Goal: Information Seeking & Learning: Learn about a topic

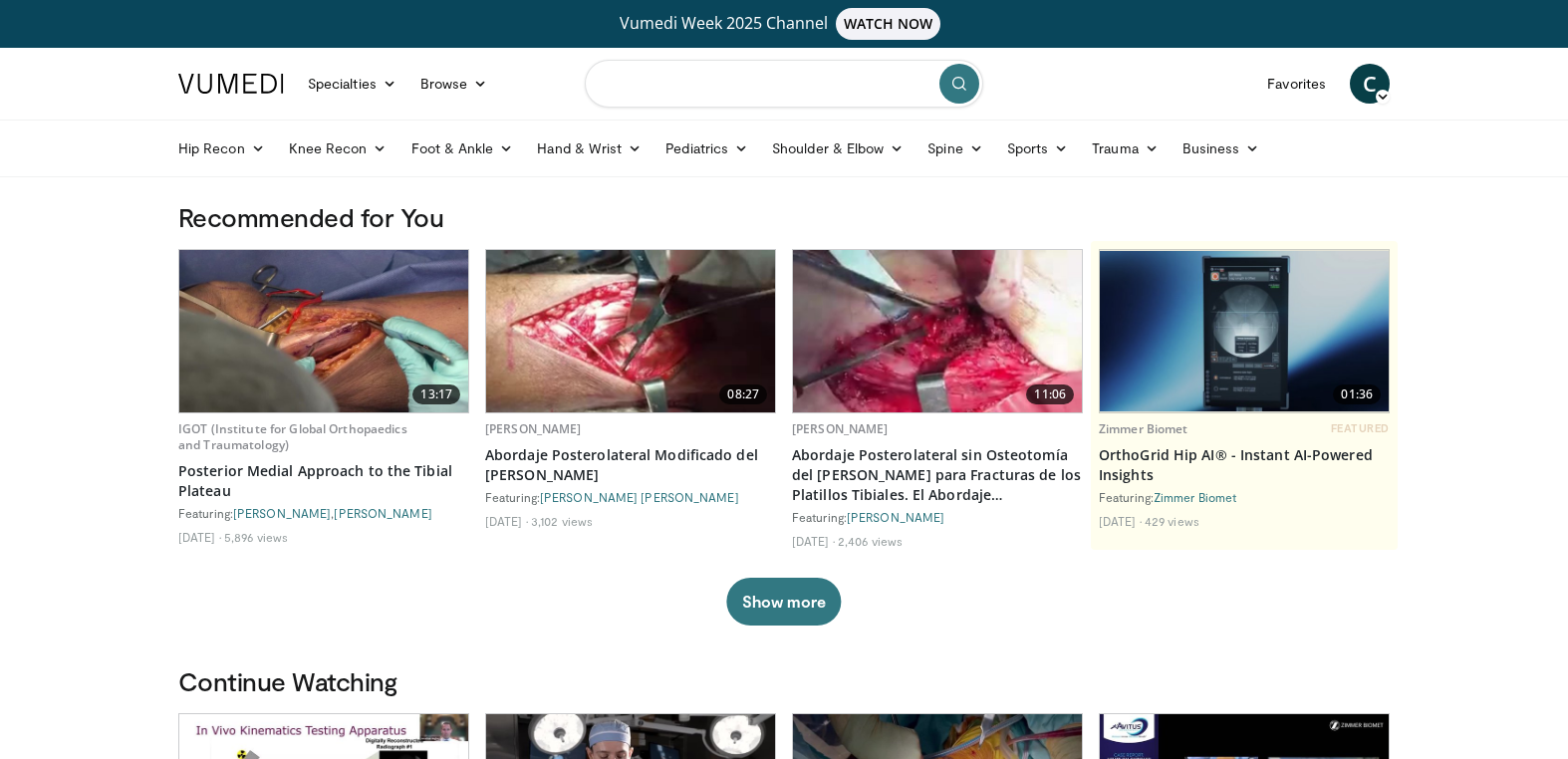
click at [655, 92] on input "Search topics, interventions" at bounding box center [784, 84] width 399 height 48
type input "**********"
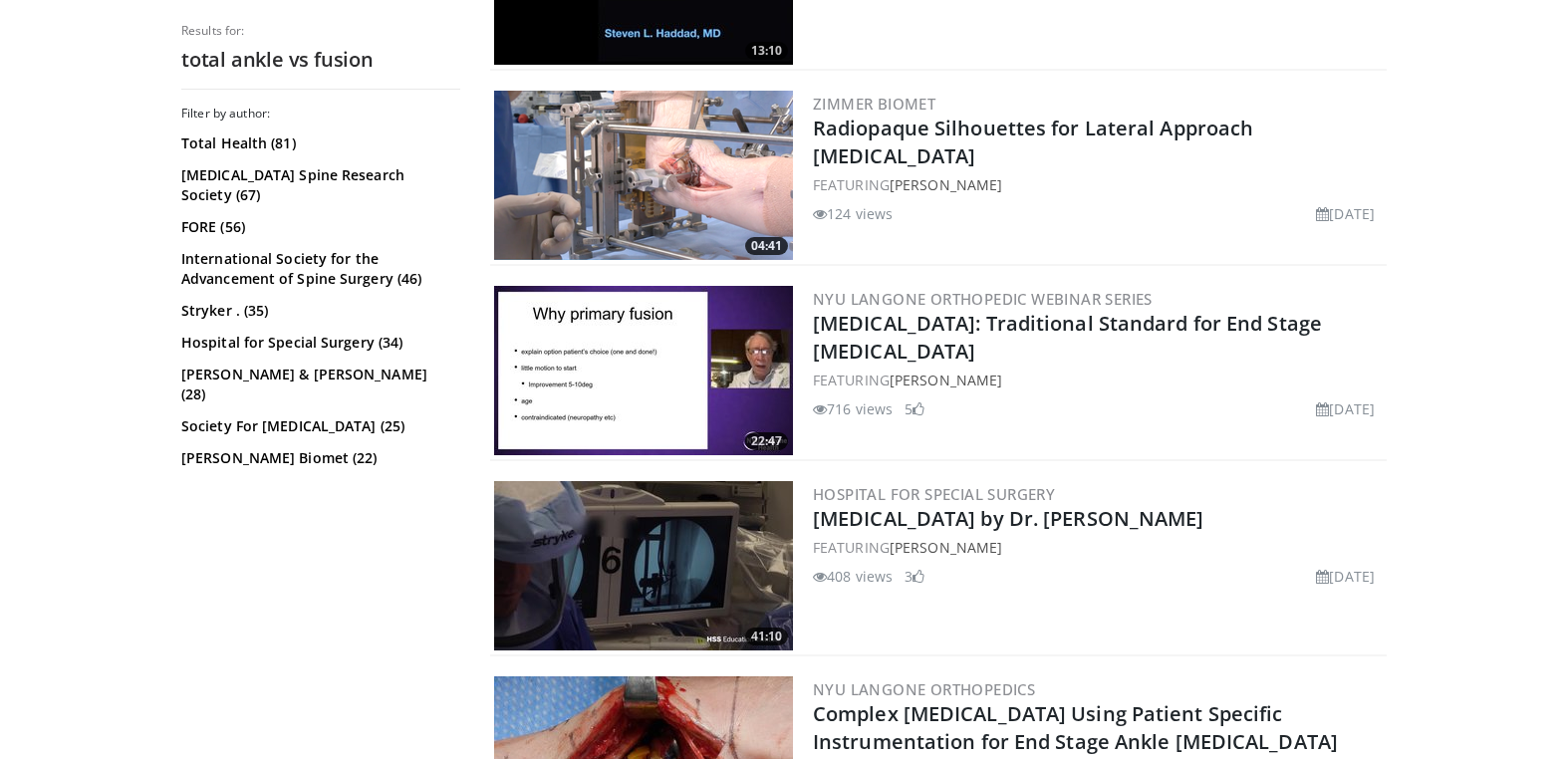
scroll to position [753, 0]
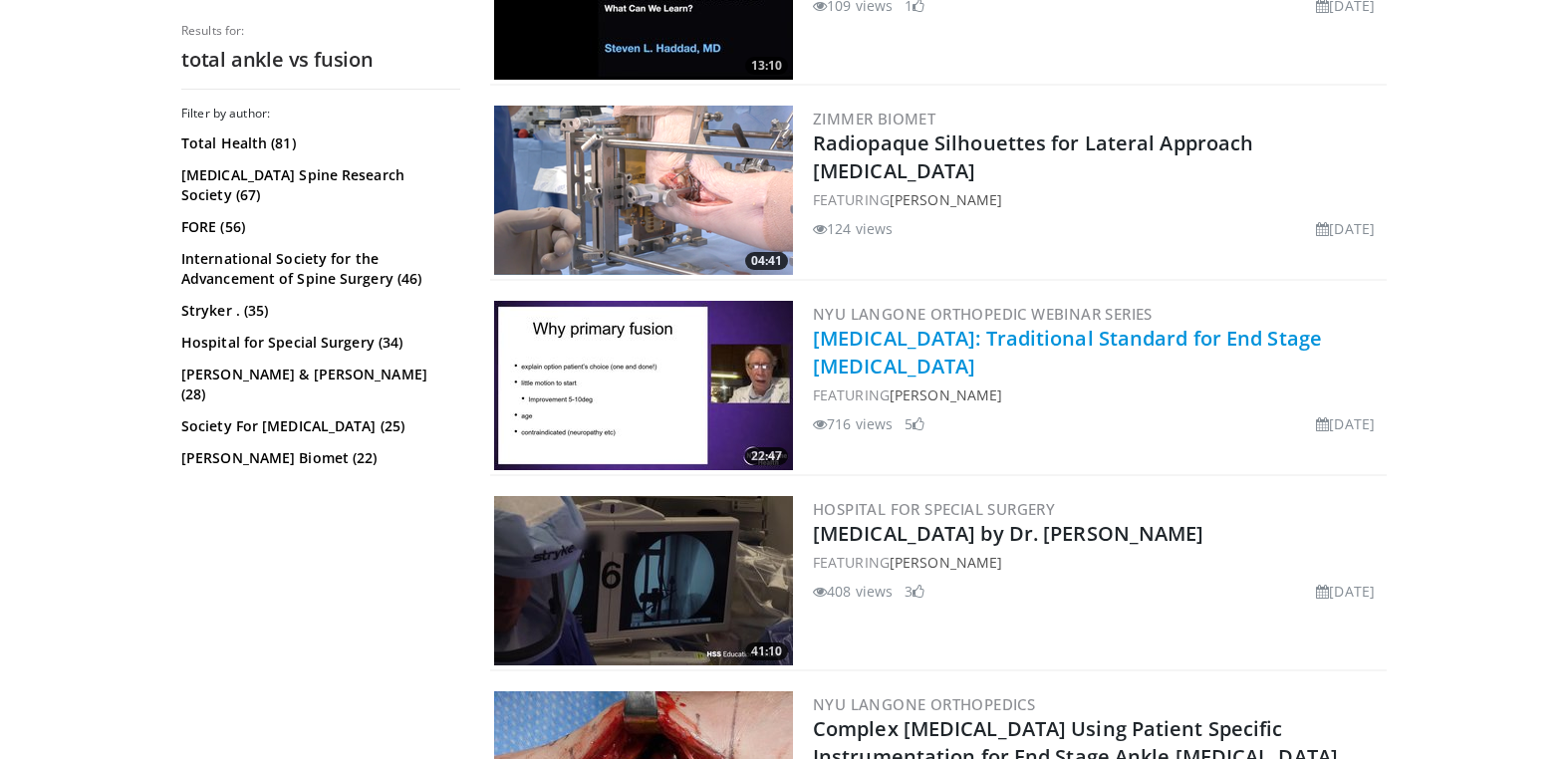
click at [952, 345] on link "[MEDICAL_DATA]: Traditional Standard for End Stage [MEDICAL_DATA]" at bounding box center [1067, 352] width 509 height 55
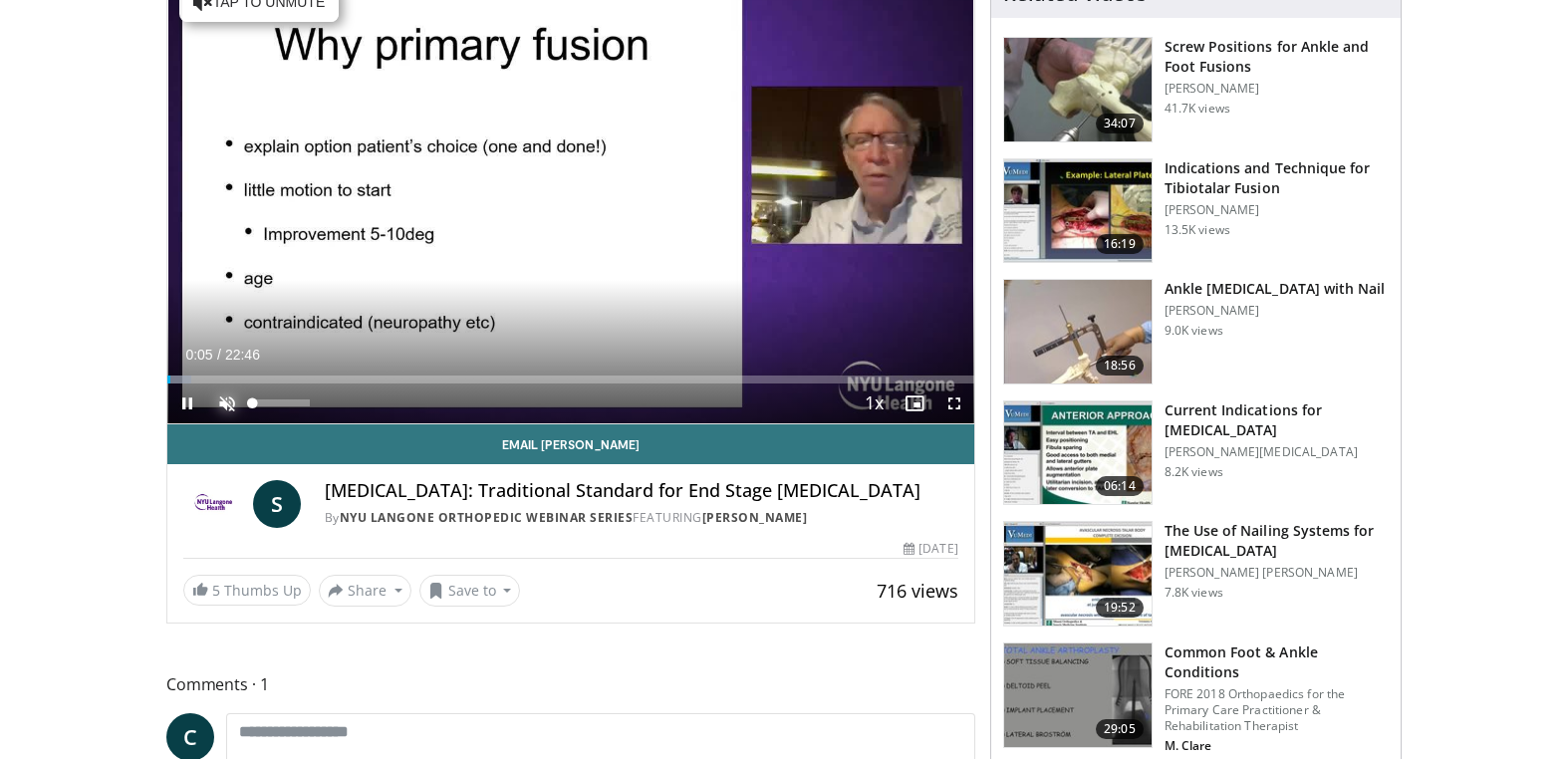
click at [229, 408] on span "Video Player" at bounding box center [227, 404] width 40 height 40
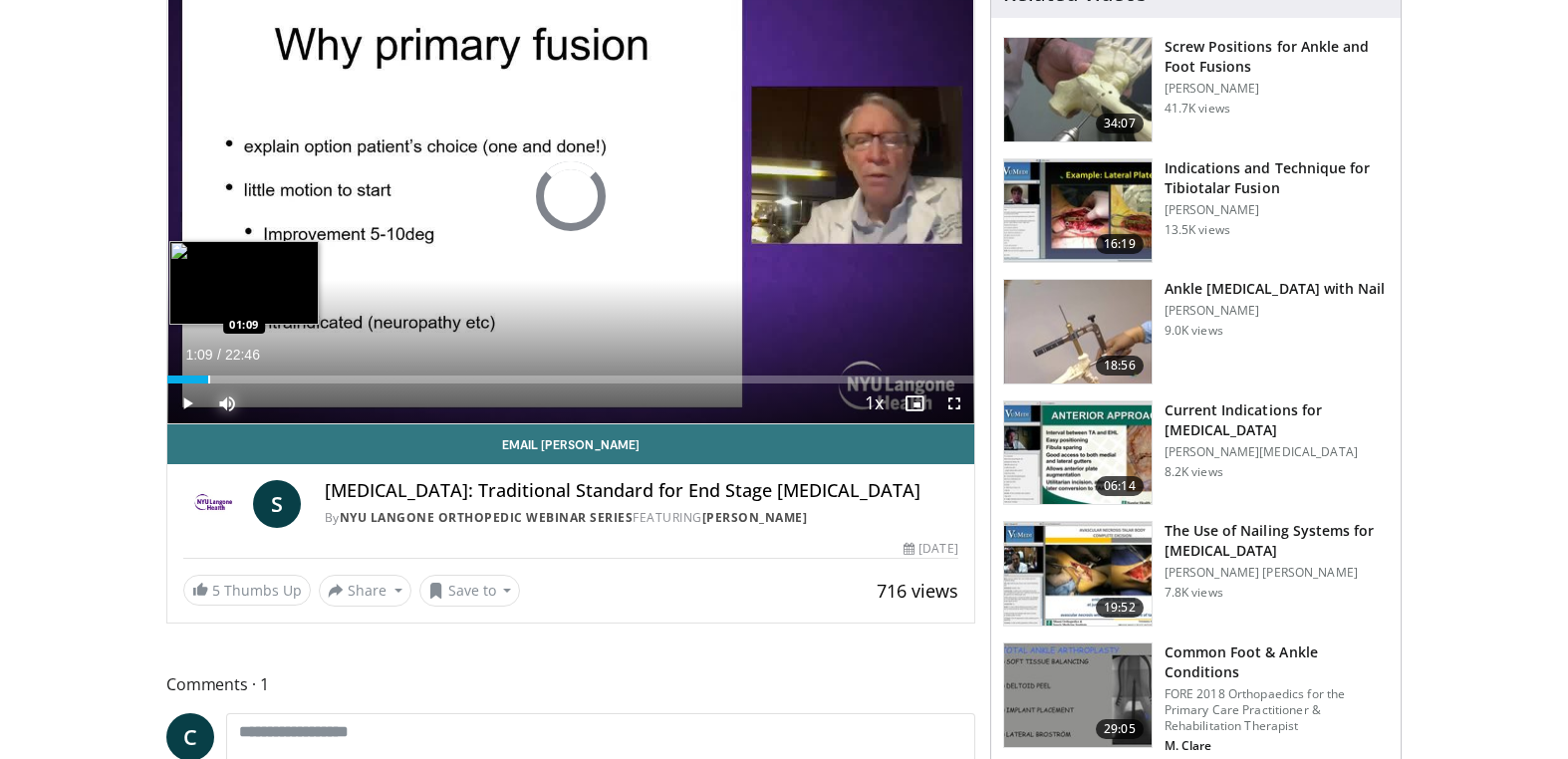
click at [208, 378] on div "Progress Bar" at bounding box center [209, 380] width 2 height 8
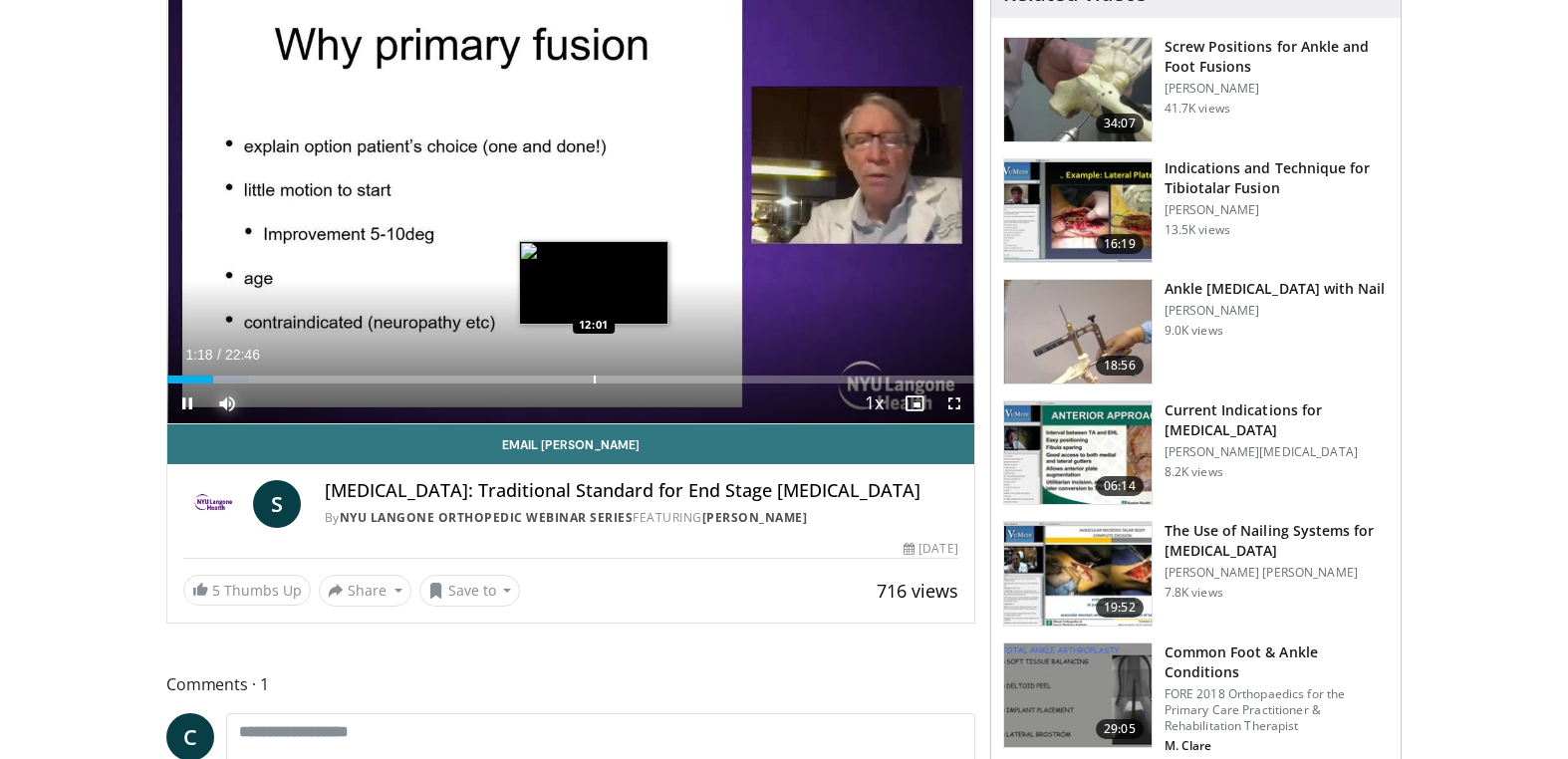
click at [594, 382] on div "Progress Bar" at bounding box center [595, 380] width 2 height 8
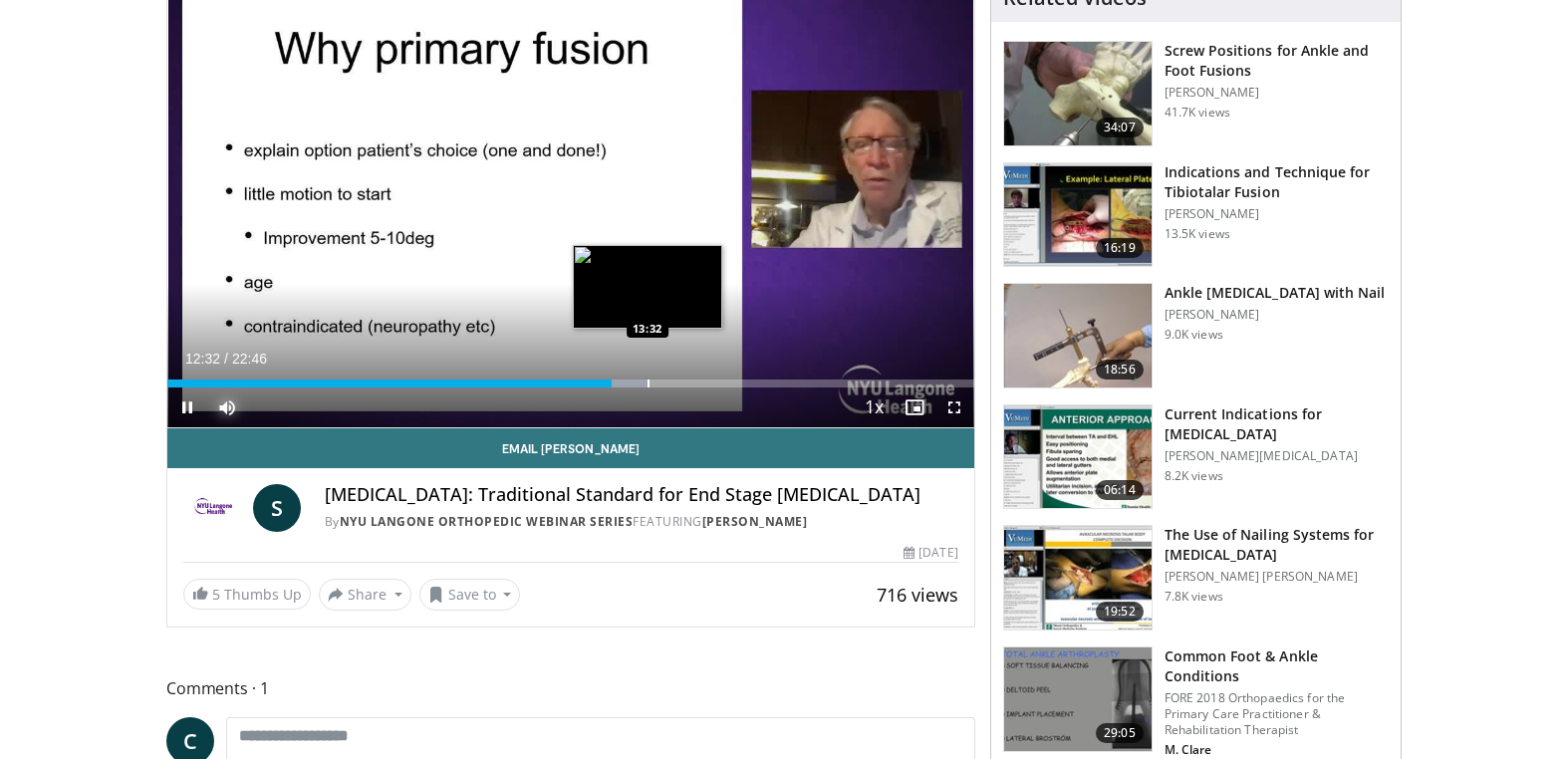
scroll to position [229, 0]
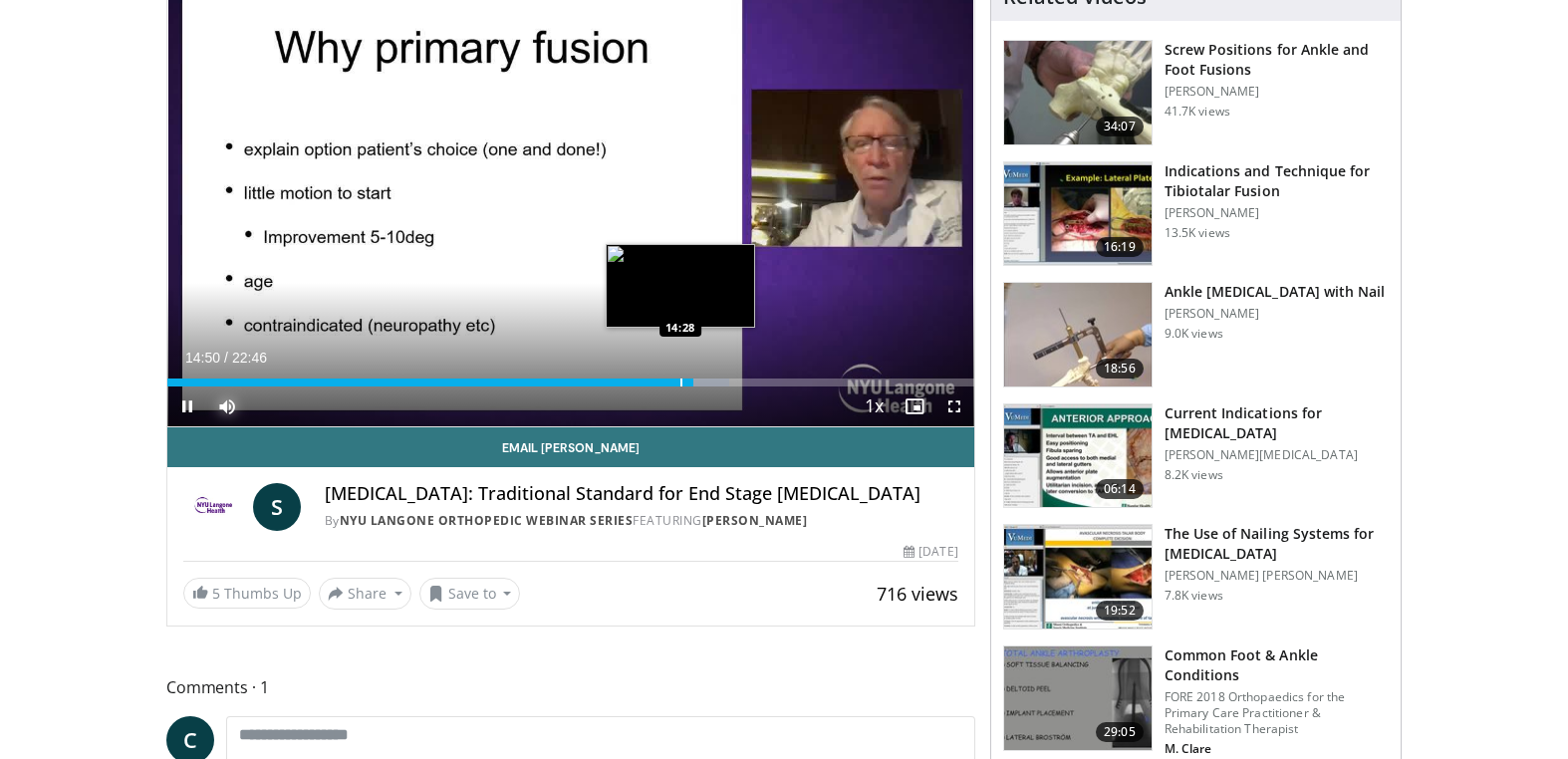
click at [683, 385] on div "Progress Bar" at bounding box center [682, 383] width 2 height 8
click at [702, 382] on div "Progress Bar" at bounding box center [703, 383] width 2 height 8
click at [718, 382] on div "Progress Bar" at bounding box center [719, 383] width 2 height 8
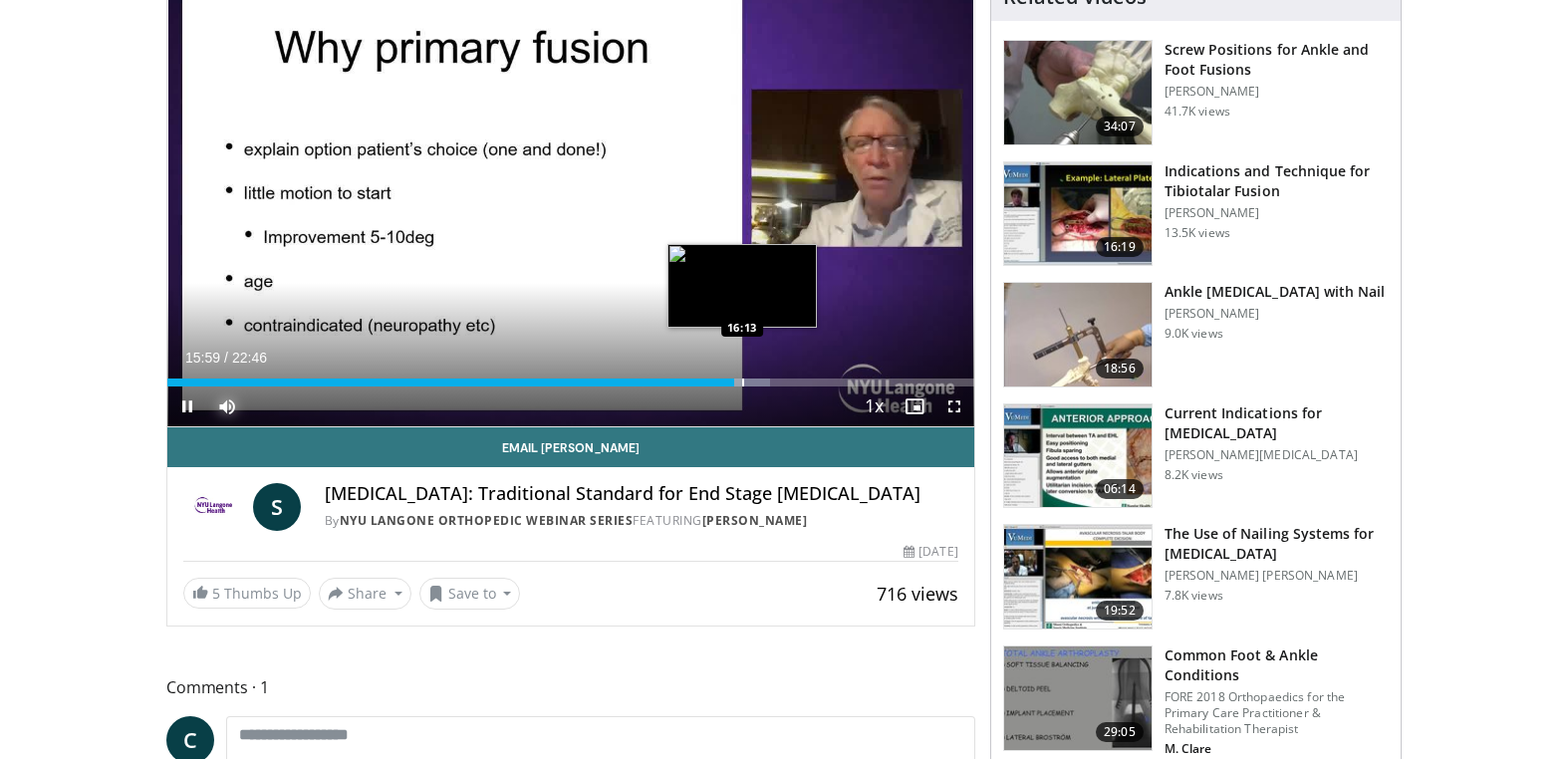
click at [743, 384] on div "Progress Bar" at bounding box center [743, 383] width 2 height 8
click at [755, 383] on div "Progress Bar" at bounding box center [756, 383] width 2 height 8
click at [775, 383] on div "Progress Bar" at bounding box center [776, 383] width 2 height 8
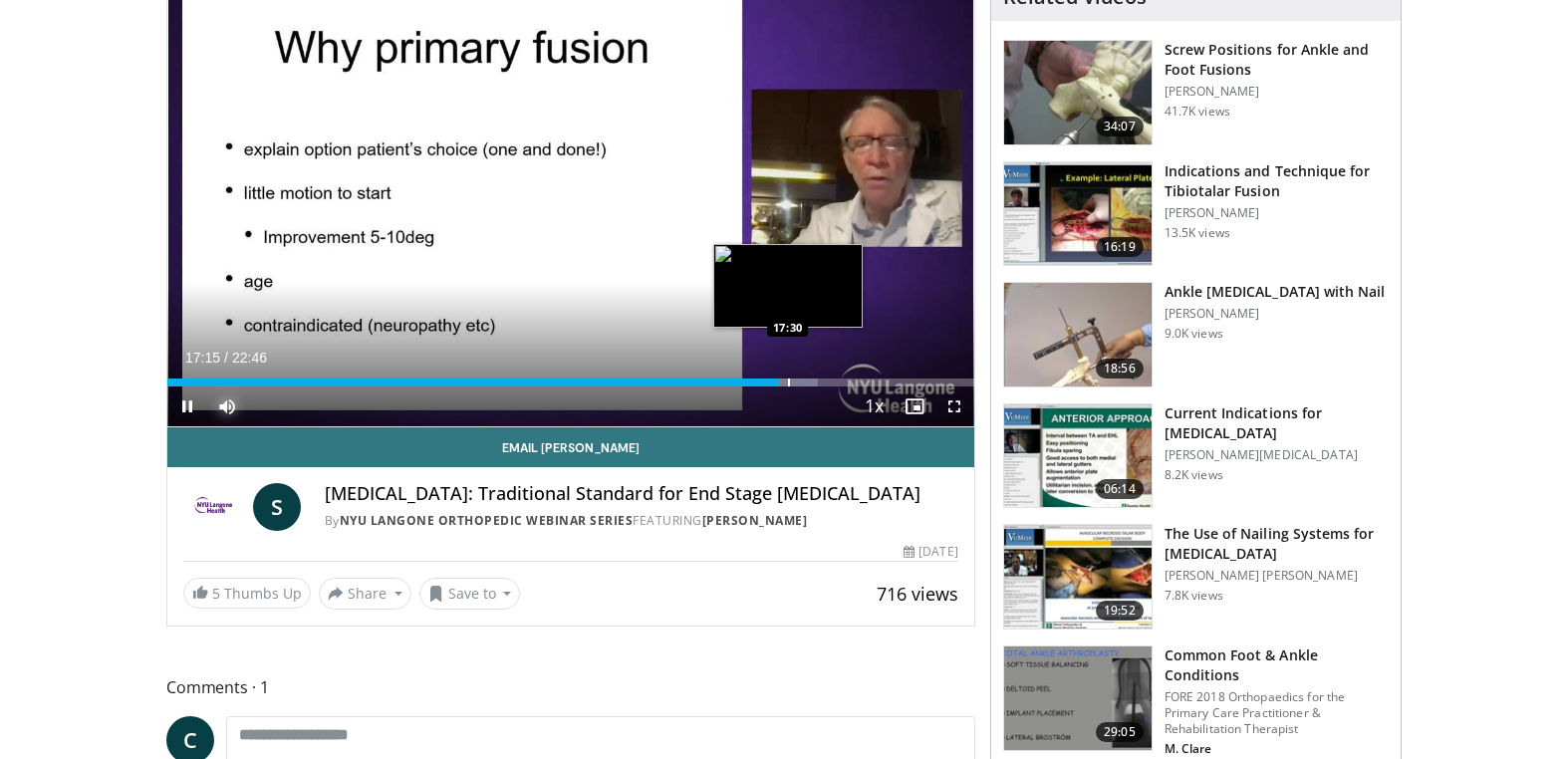
drag, startPoint x: 788, startPoint y: 381, endPoint x: 801, endPoint y: 381, distance: 13.0
click at [789, 381] on div "Progress Bar" at bounding box center [789, 383] width 2 height 8
click at [803, 380] on div "Progress Bar" at bounding box center [804, 383] width 2 height 8
click at [818, 380] on div "Progress Bar" at bounding box center [819, 383] width 2 height 8
click at [830, 381] on div "Loaded : 85.69% 18:30 18:43" at bounding box center [570, 383] width 807 height 8
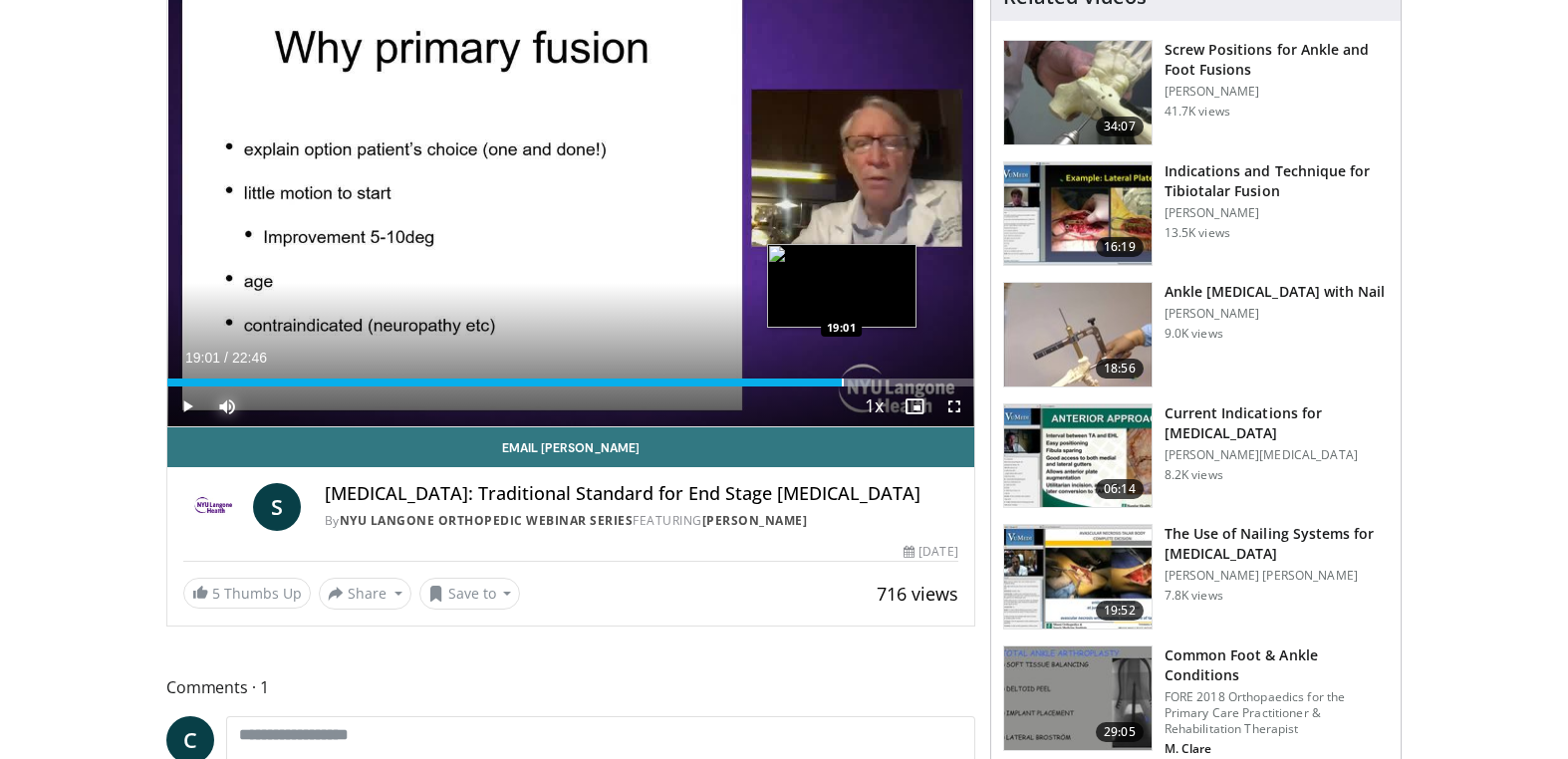
click at [842, 381] on div "Progress Bar" at bounding box center [843, 383] width 2 height 8
click at [851, 381] on div "Progress Bar" at bounding box center [852, 383] width 2 height 8
click at [859, 380] on div "Progress Bar" at bounding box center [859, 383] width 2 height 8
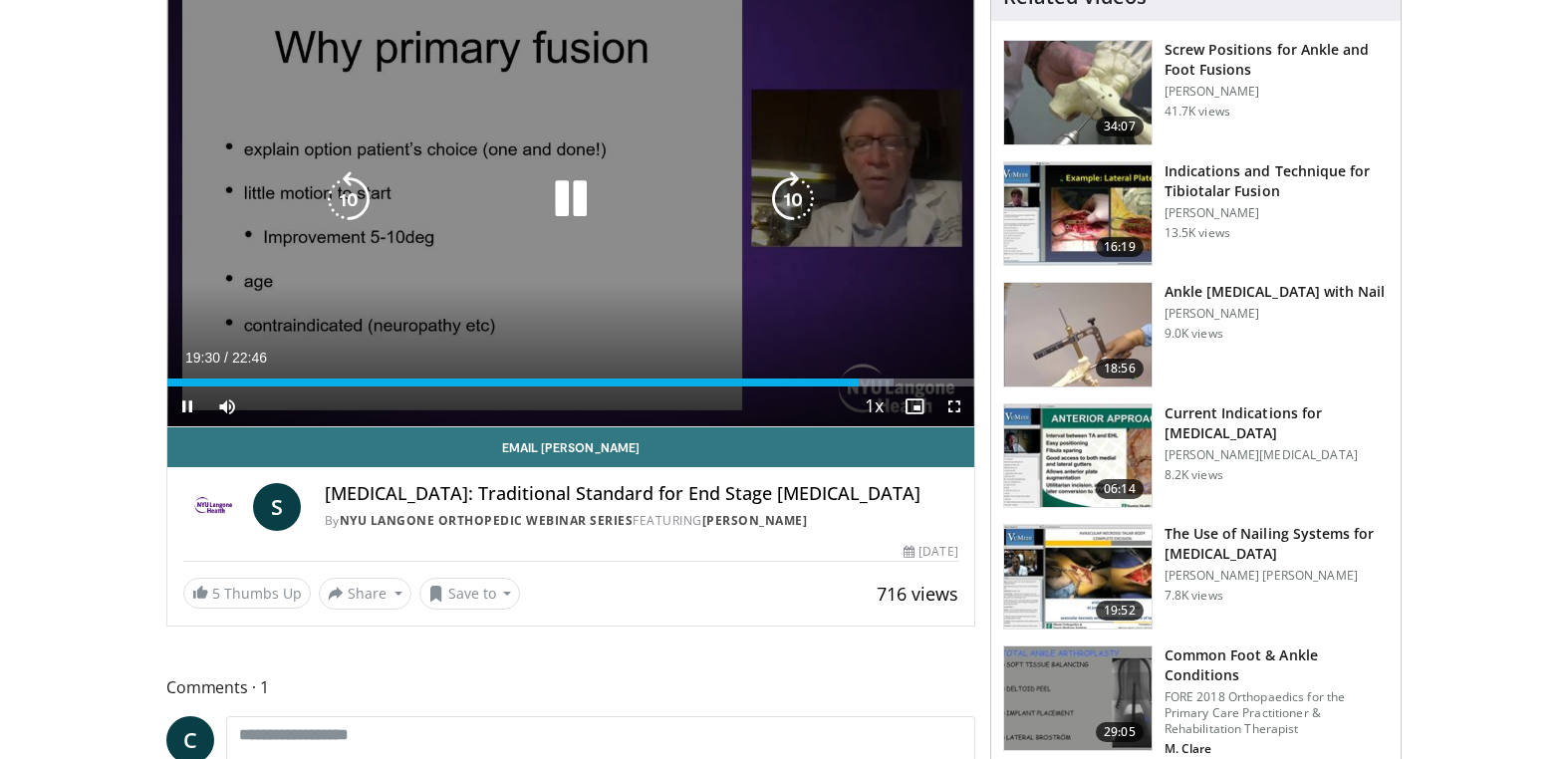
click at [871, 379] on video-js "**********" at bounding box center [570, 200] width 807 height 454
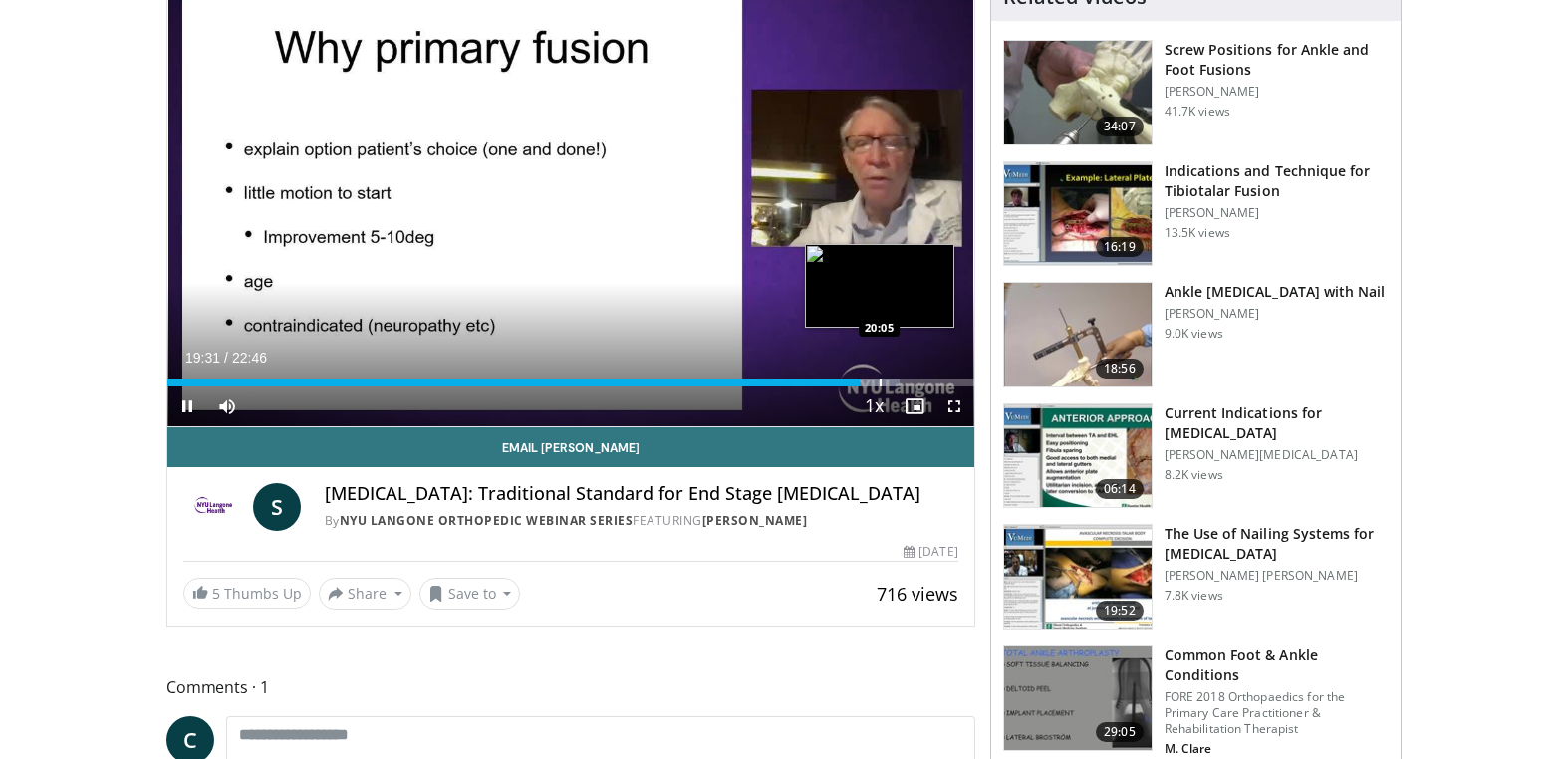
click at [880, 379] on div "Progress Bar" at bounding box center [881, 383] width 2 height 8
click at [891, 378] on div "Loaded : 90.77% 20:06 20:24" at bounding box center [570, 377] width 807 height 19
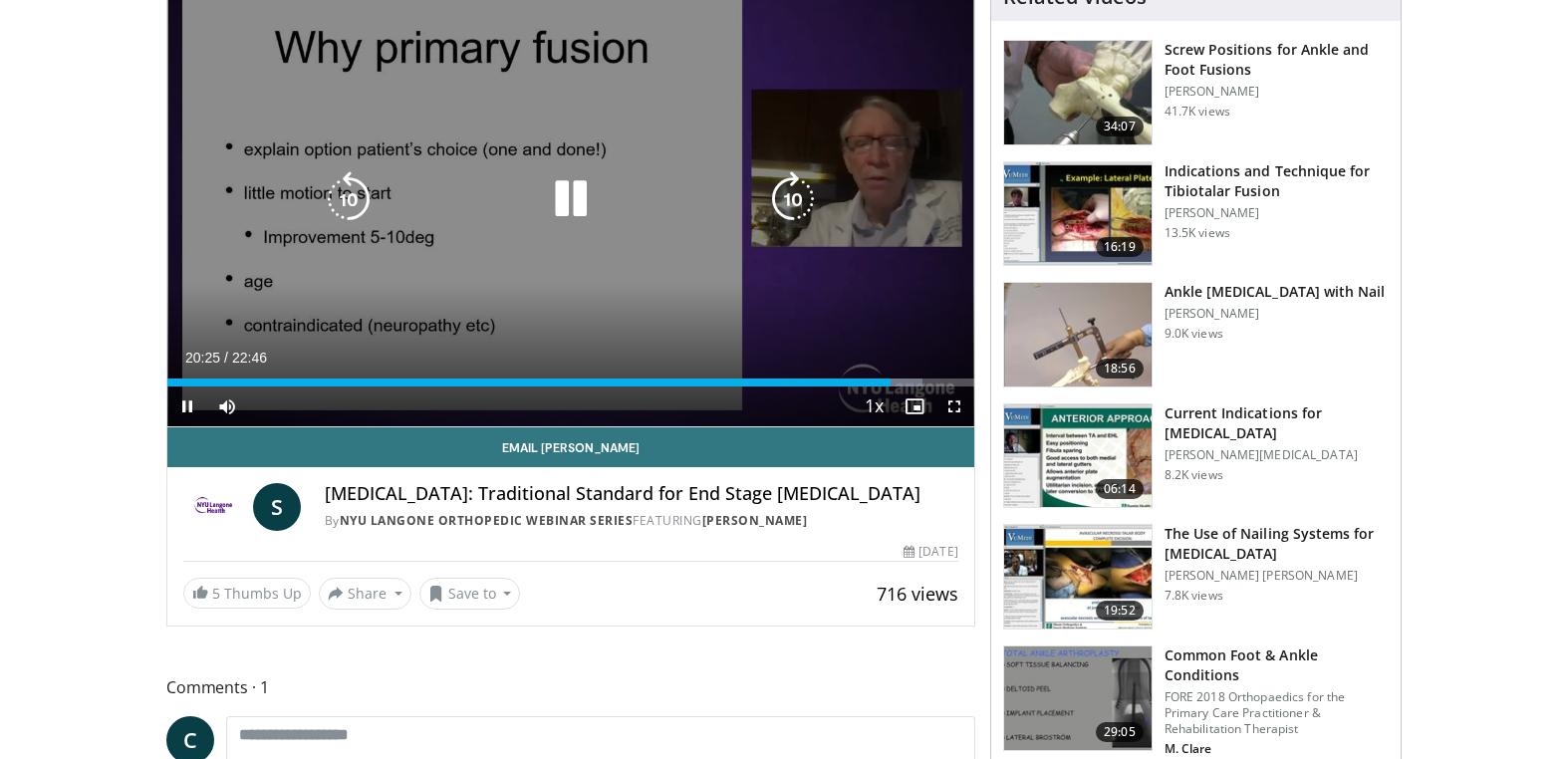
scroll to position [225, 0]
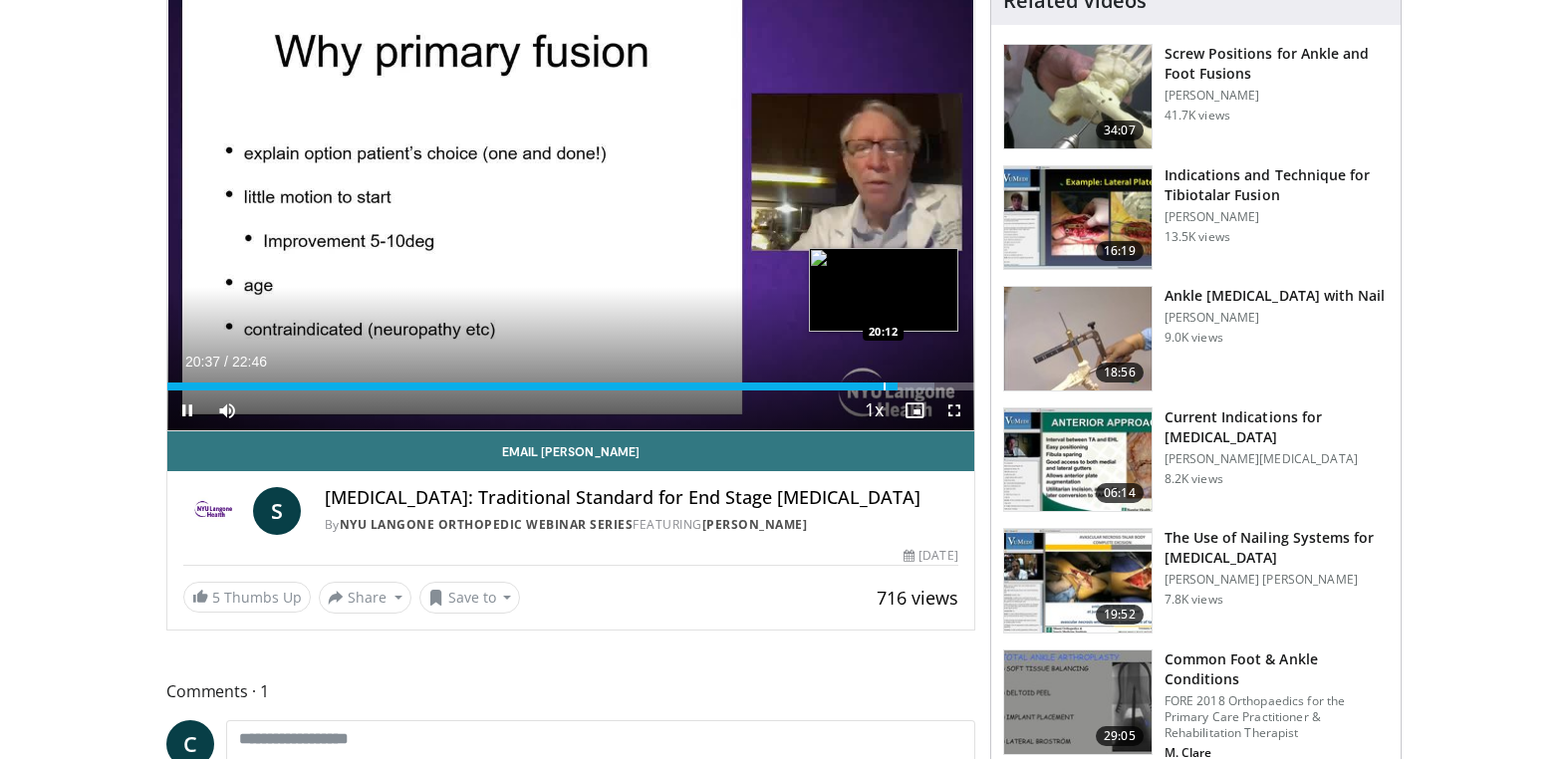
click at [884, 385] on div "Progress Bar" at bounding box center [885, 387] width 2 height 8
click at [874, 384] on div "Progress Bar" at bounding box center [875, 387] width 2 height 8
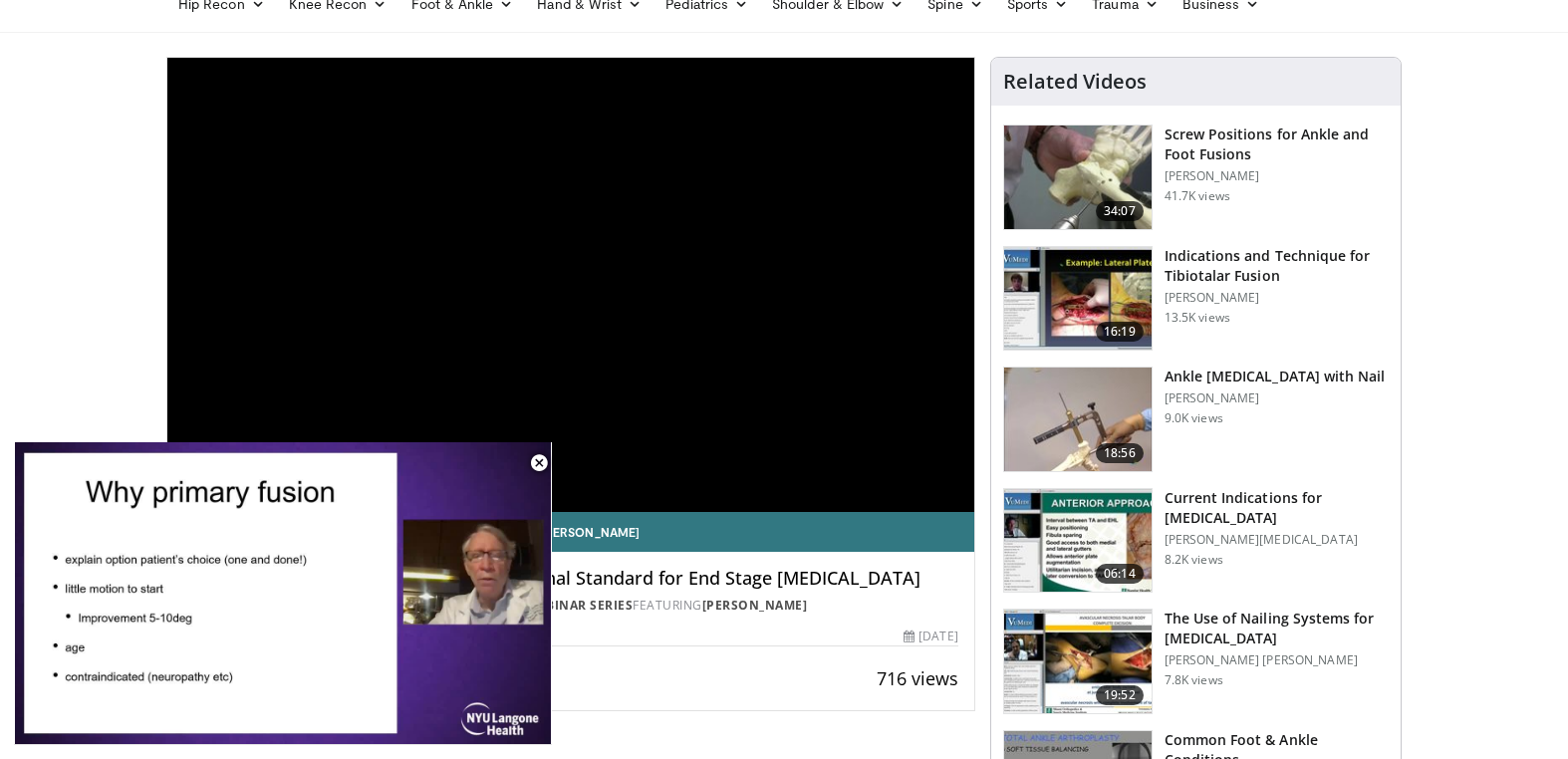
scroll to position [0, 0]
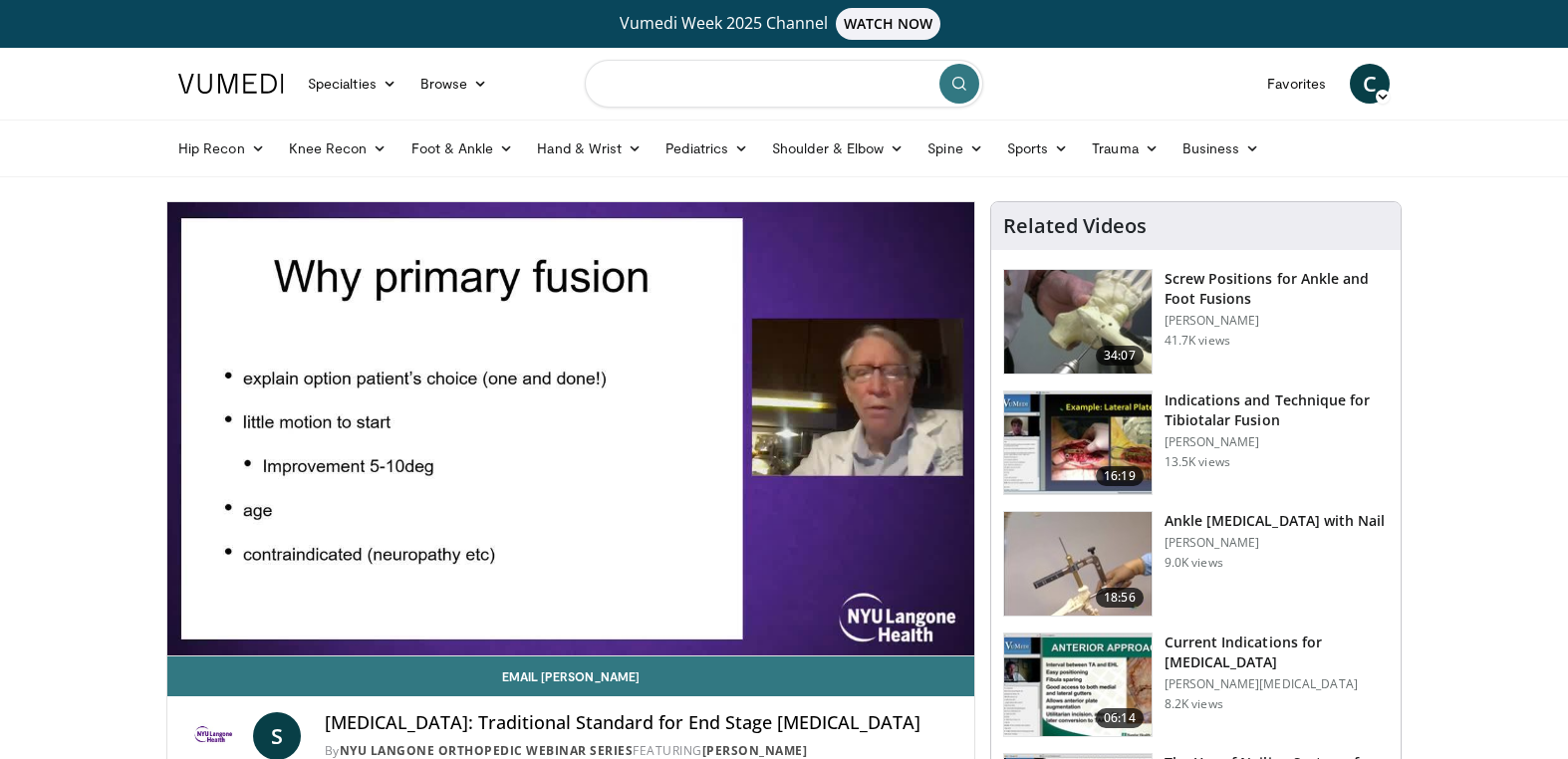
click at [657, 93] on input "Search topics, interventions" at bounding box center [784, 84] width 399 height 48
type input "**********"
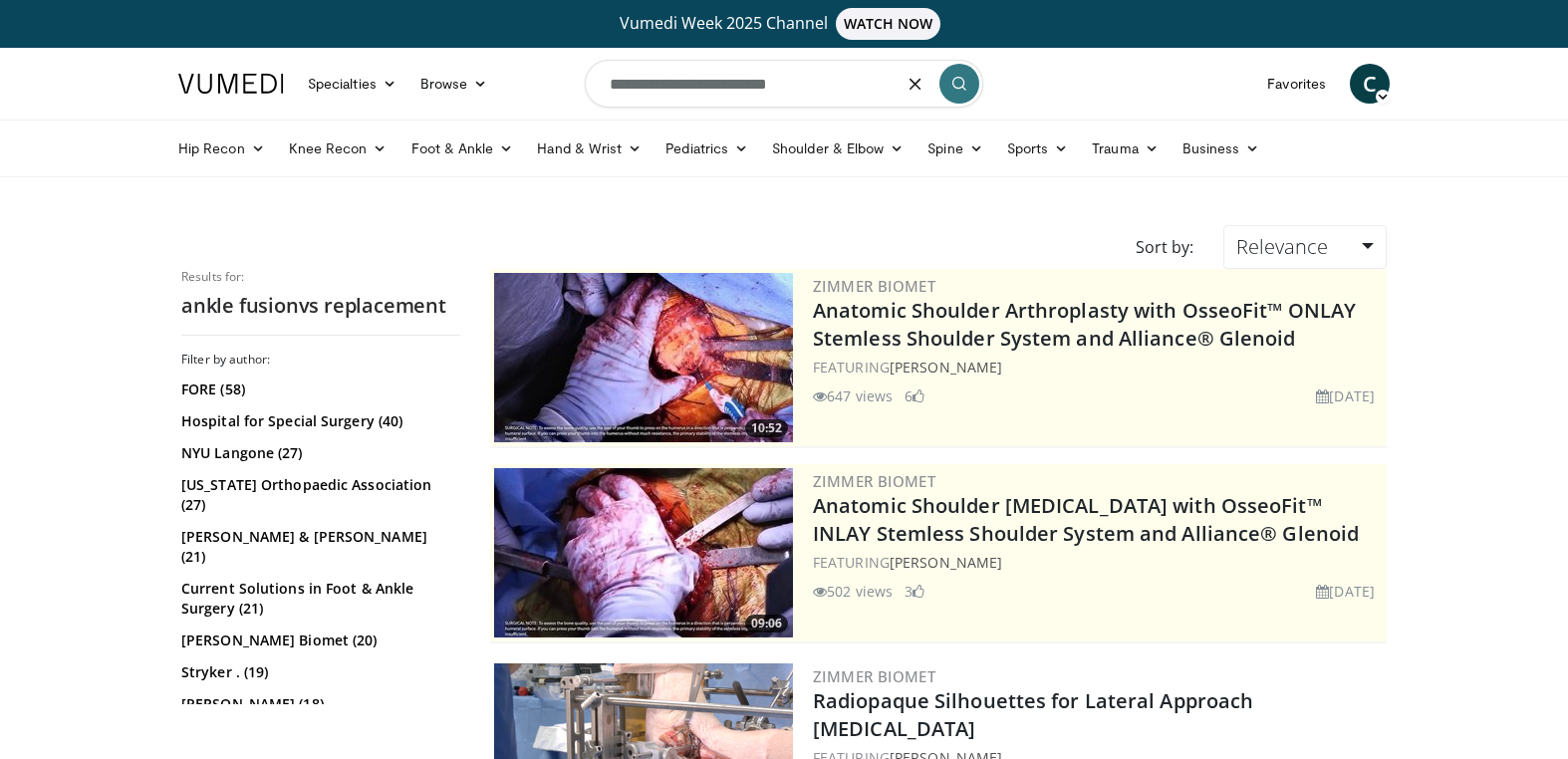
click at [696, 87] on input "**********" at bounding box center [784, 84] width 399 height 48
type input "**********"
click at [955, 93] on button "submit" at bounding box center [960, 84] width 40 height 40
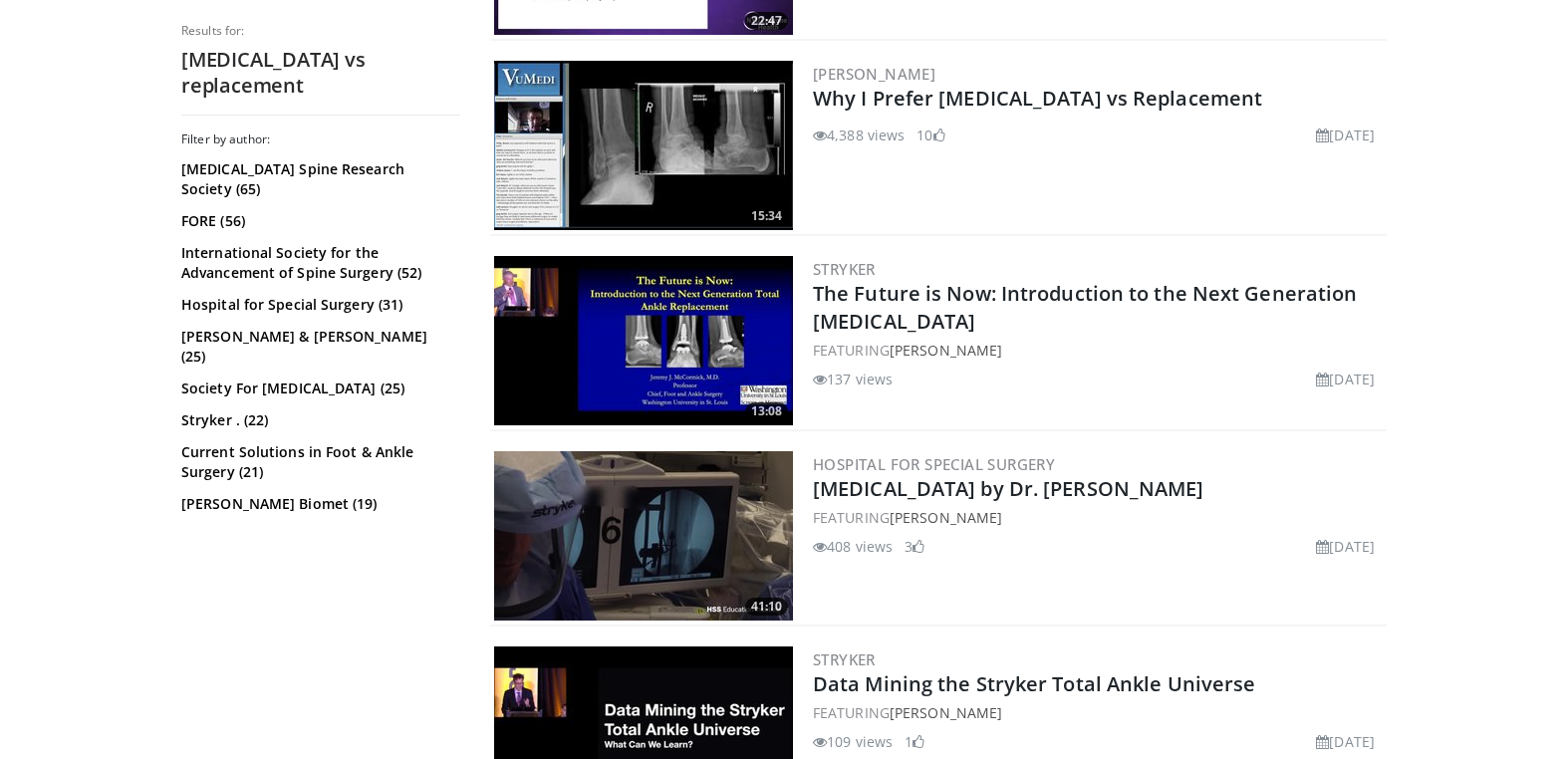
scroll to position [1015, 0]
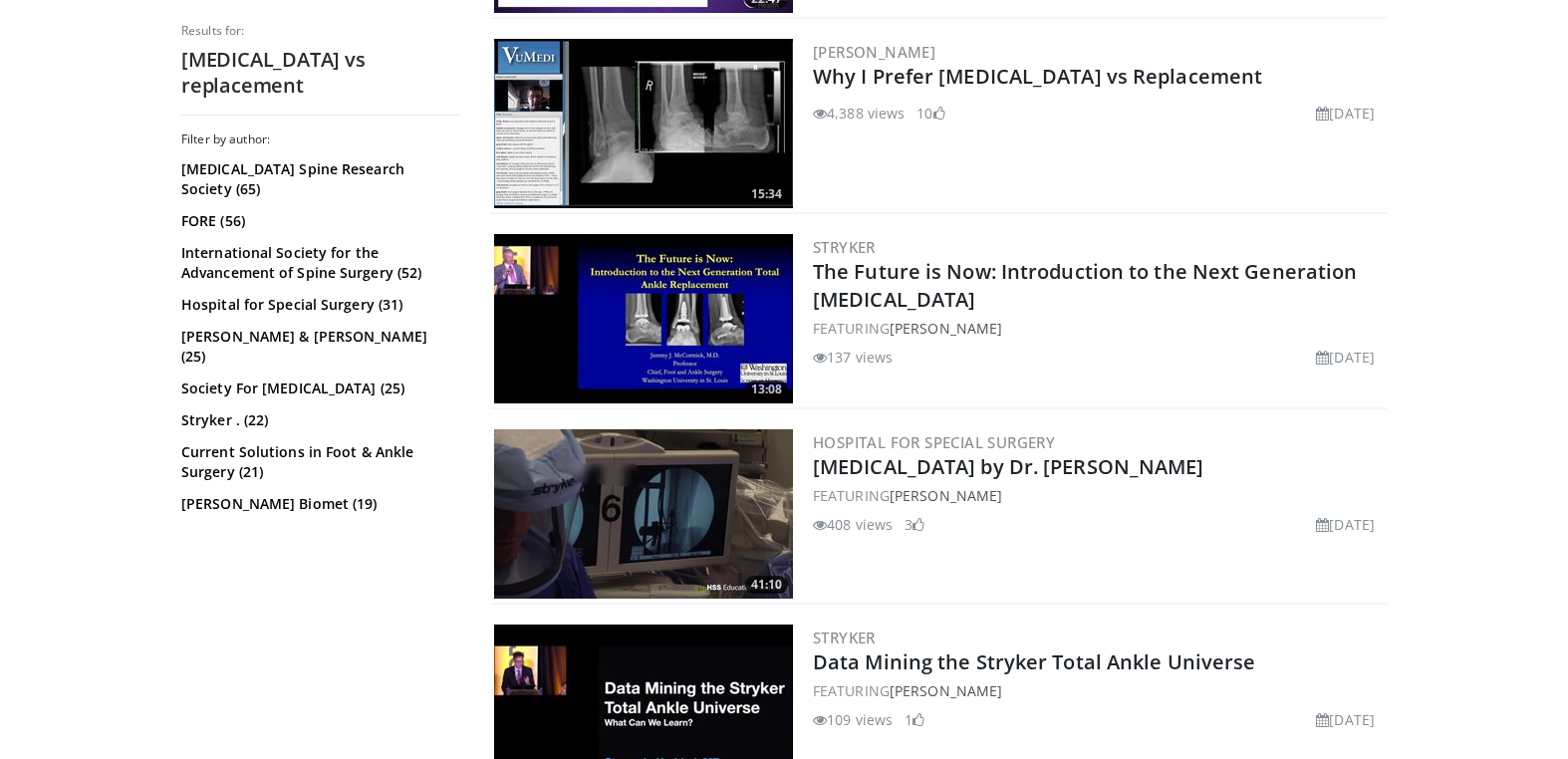
click at [656, 117] on img at bounding box center [643, 123] width 299 height 169
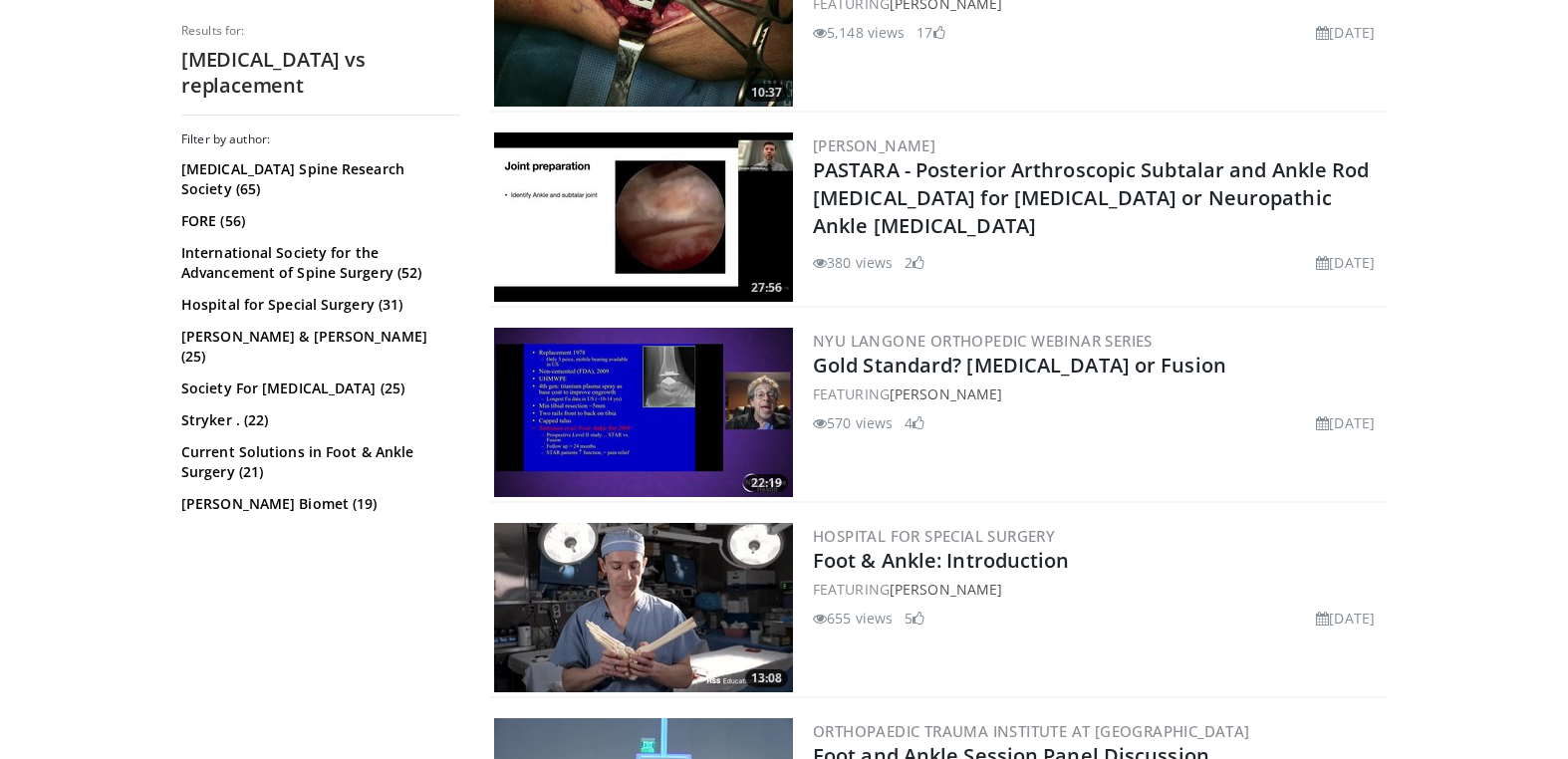
scroll to position [2487, 0]
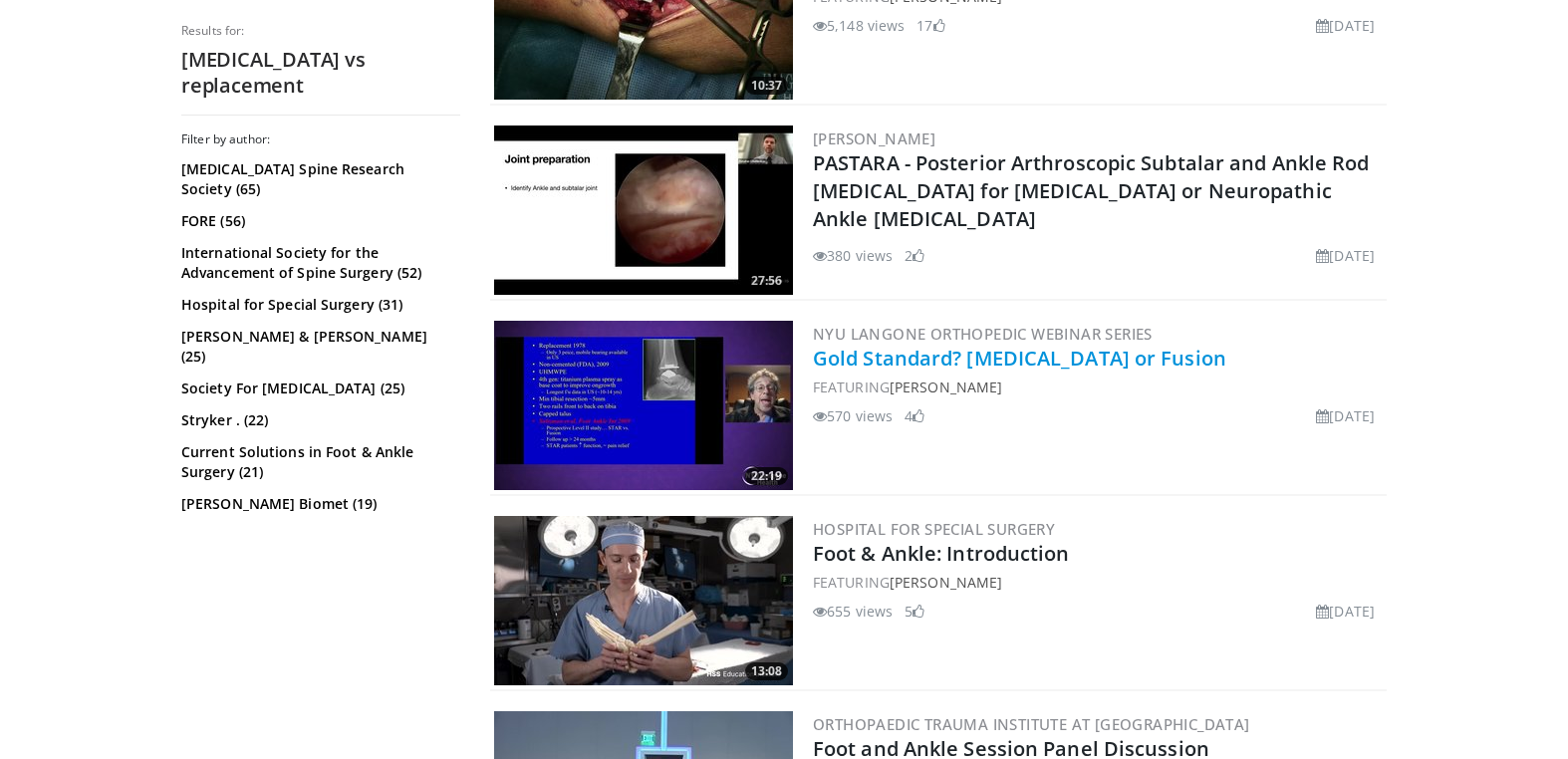
click at [1025, 367] on link "Gold Standard? [MEDICAL_DATA] or Fusion" at bounding box center [1019, 358] width 413 height 27
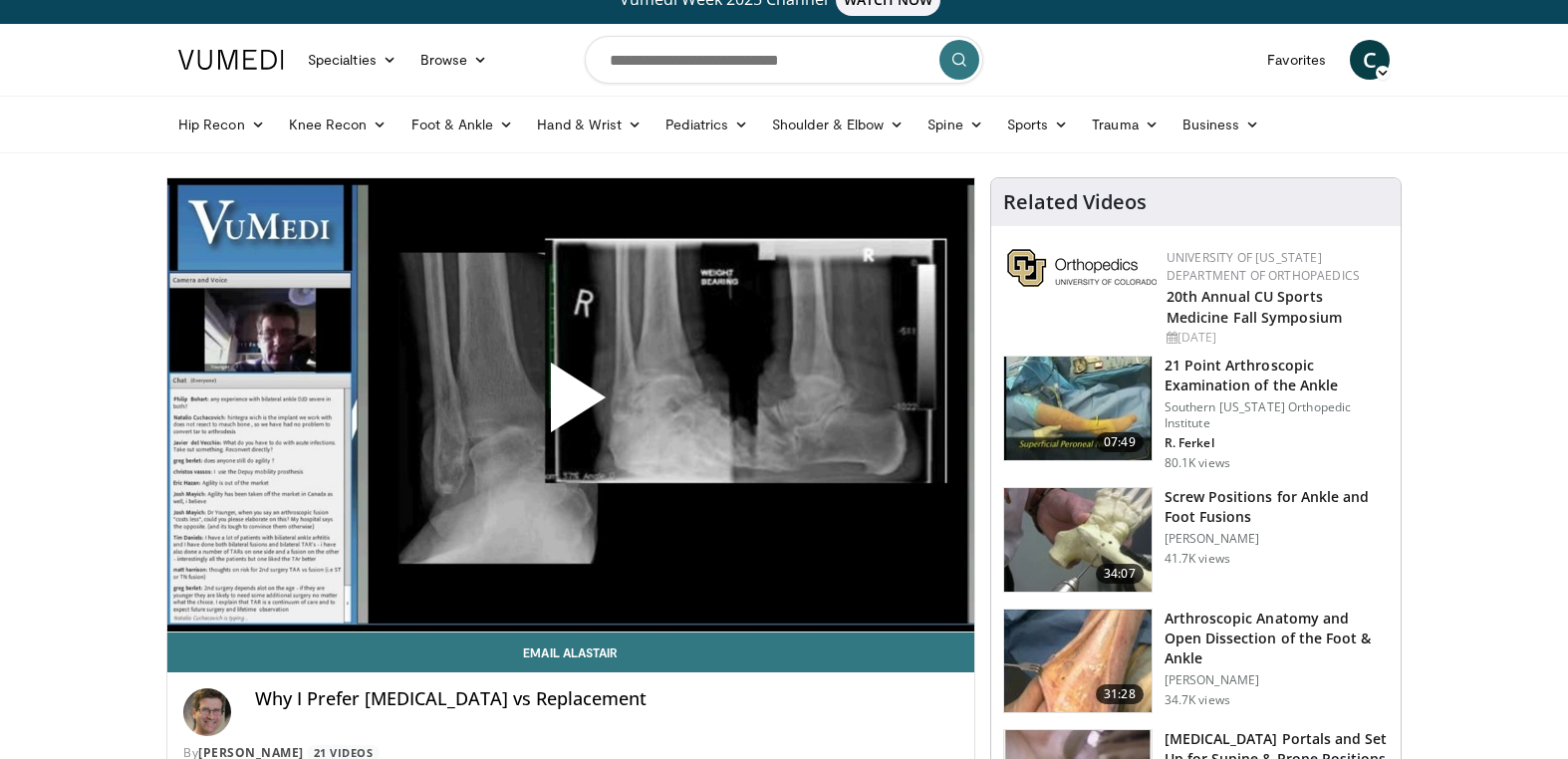
click at [571, 406] on span "Video Player" at bounding box center [571, 406] width 0 height 0
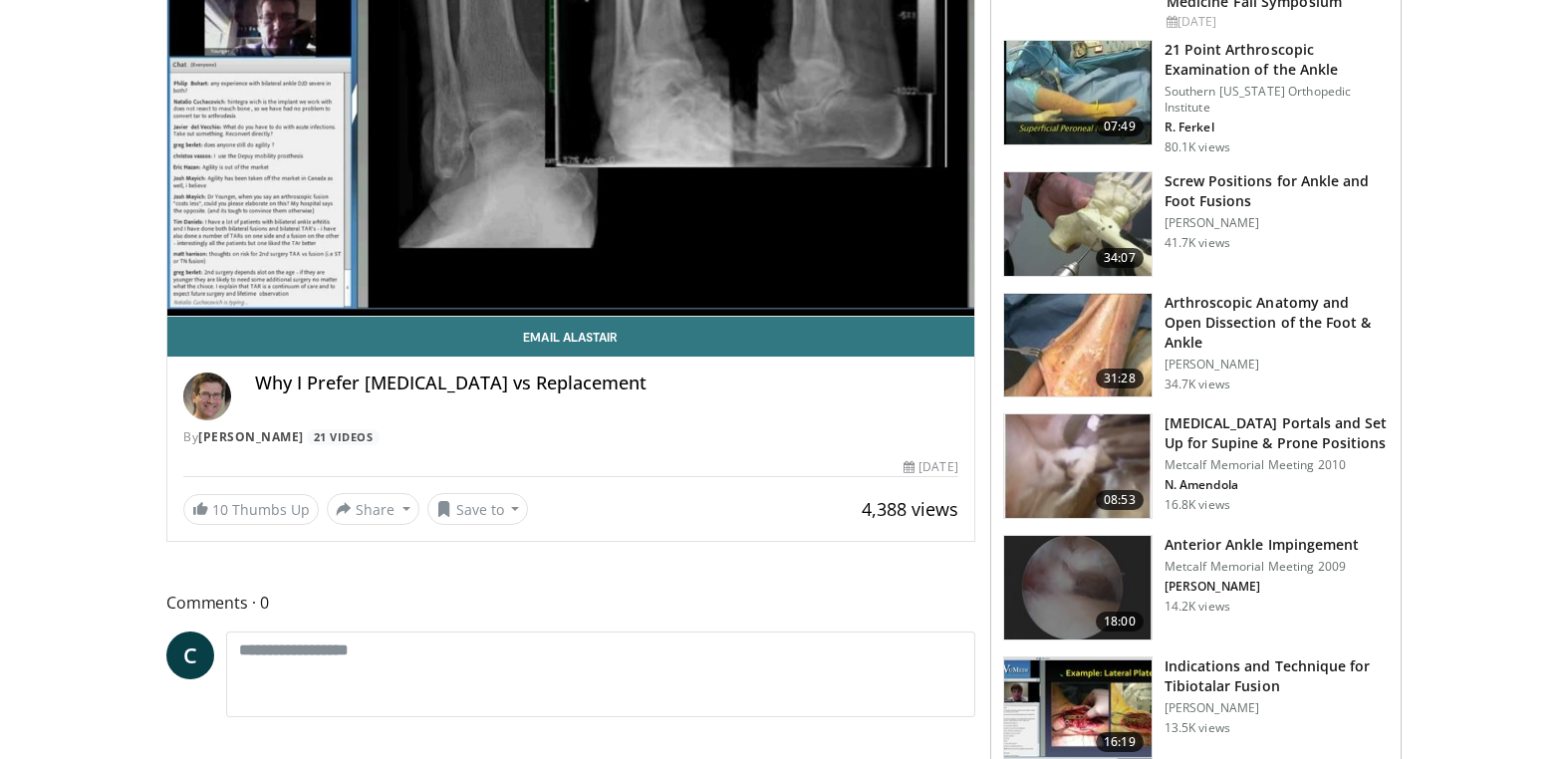
scroll to position [199, 0]
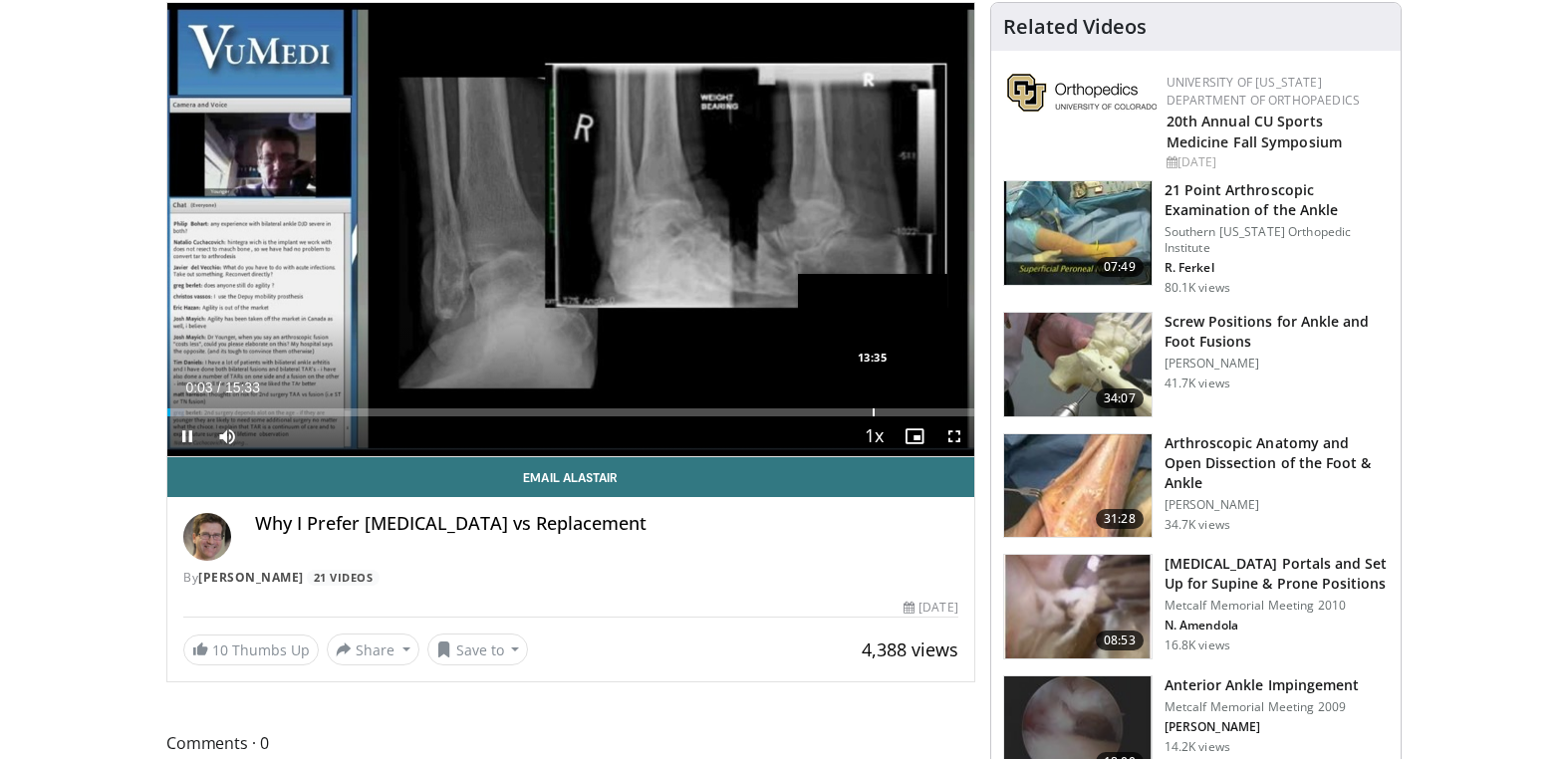
click at [873, 411] on div "Progress Bar" at bounding box center [874, 413] width 2 height 8
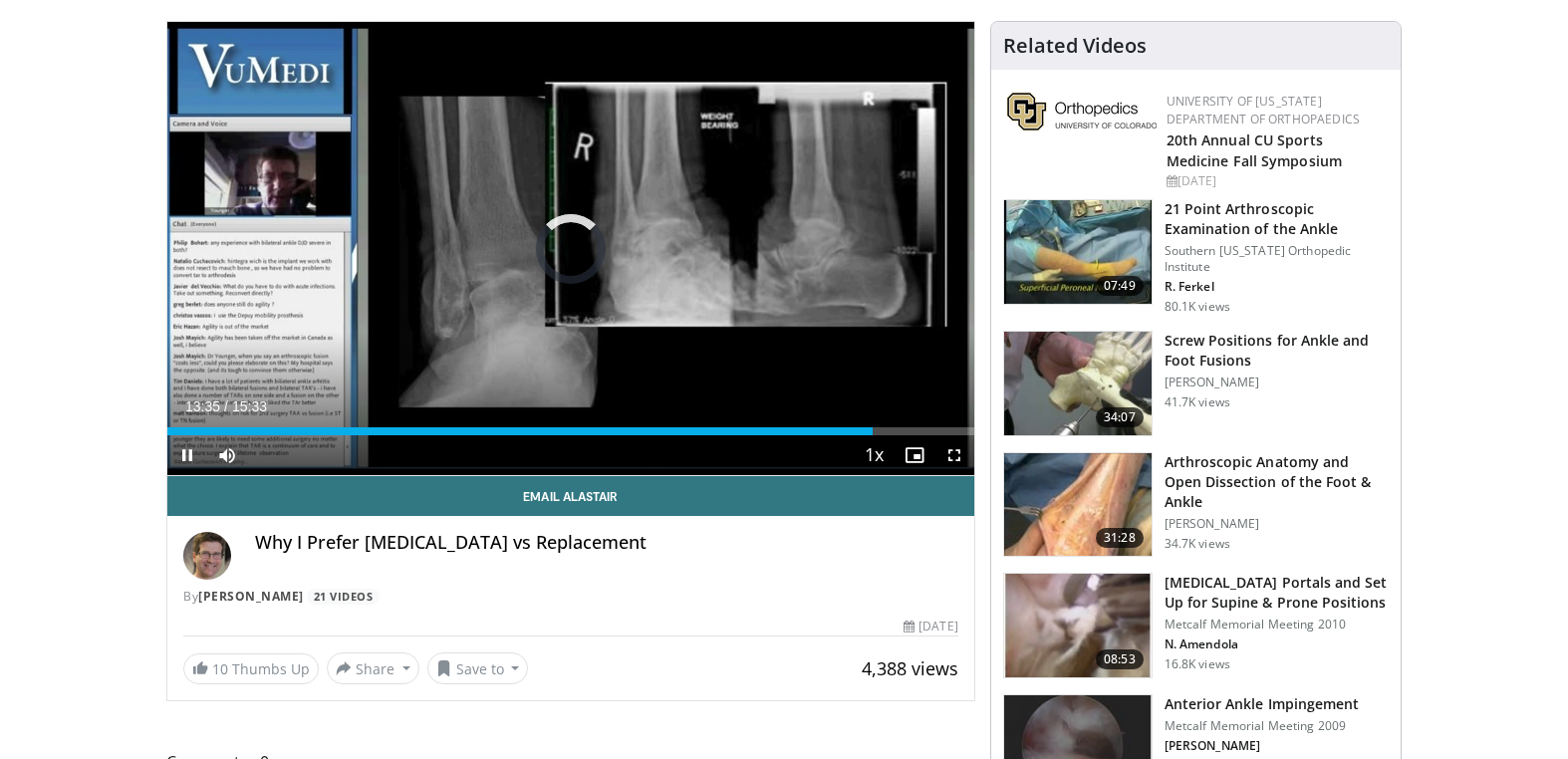
scroll to position [179, 0]
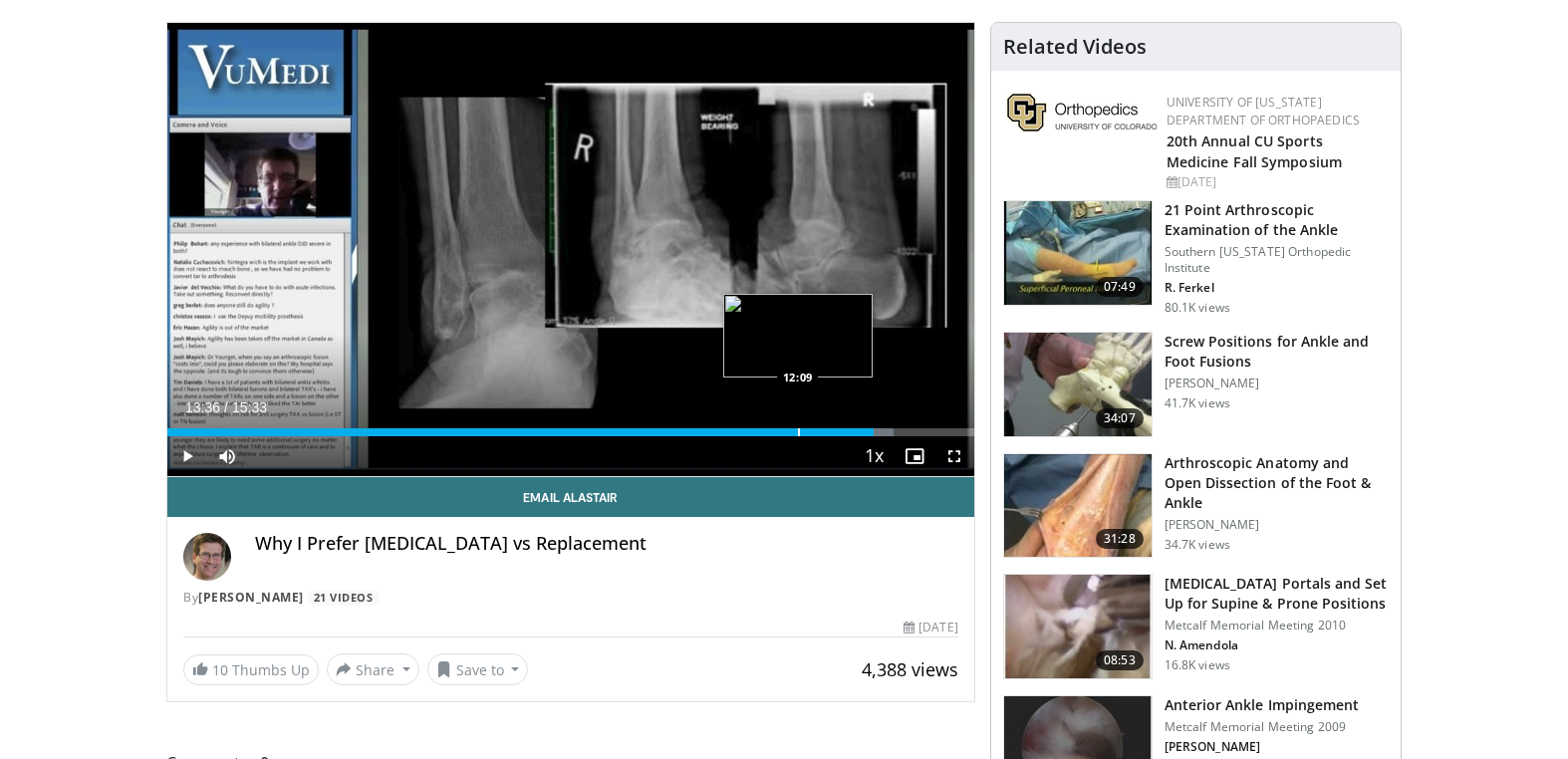
click at [798, 429] on div "Progress Bar" at bounding box center [799, 432] width 2 height 8
click at [757, 430] on div "Progress Bar" at bounding box center [758, 432] width 2 height 8
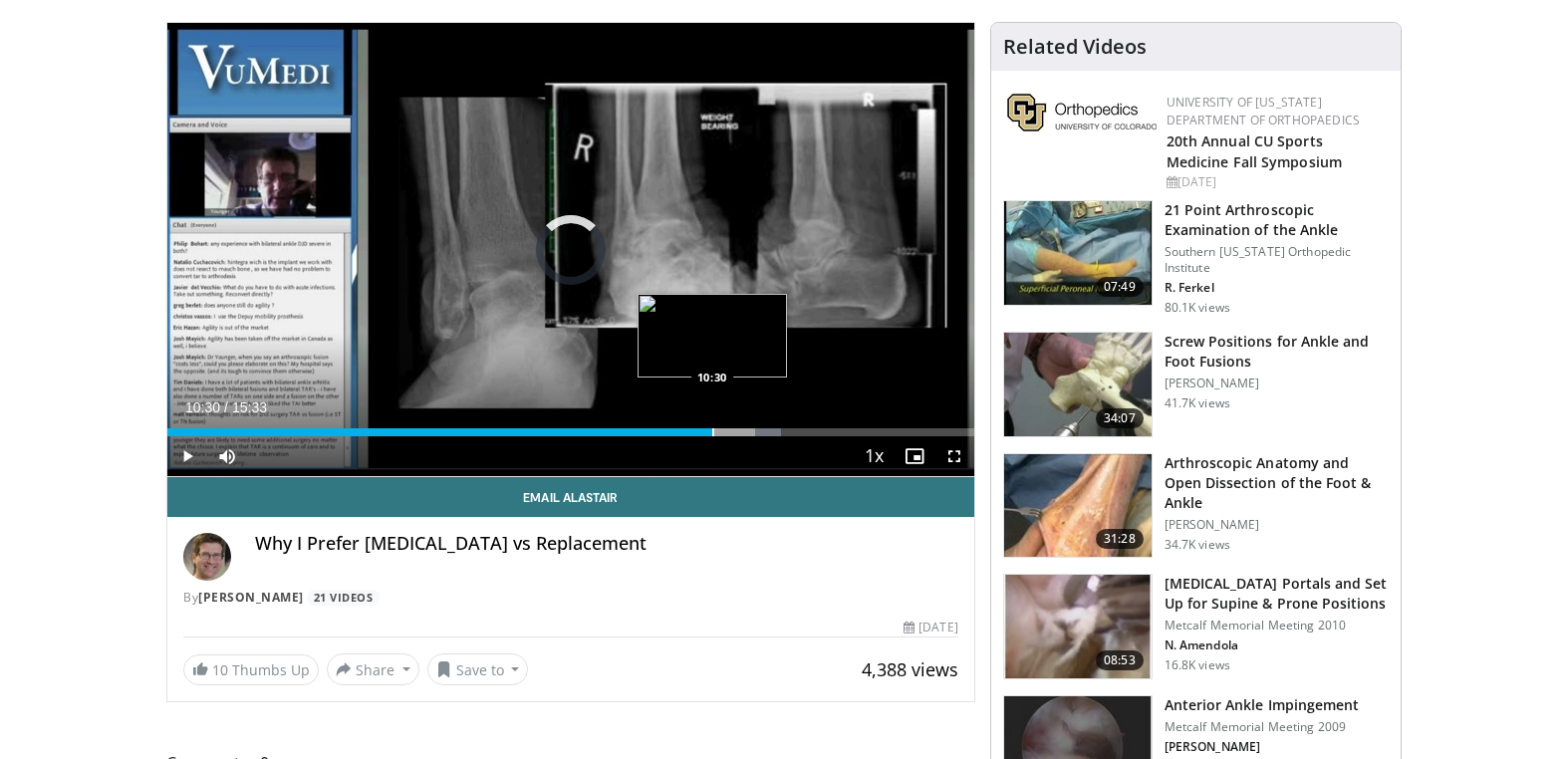
click at [712, 428] on div "Loaded : 76.09% 10:30 10:30" at bounding box center [570, 426] width 807 height 19
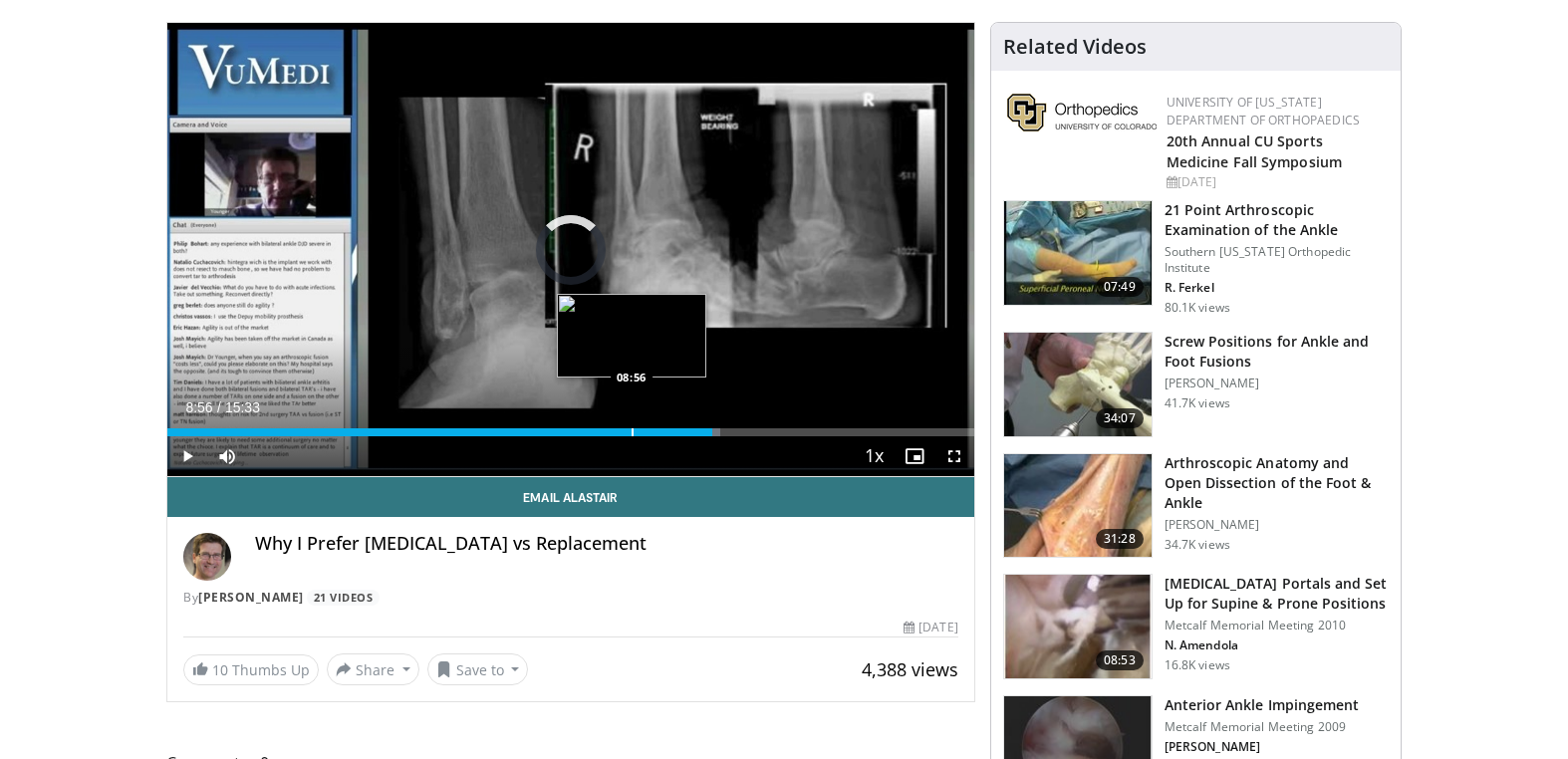
click at [632, 424] on div "Loaded : 68.58% 08:56 08:56" at bounding box center [570, 426] width 807 height 19
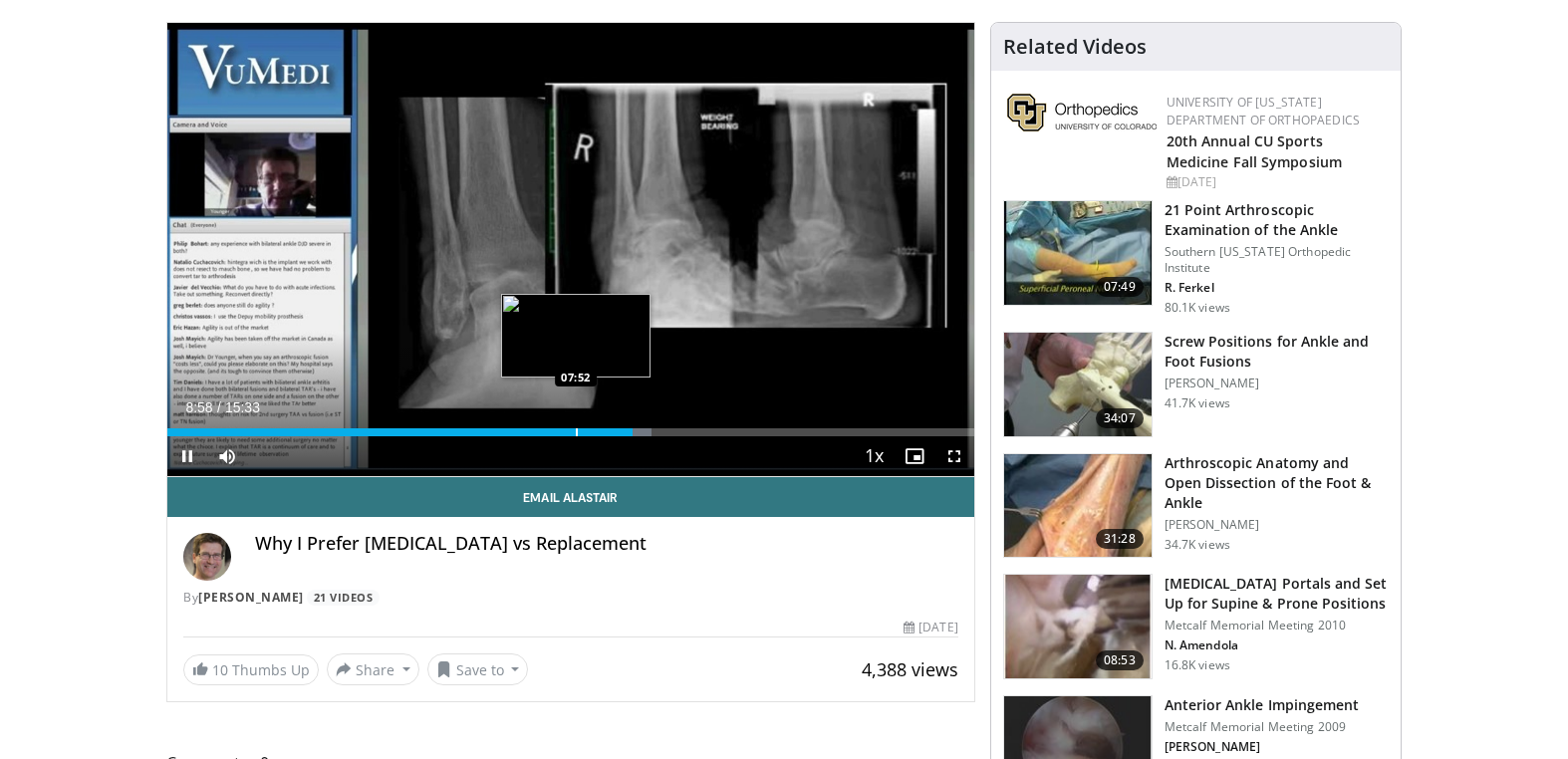
click at [576, 425] on div "Loaded : 60.01% 08:58 07:52" at bounding box center [570, 426] width 807 height 19
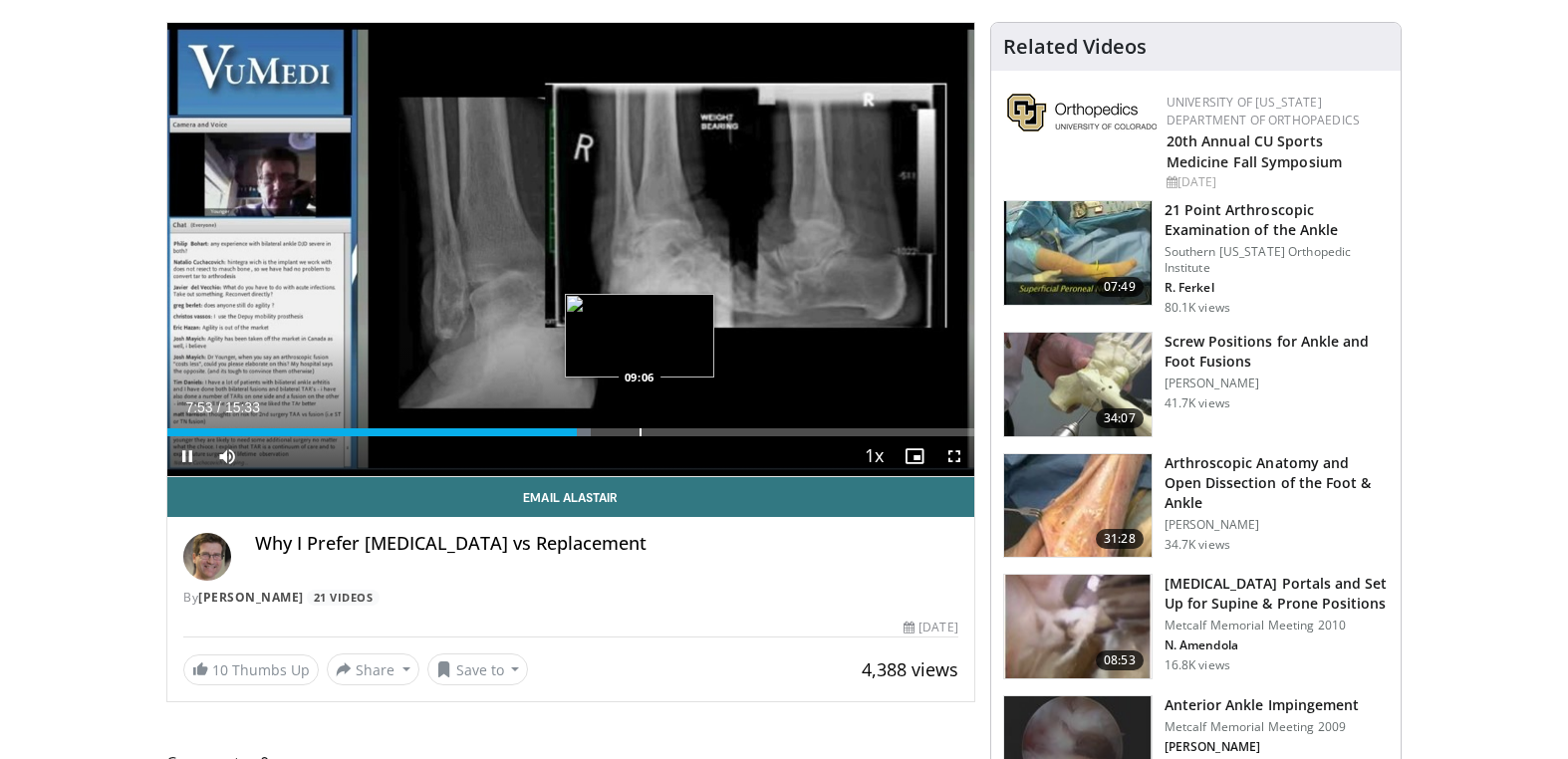
click at [653, 428] on div "Loaded : 52.51% 07:53 09:06" at bounding box center [570, 426] width 807 height 19
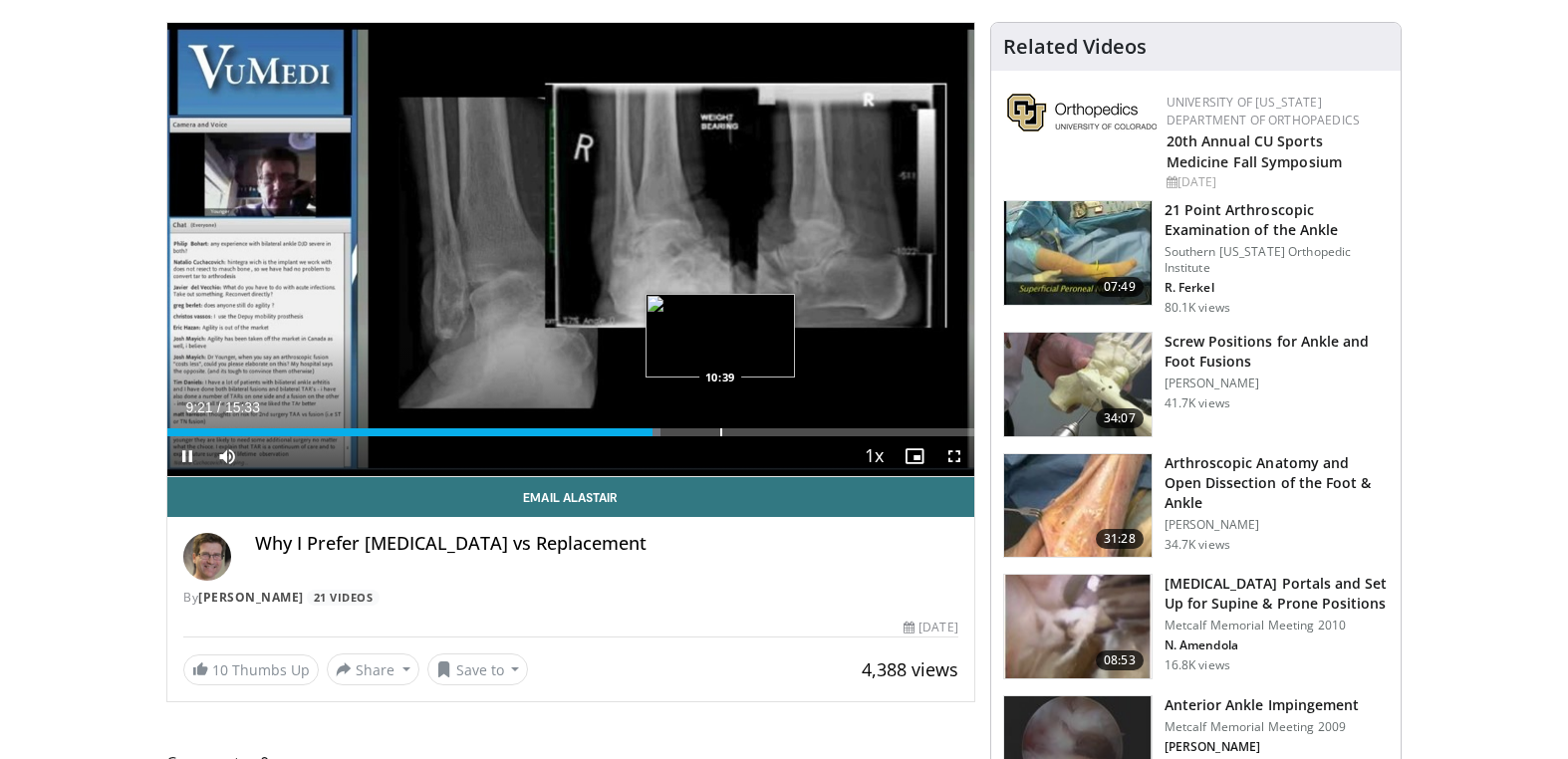
click at [722, 428] on div "Loaded : 61.08% 09:21 10:39" at bounding box center [570, 426] width 807 height 19
click at [752, 427] on div "Loaded : 69.54% 10:41 11:16" at bounding box center [570, 426] width 807 height 19
click at [695, 431] on div "Progress Bar" at bounding box center [696, 432] width 2 height 8
click at [666, 429] on div "Progress Bar" at bounding box center [667, 432] width 2 height 8
click at [650, 428] on div "Loaded : 62.15% 09:36 09:23" at bounding box center [570, 426] width 807 height 19
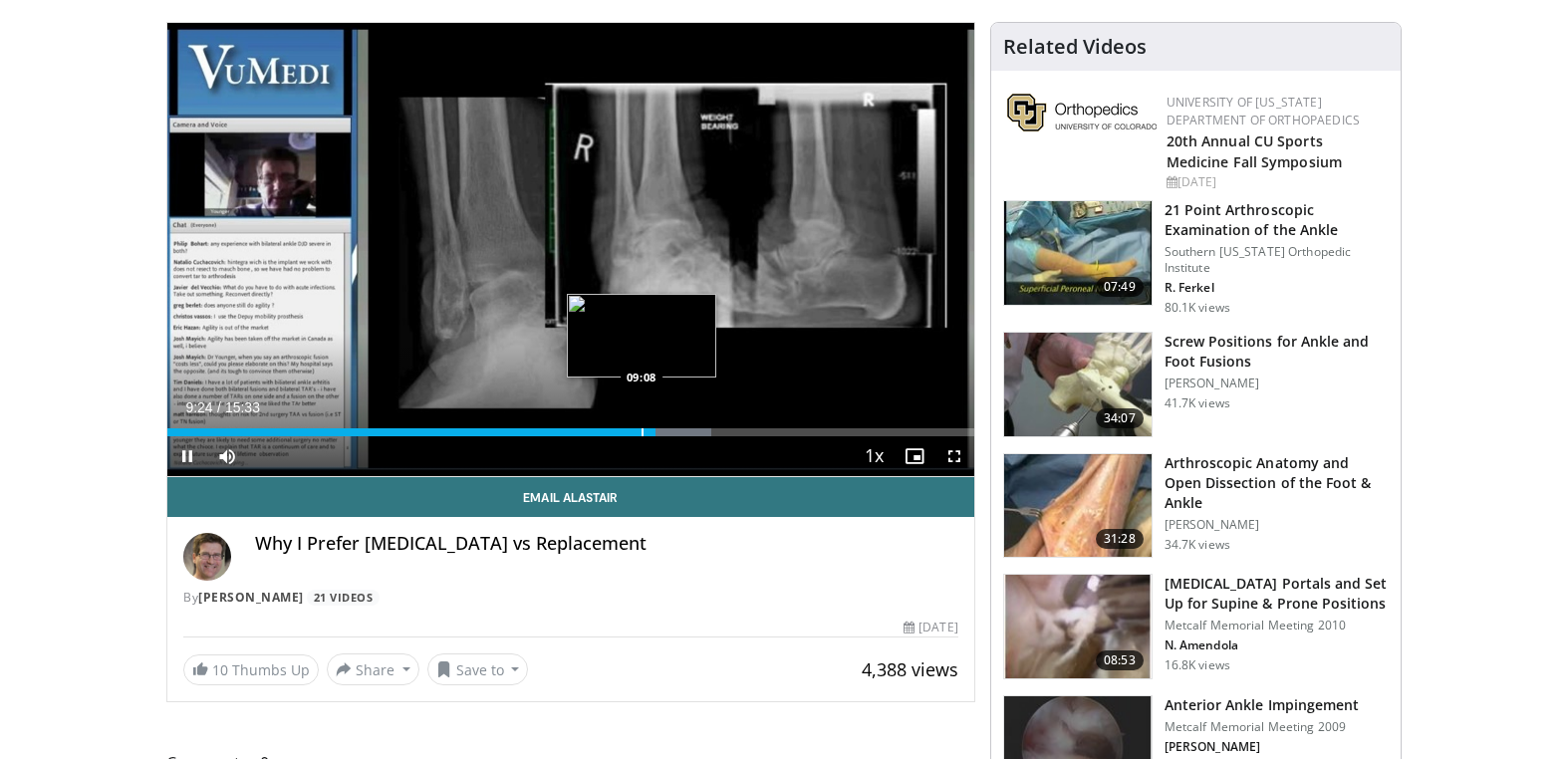
click at [641, 426] on div "Loaded : 67.40% 09:24 09:08" at bounding box center [570, 426] width 807 height 19
click at [617, 427] on div "Loaded : 64.30% 09:08 08:39" at bounding box center [570, 426] width 807 height 19
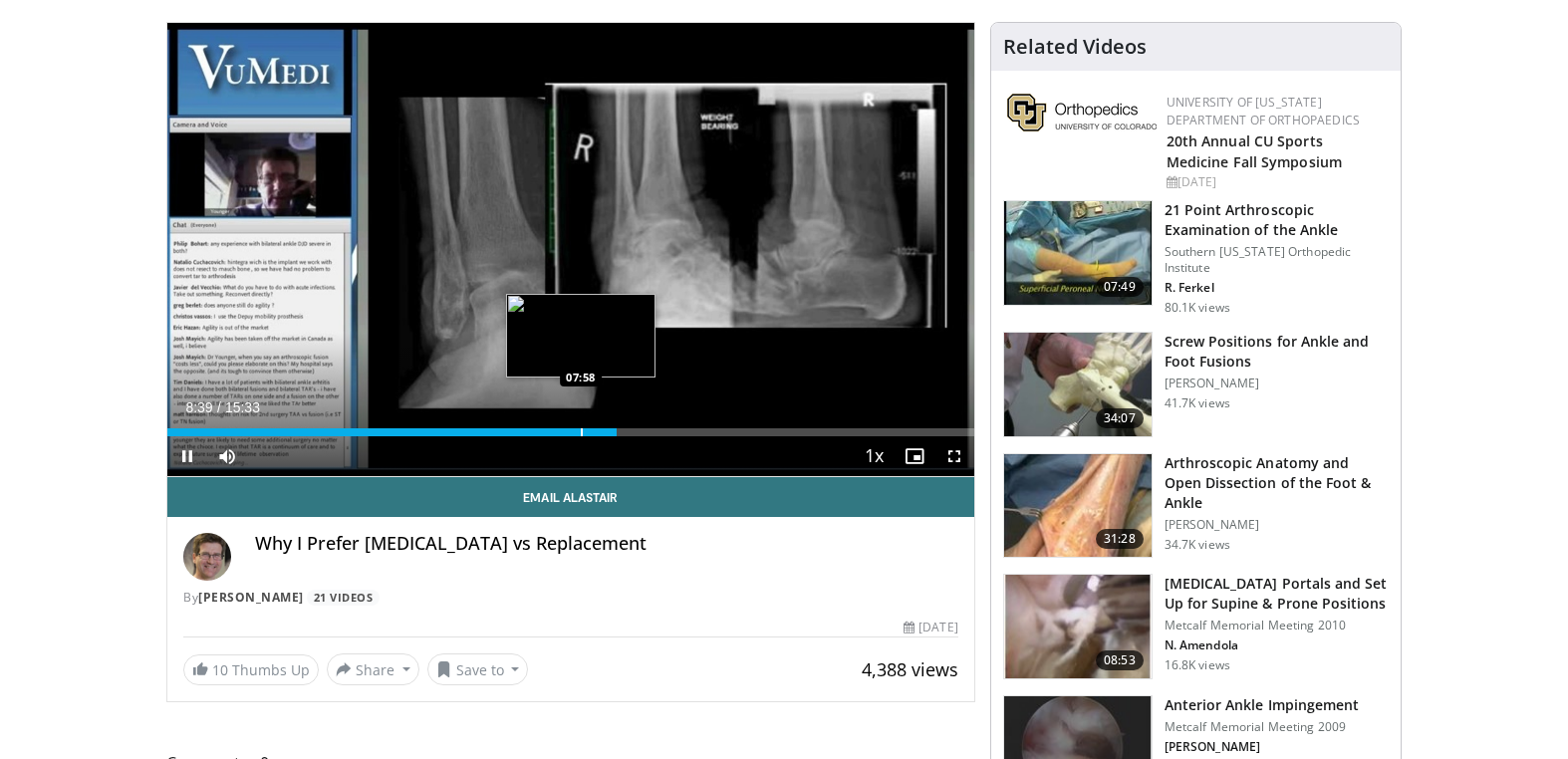
click at [580, 422] on div "Loaded : 55.72% 08:39 07:58" at bounding box center [570, 426] width 807 height 19
click at [540, 430] on div "Progress Bar" at bounding box center [541, 432] width 2 height 8
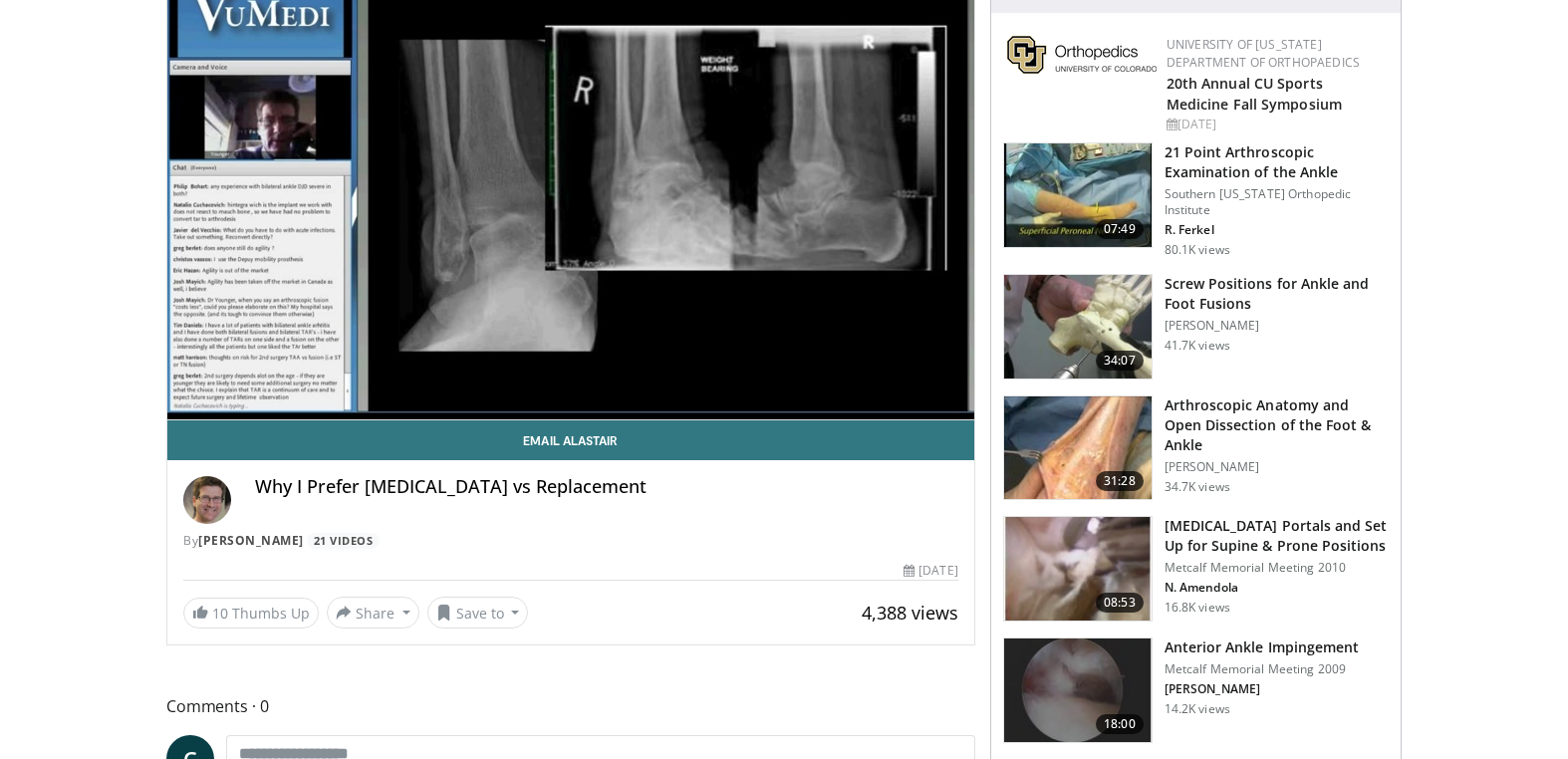
scroll to position [231, 0]
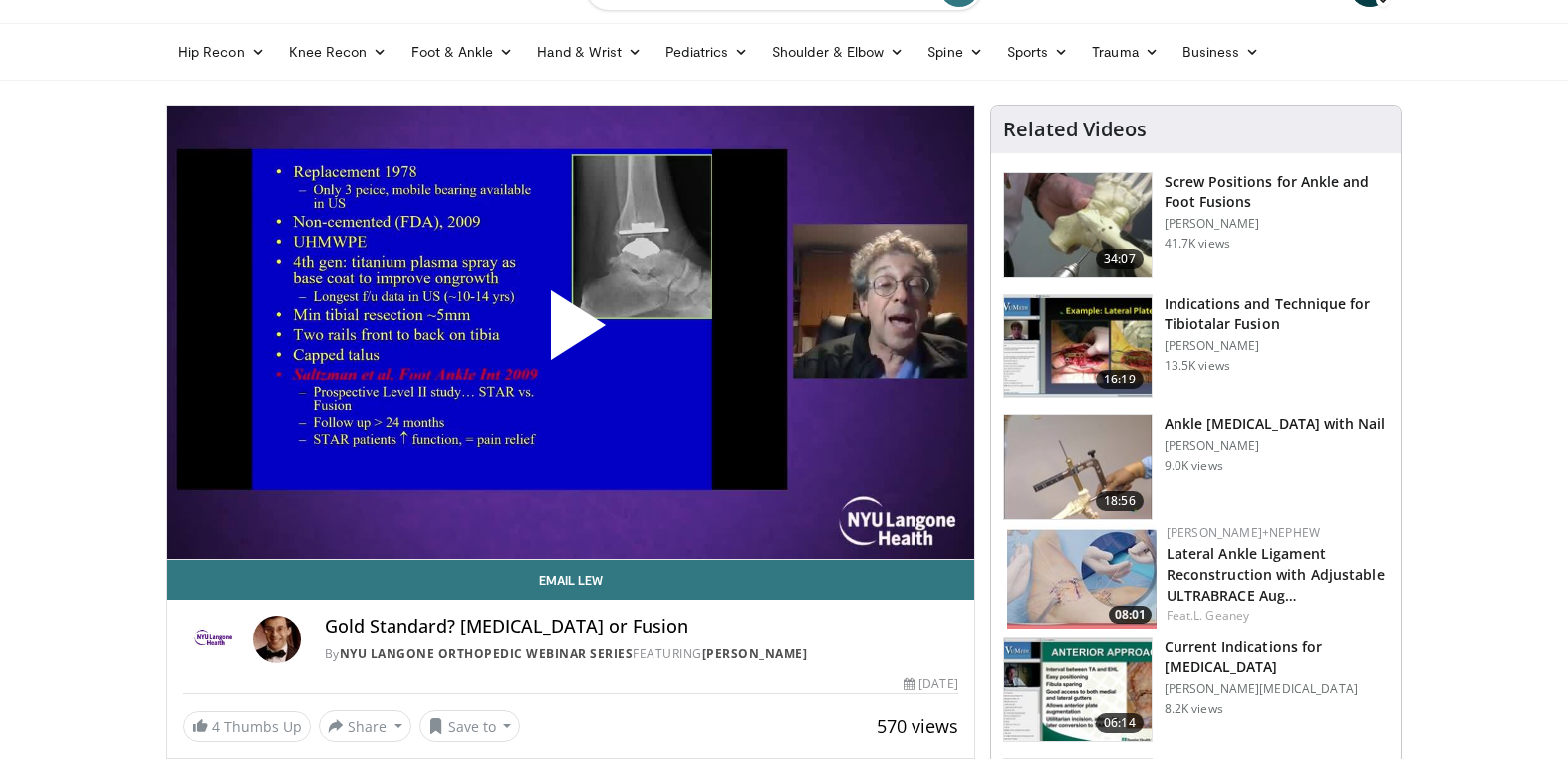
click at [571, 333] on span "Video Player" at bounding box center [571, 333] width 0 height 0
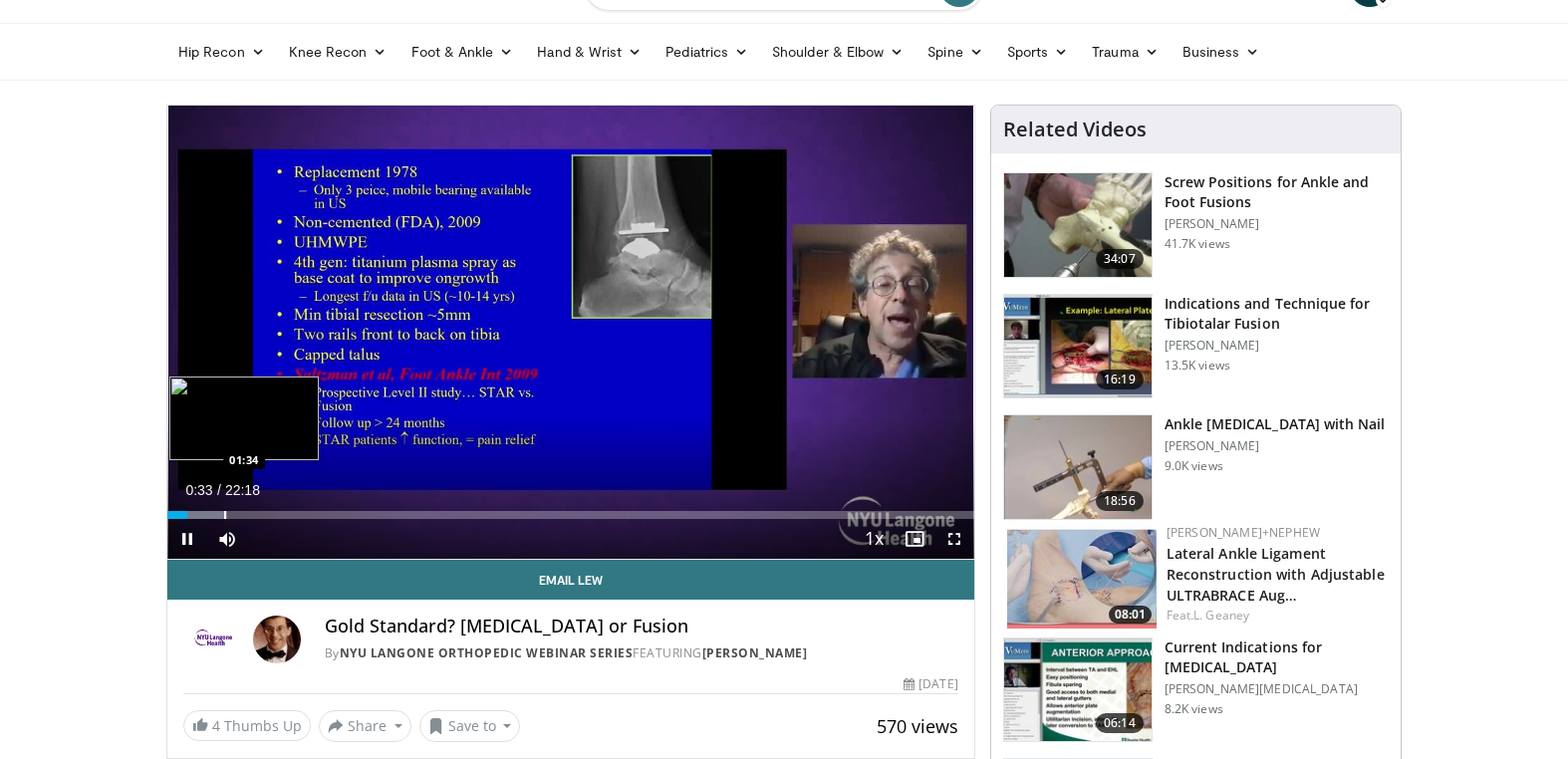
click at [224, 515] on div "Progress Bar" at bounding box center [225, 515] width 2 height 8
click at [288, 516] on div "Progress Bar" at bounding box center [289, 515] width 2 height 8
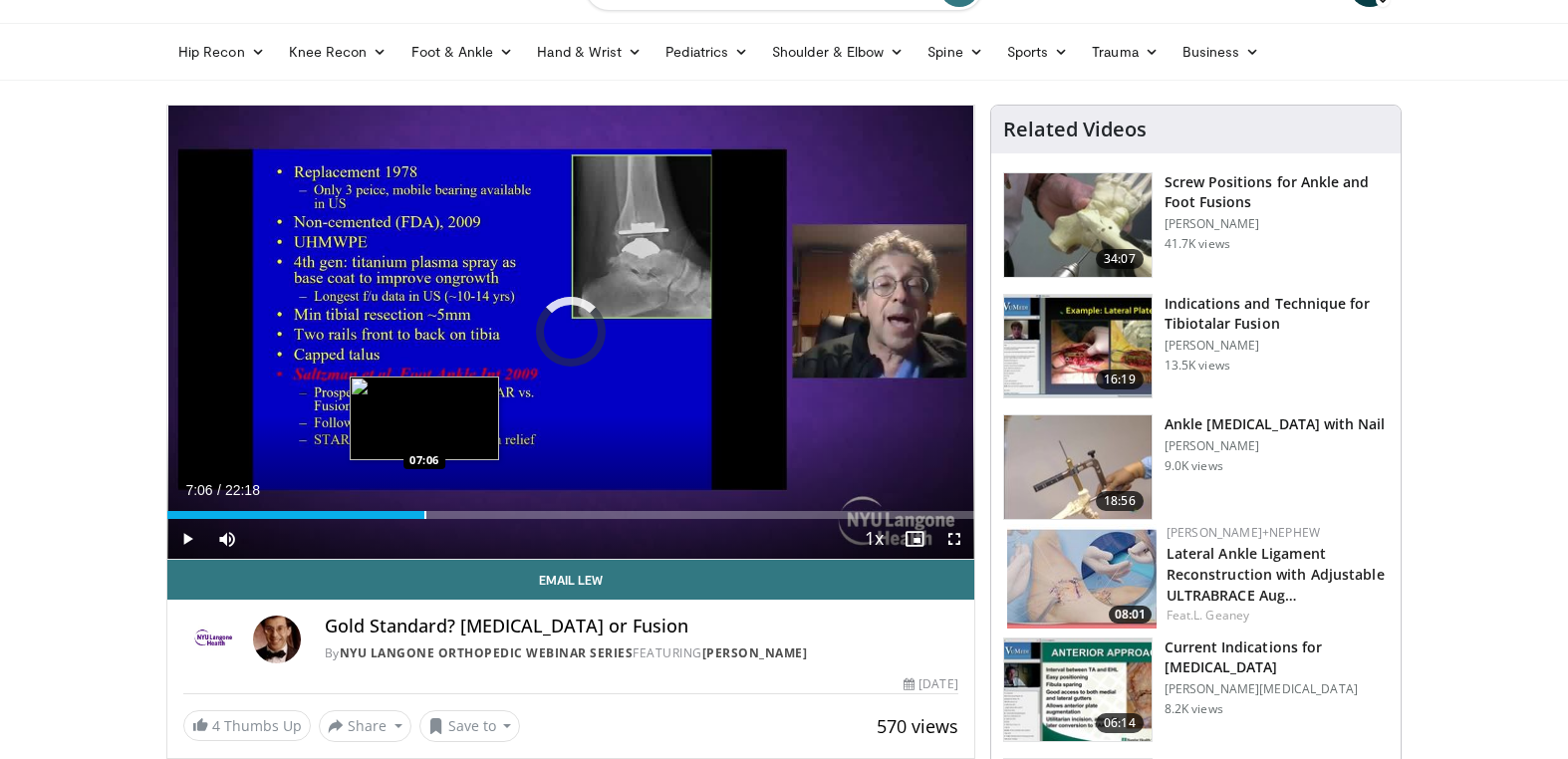
click at [424, 511] on div "Progress Bar" at bounding box center [425, 515] width 2 height 8
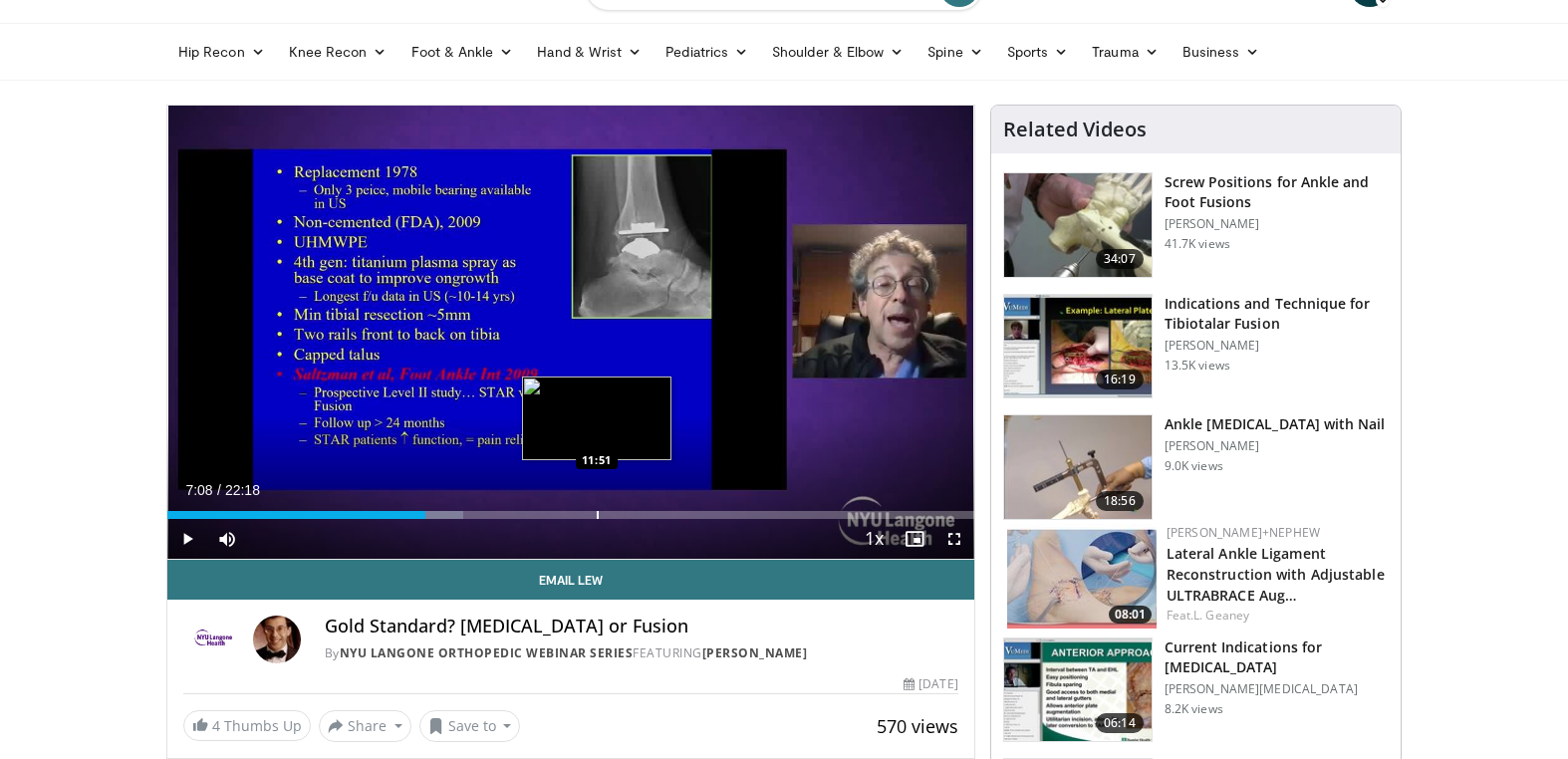
click at [598, 517] on div "Progress Bar" at bounding box center [598, 515] width 2 height 8
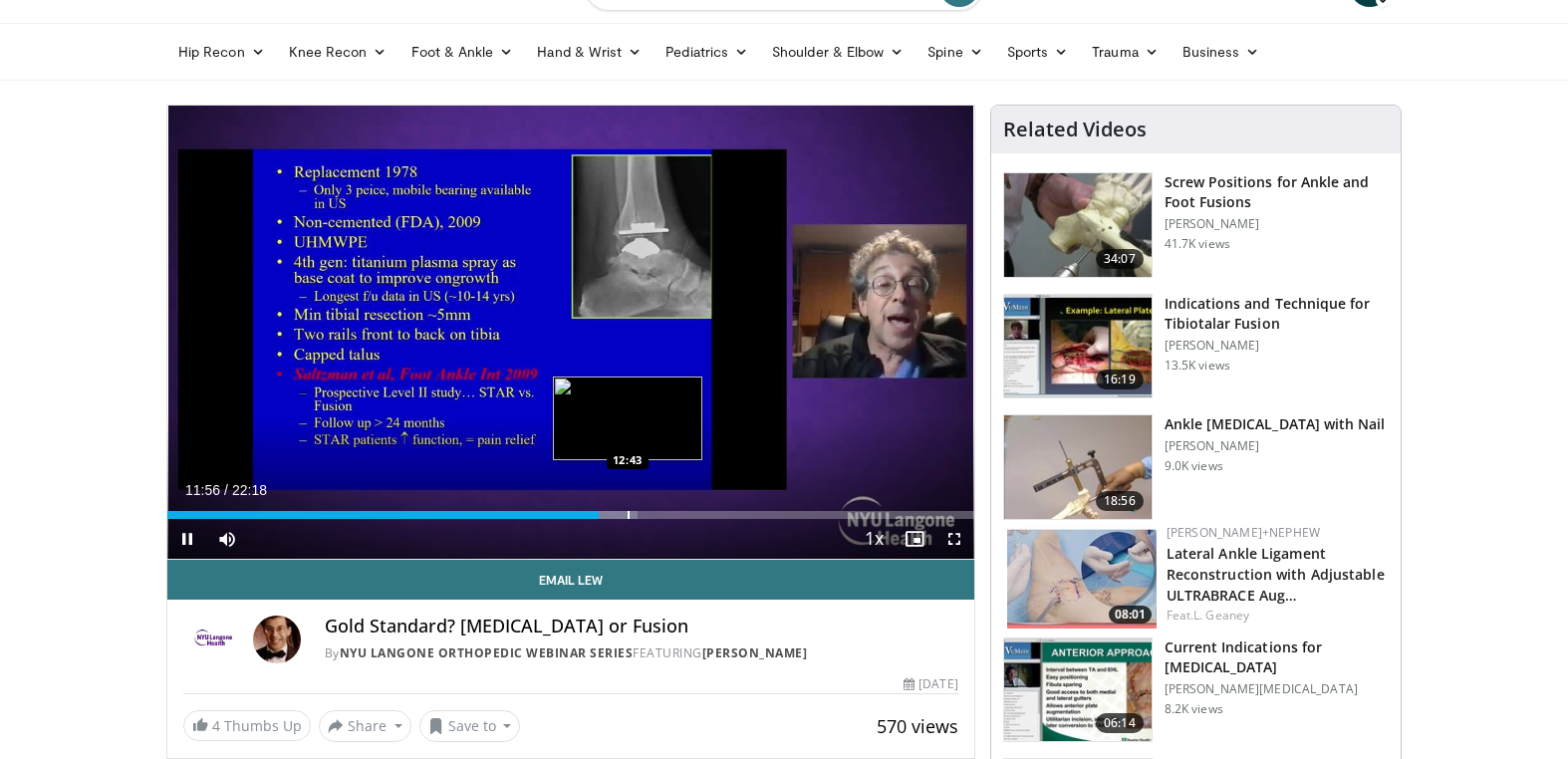
click at [629, 516] on div "Progress Bar" at bounding box center [629, 515] width 2 height 8
click at [654, 516] on div "Progress Bar" at bounding box center [655, 515] width 2 height 8
click at [678, 516] on div "Progress Bar" at bounding box center [678, 515] width 2 height 8
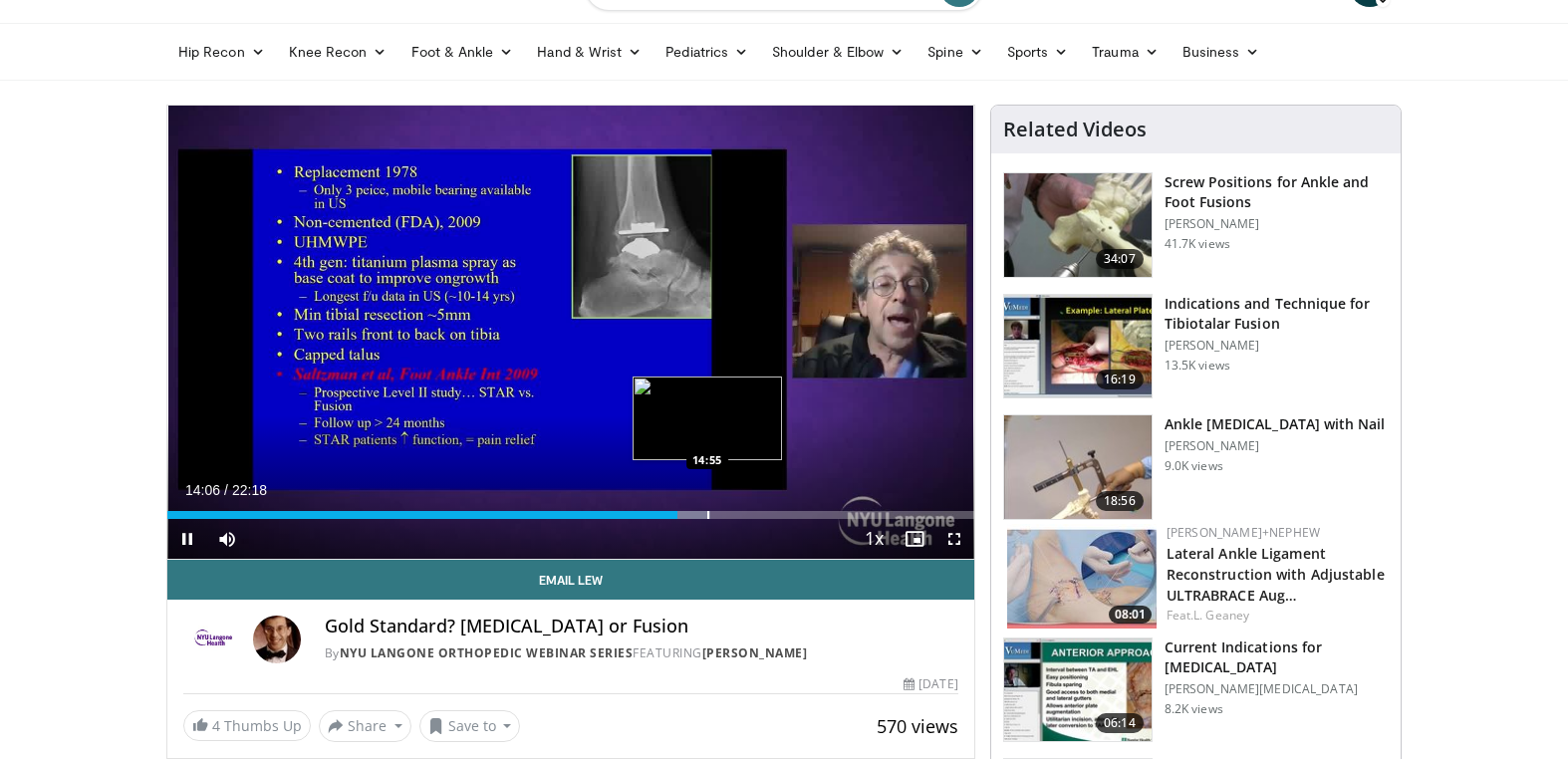
click at [707, 514] on div "Progress Bar" at bounding box center [708, 515] width 2 height 8
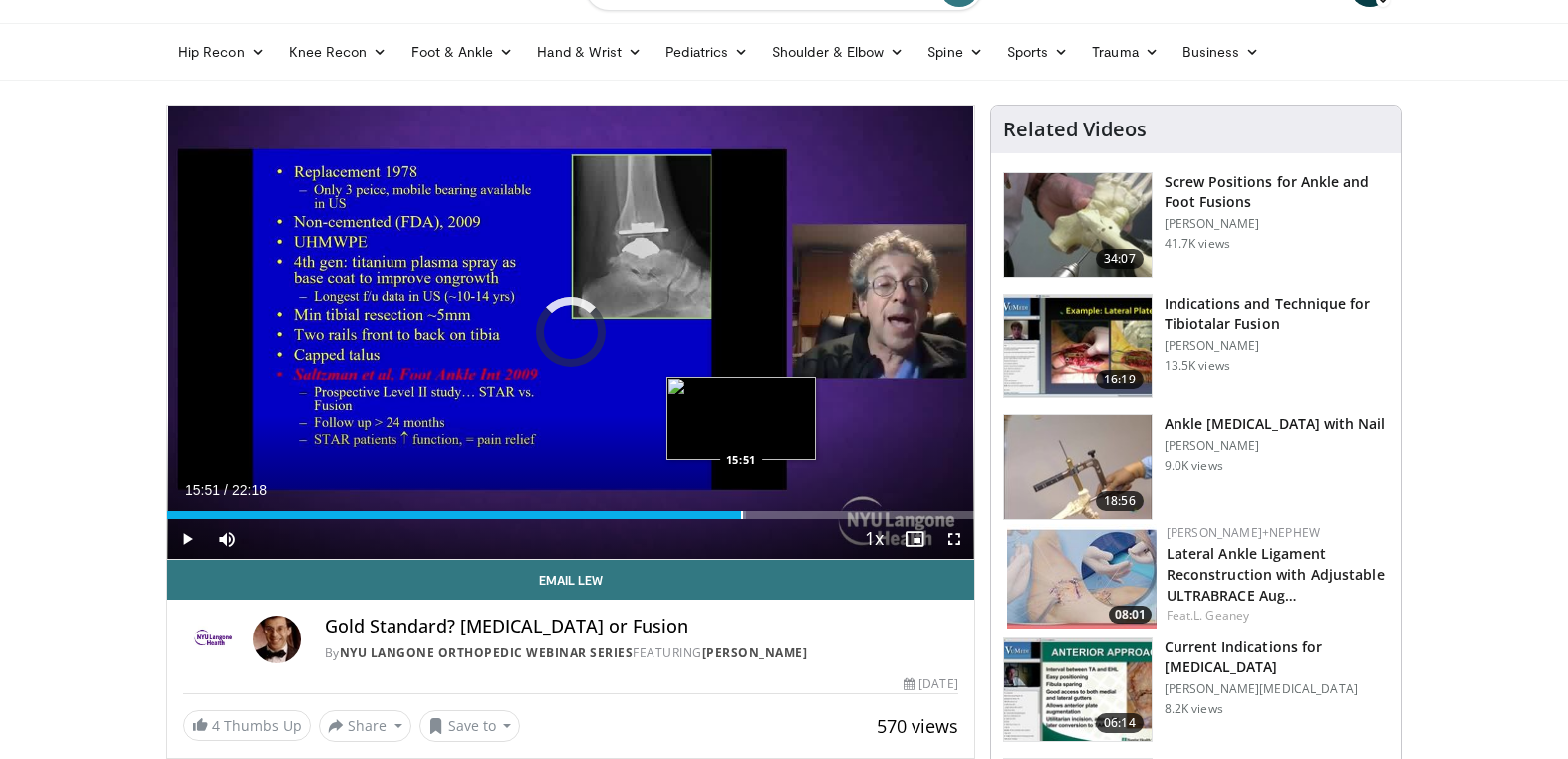
click at [741, 514] on div "Progress Bar" at bounding box center [742, 515] width 2 height 8
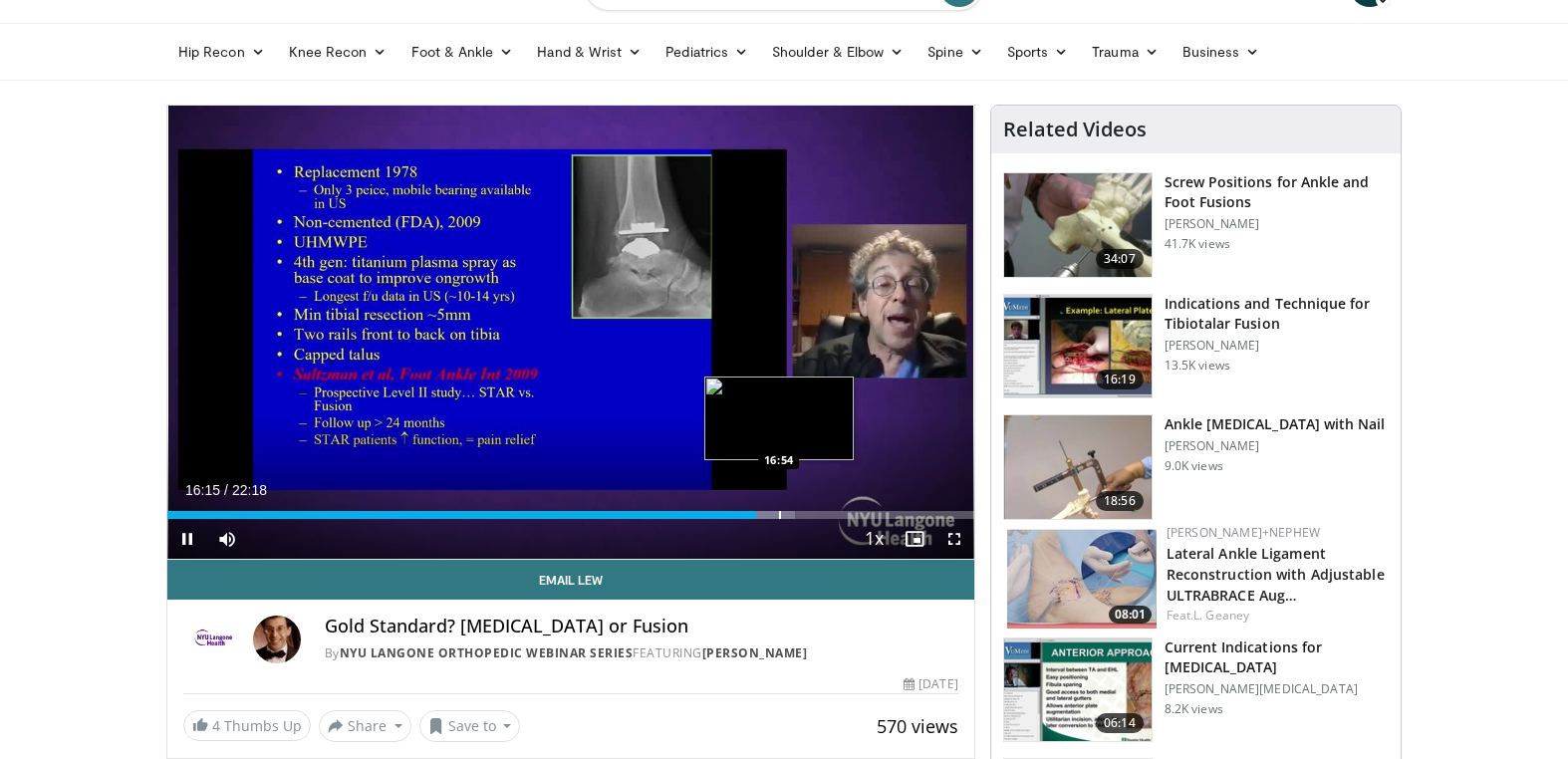
click at [780, 515] on div "Progress Bar" at bounding box center [780, 515] width 2 height 8
click at [788, 515] on div "Progress Bar" at bounding box center [789, 515] width 2 height 8
click at [796, 515] on div "Progress Bar" at bounding box center [797, 515] width 2 height 8
click at [803, 515] on div "Progress Bar" at bounding box center [804, 515] width 2 height 8
click at [811, 515] on div "Progress Bar" at bounding box center [812, 515] width 2 height 8
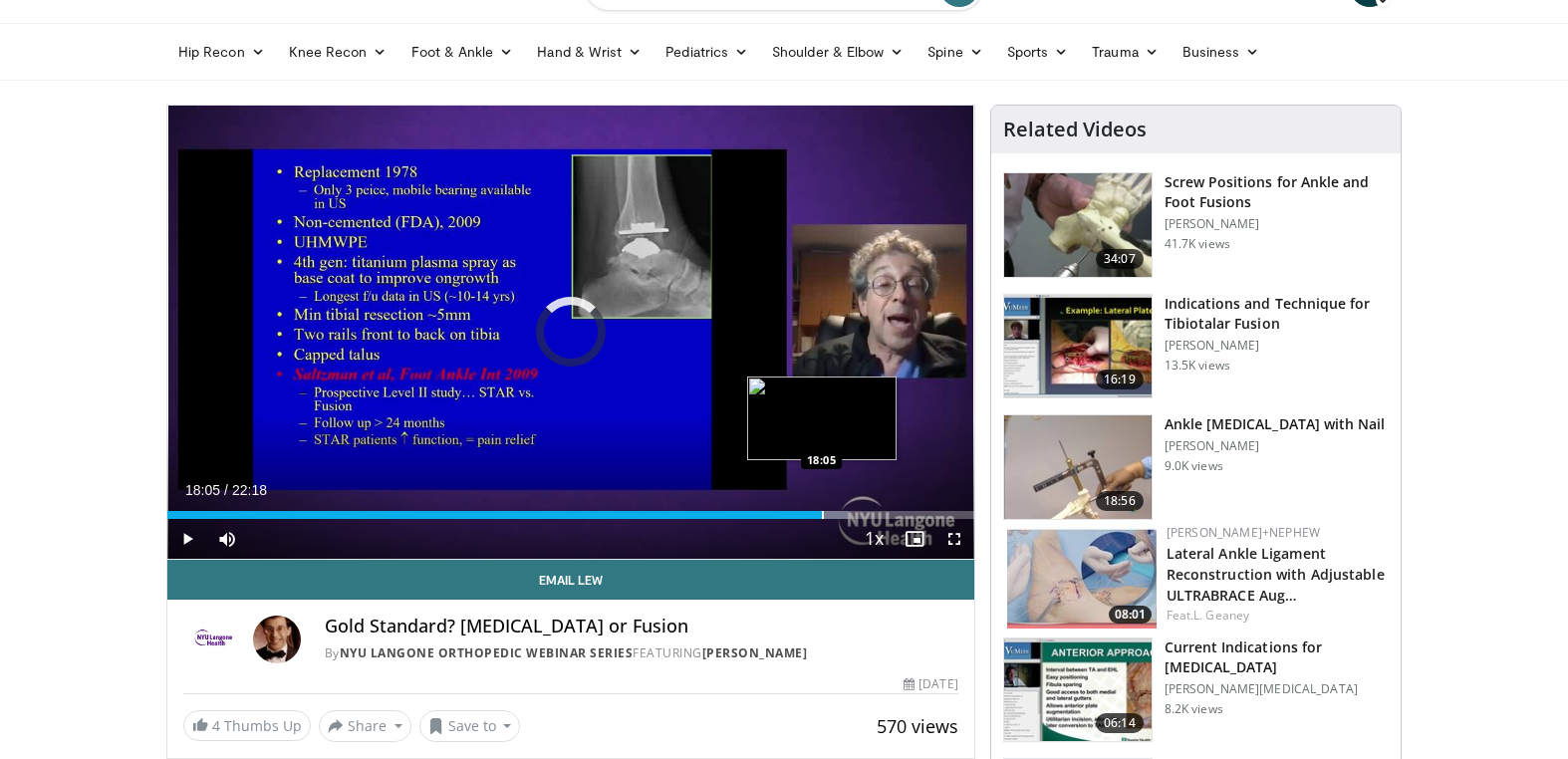
click at [822, 515] on div "Progress Bar" at bounding box center [823, 515] width 2 height 8
click at [833, 516] on div "Progress Bar" at bounding box center [834, 515] width 2 height 8
click at [847, 516] on div "Progress Bar" at bounding box center [848, 515] width 2 height 8
click at [851, 516] on div "Progress Bar" at bounding box center [851, 515] width 2 height 8
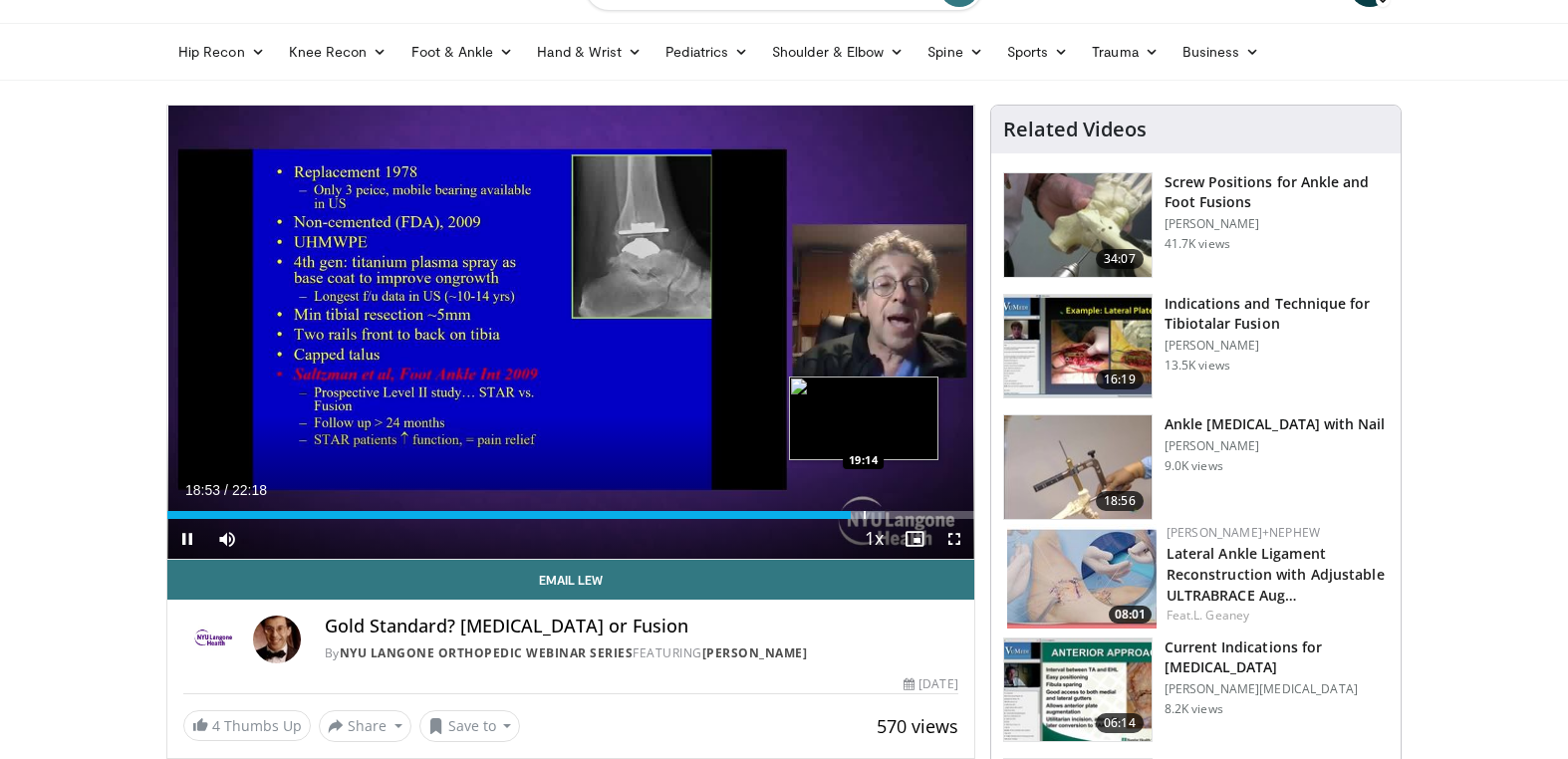
click at [865, 517] on div "Progress Bar" at bounding box center [865, 515] width 2 height 8
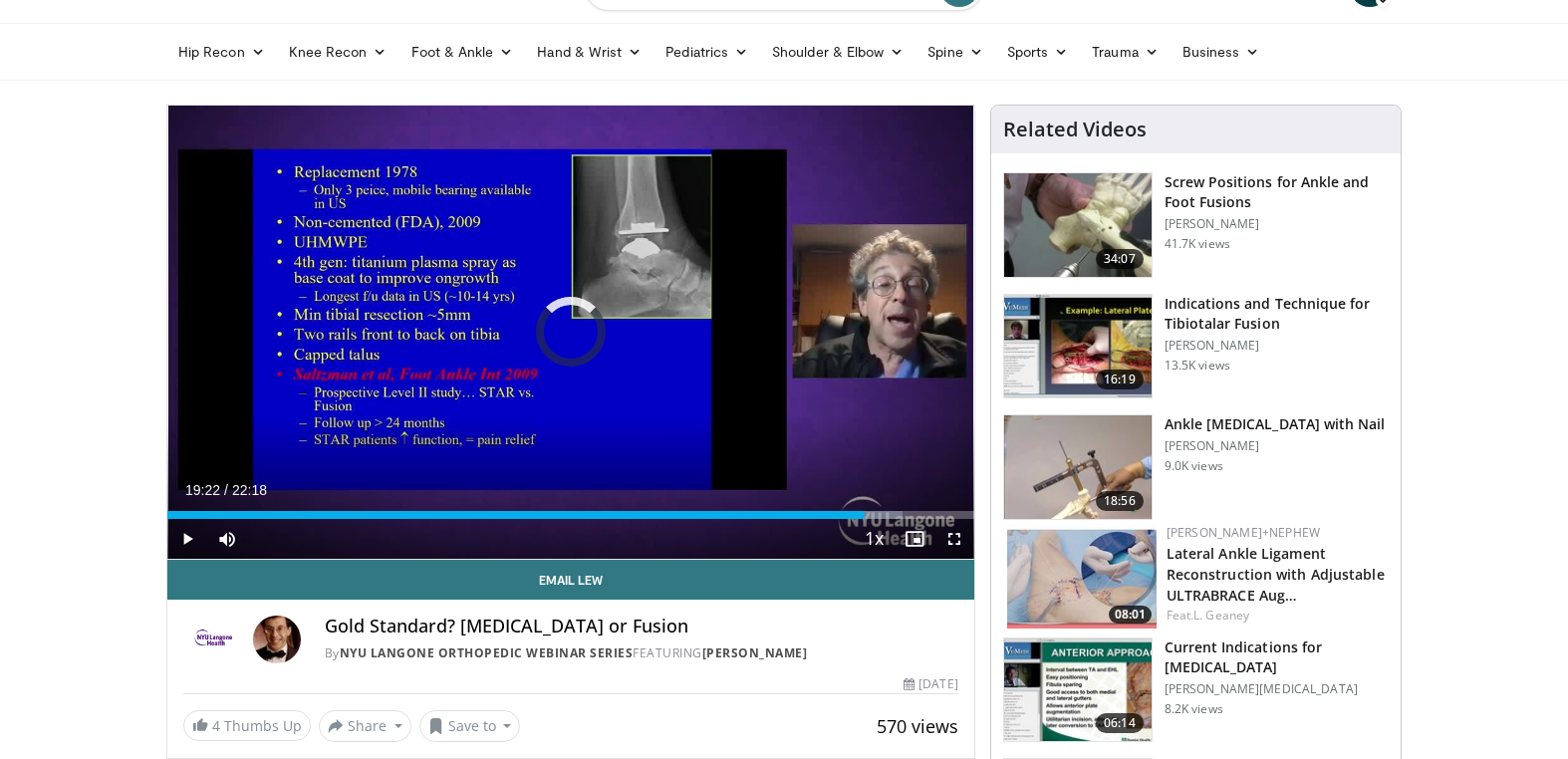
click at [869, 517] on div "Progress Bar" at bounding box center [870, 515] width 2 height 8
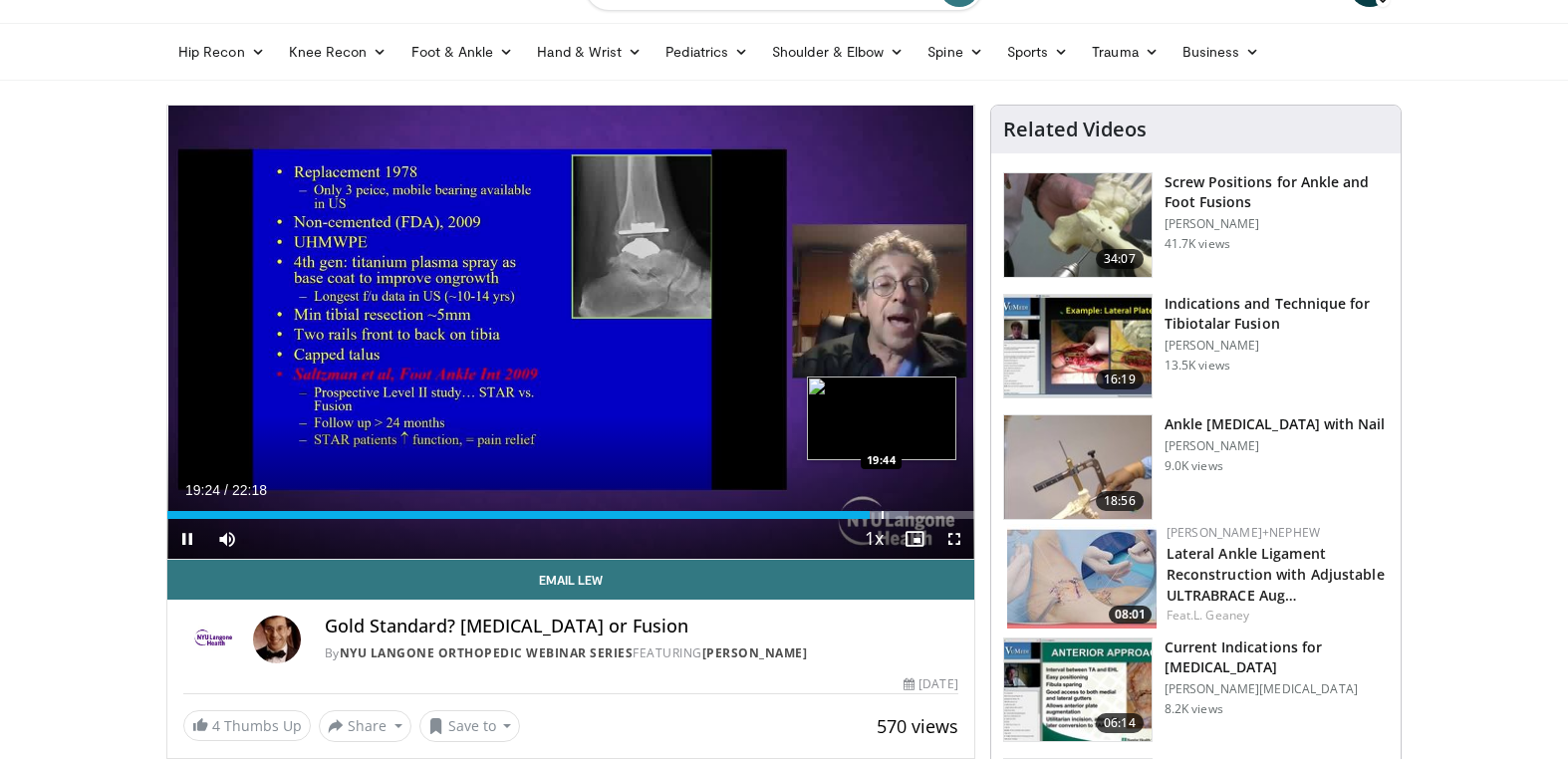
click at [882, 517] on div "Progress Bar" at bounding box center [883, 515] width 2 height 8
click at [881, 515] on div "Progress Bar" at bounding box center [881, 515] width 2 height 8
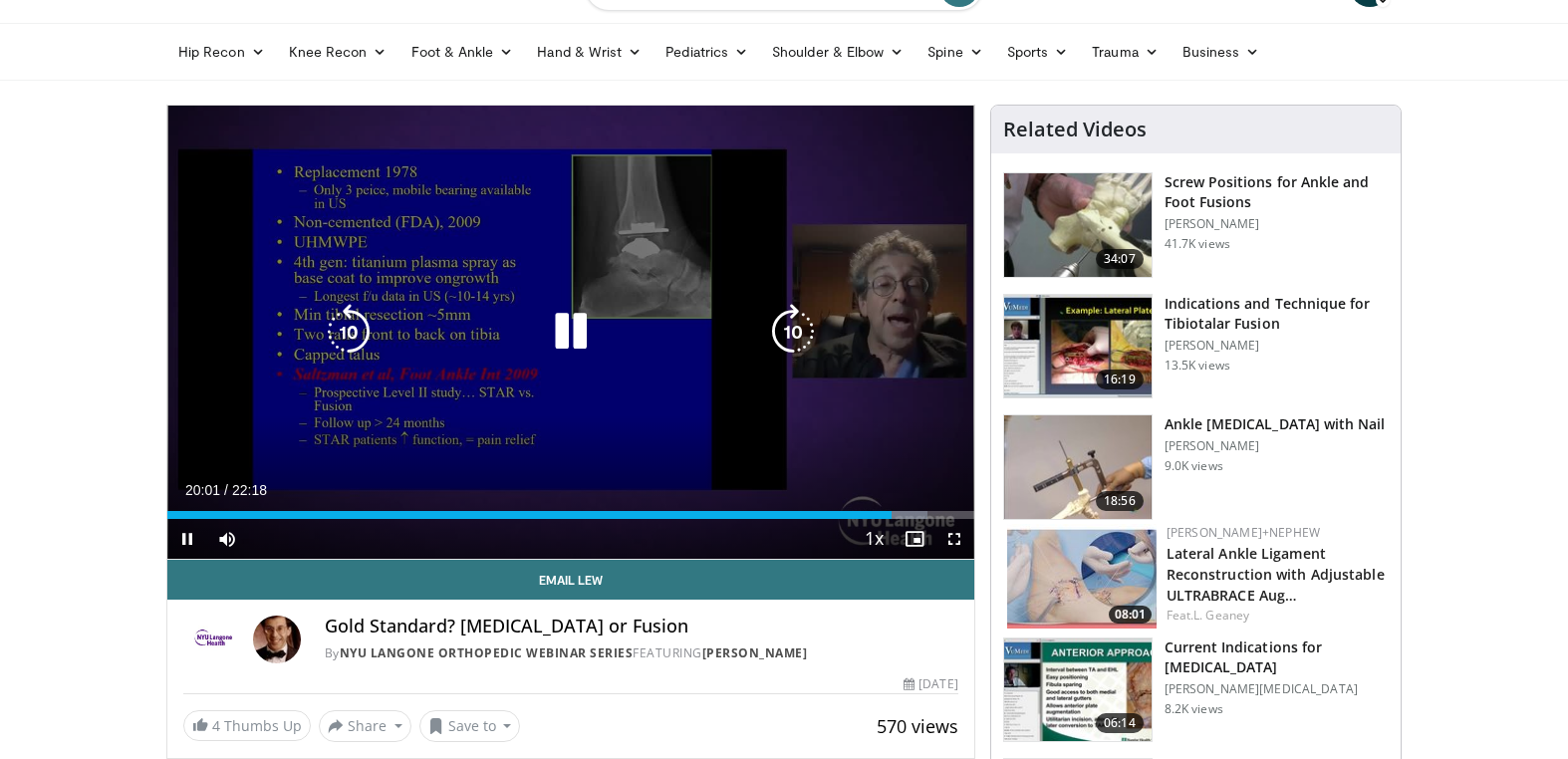
click at [884, 515] on div "Loaded : 94.26% 20:01 19:46" at bounding box center [570, 515] width 807 height 8
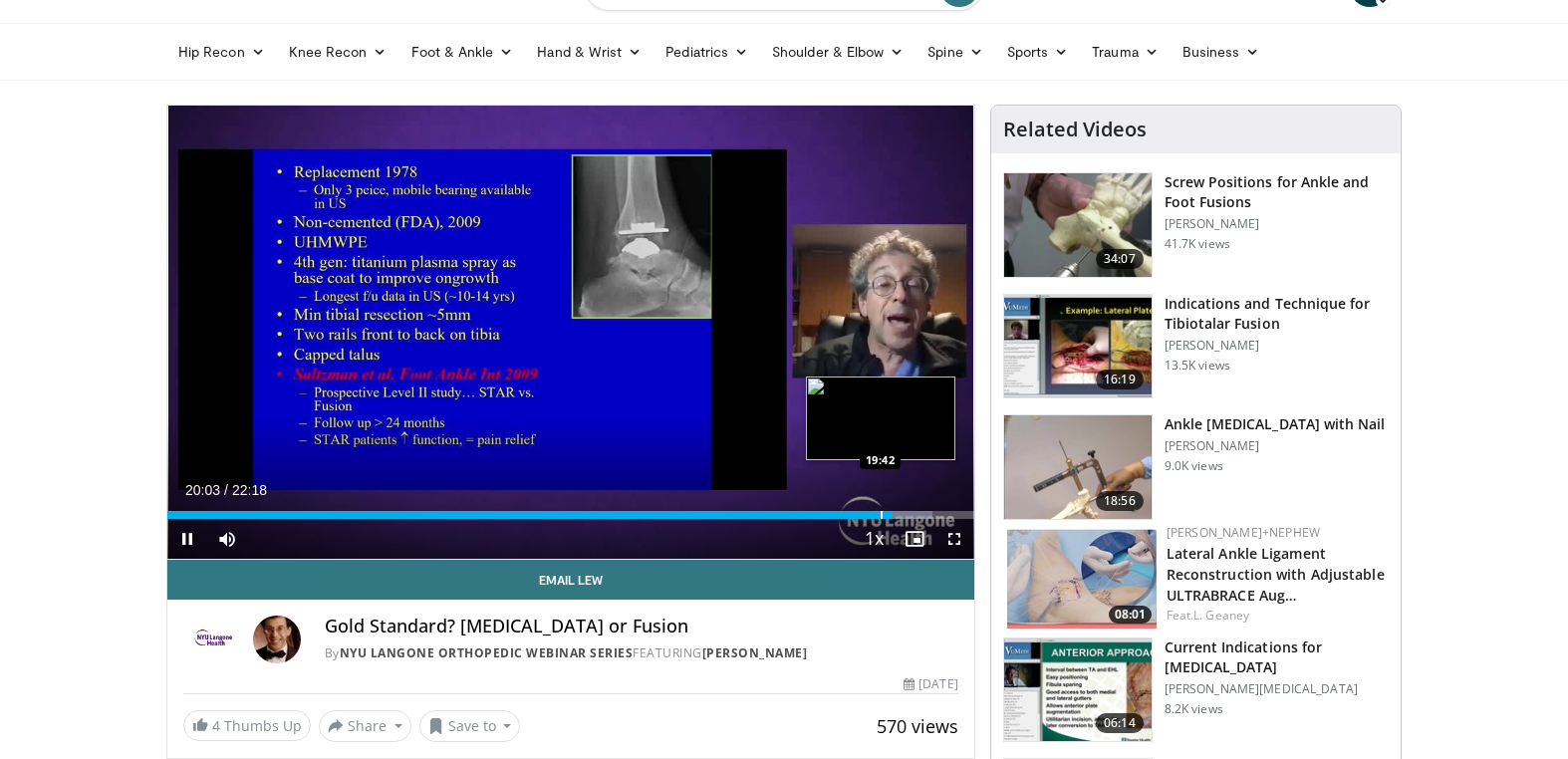
click at [881, 516] on div "Progress Bar" at bounding box center [882, 515] width 2 height 8
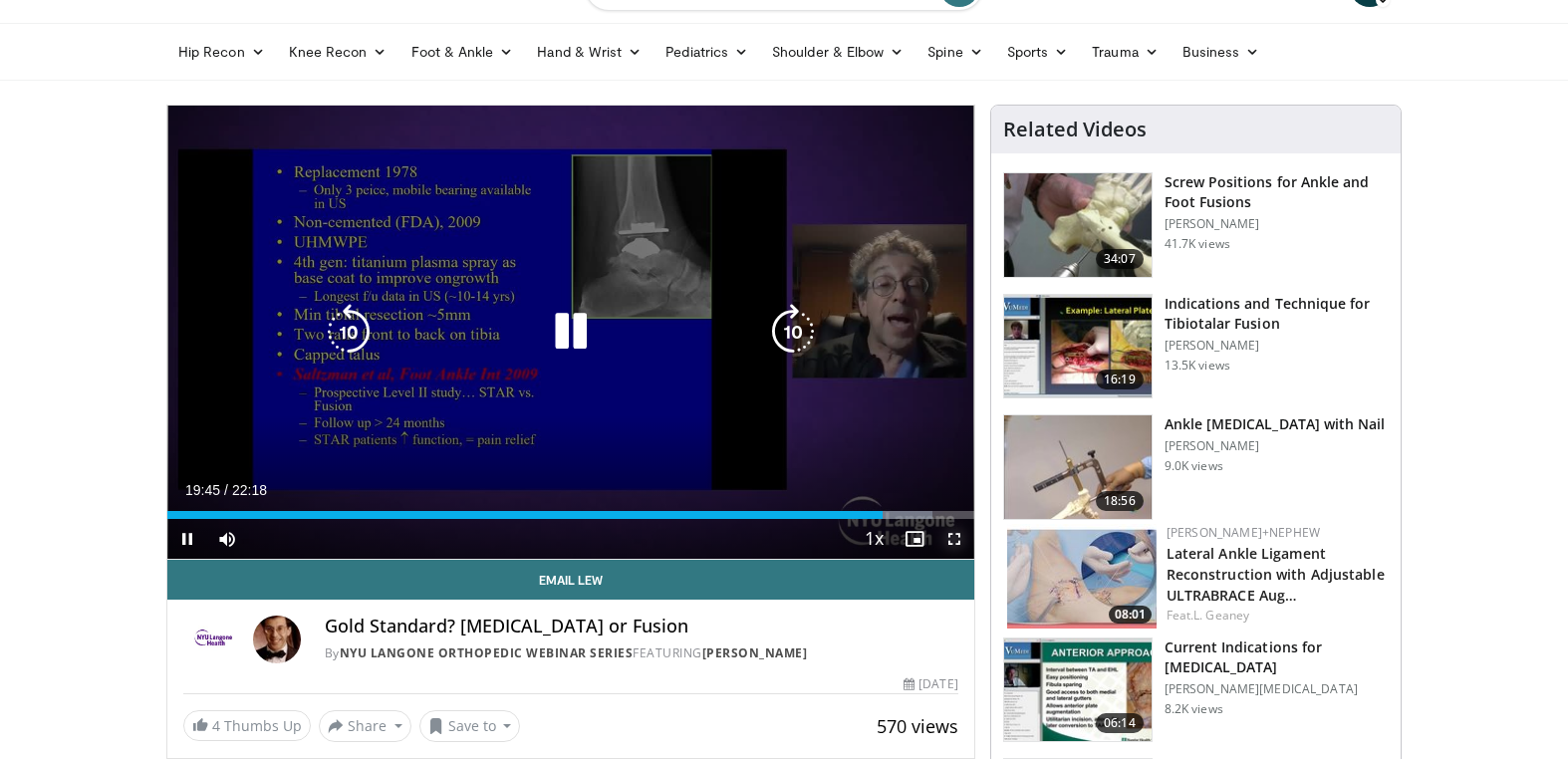
click at [953, 534] on span "Video Player" at bounding box center [955, 539] width 40 height 40
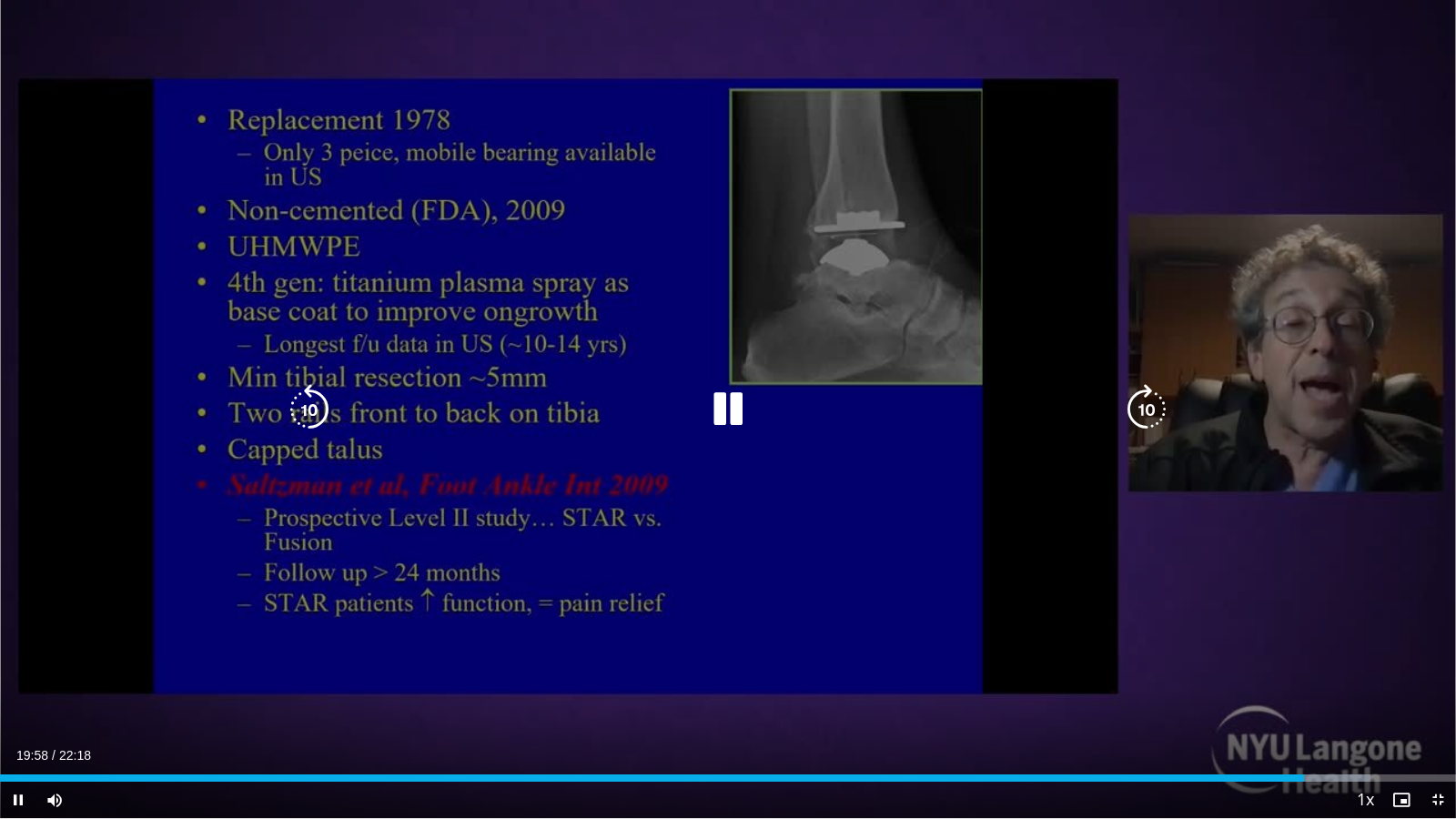
click at [724, 404] on icon "Video Player" at bounding box center [728, 409] width 51 height 51
click at [728, 414] on icon "Video Player" at bounding box center [728, 409] width 51 height 51
click at [305, 401] on icon "Video Player" at bounding box center [310, 409] width 51 height 51
click at [1143, 416] on icon "Video Player" at bounding box center [1147, 409] width 51 height 51
click at [311, 405] on icon "Video Player" at bounding box center [310, 409] width 51 height 51
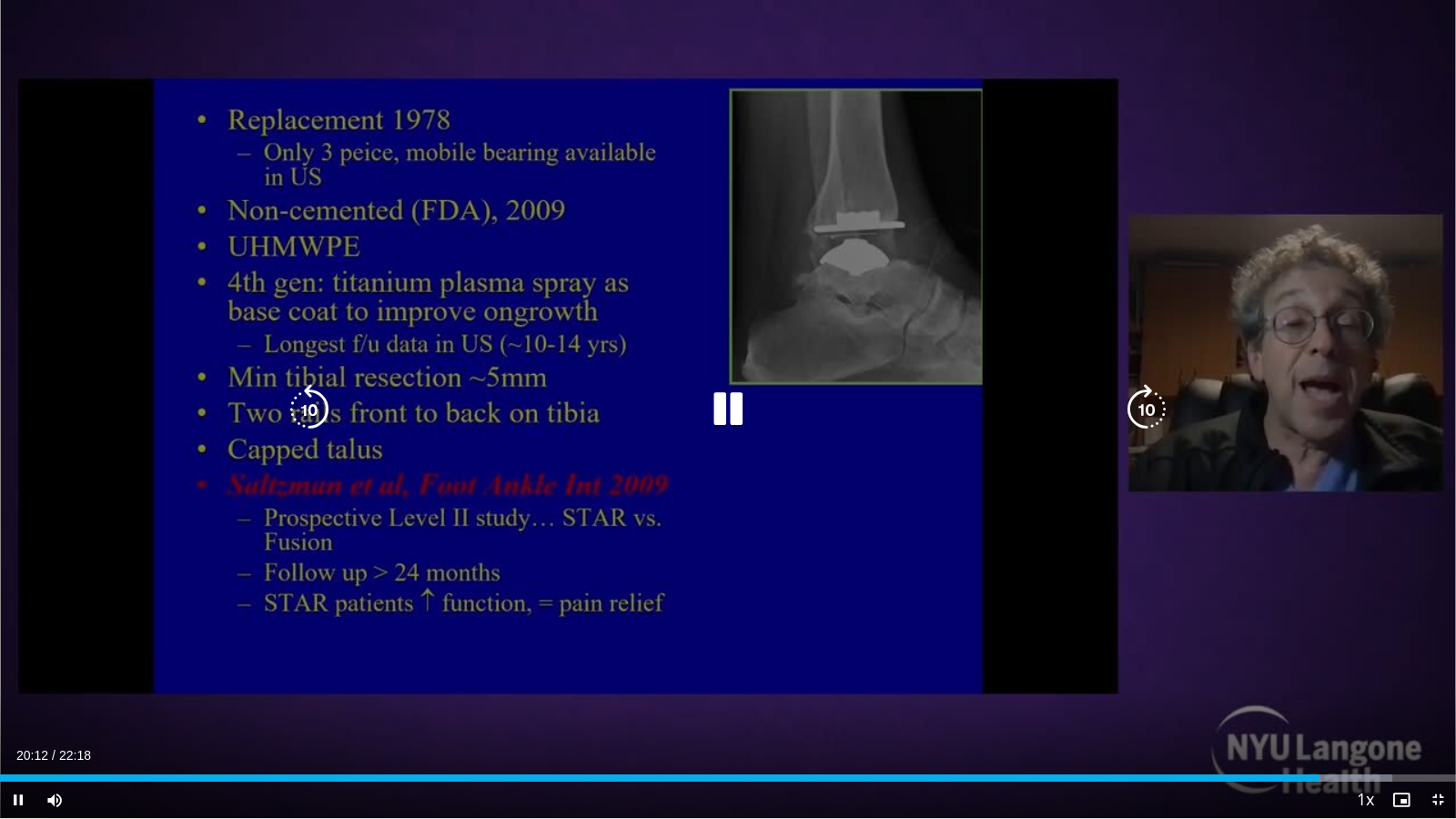
click at [739, 408] on icon "Video Player" at bounding box center [728, 409] width 51 height 51
click at [730, 403] on icon "Video Player" at bounding box center [728, 409] width 51 height 51
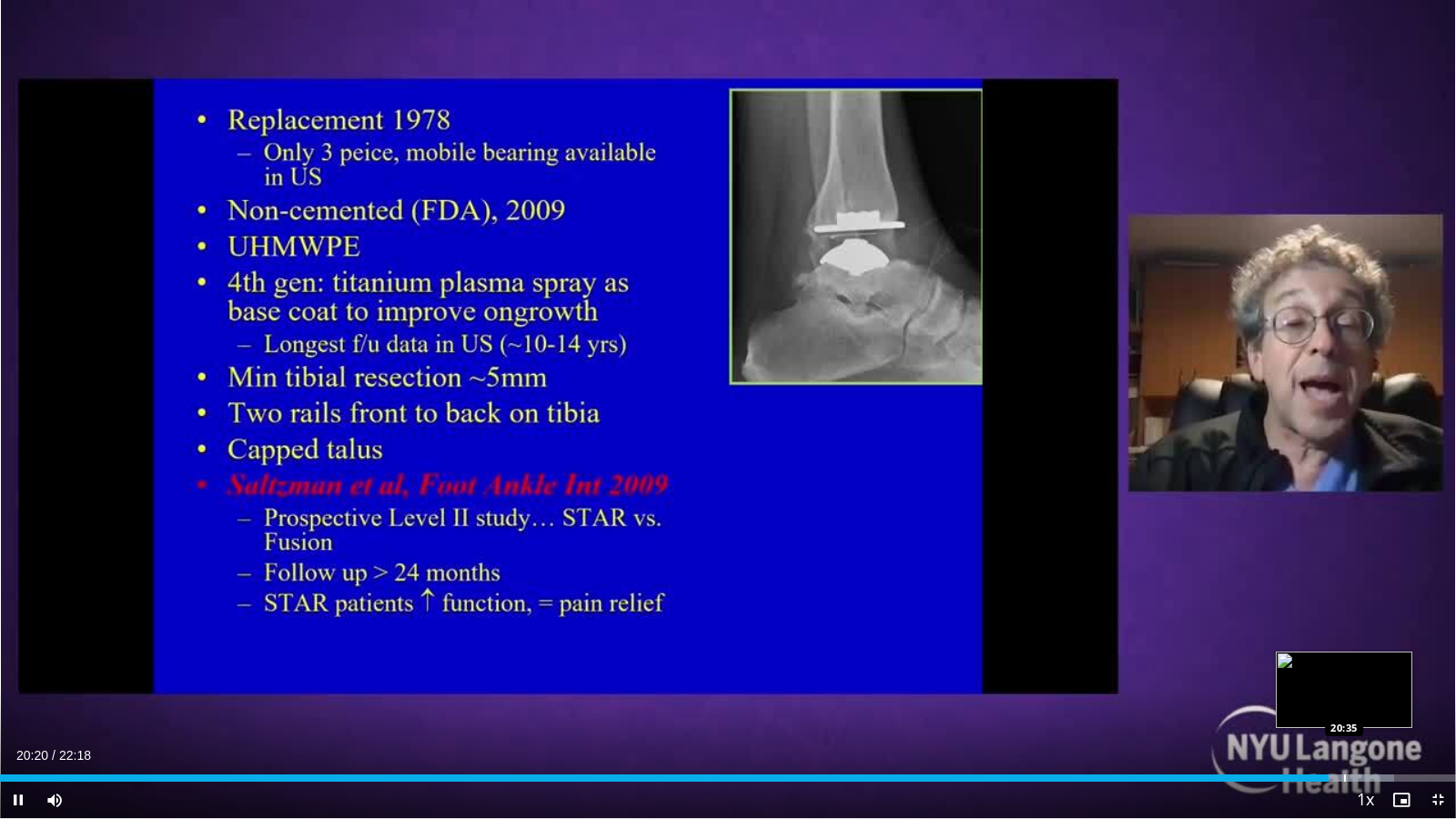
click at [1345, 692] on div "Progress Bar" at bounding box center [1345, 778] width 2 height 7
click at [1366, 692] on div "Progress Bar" at bounding box center [1367, 778] width 2 height 7
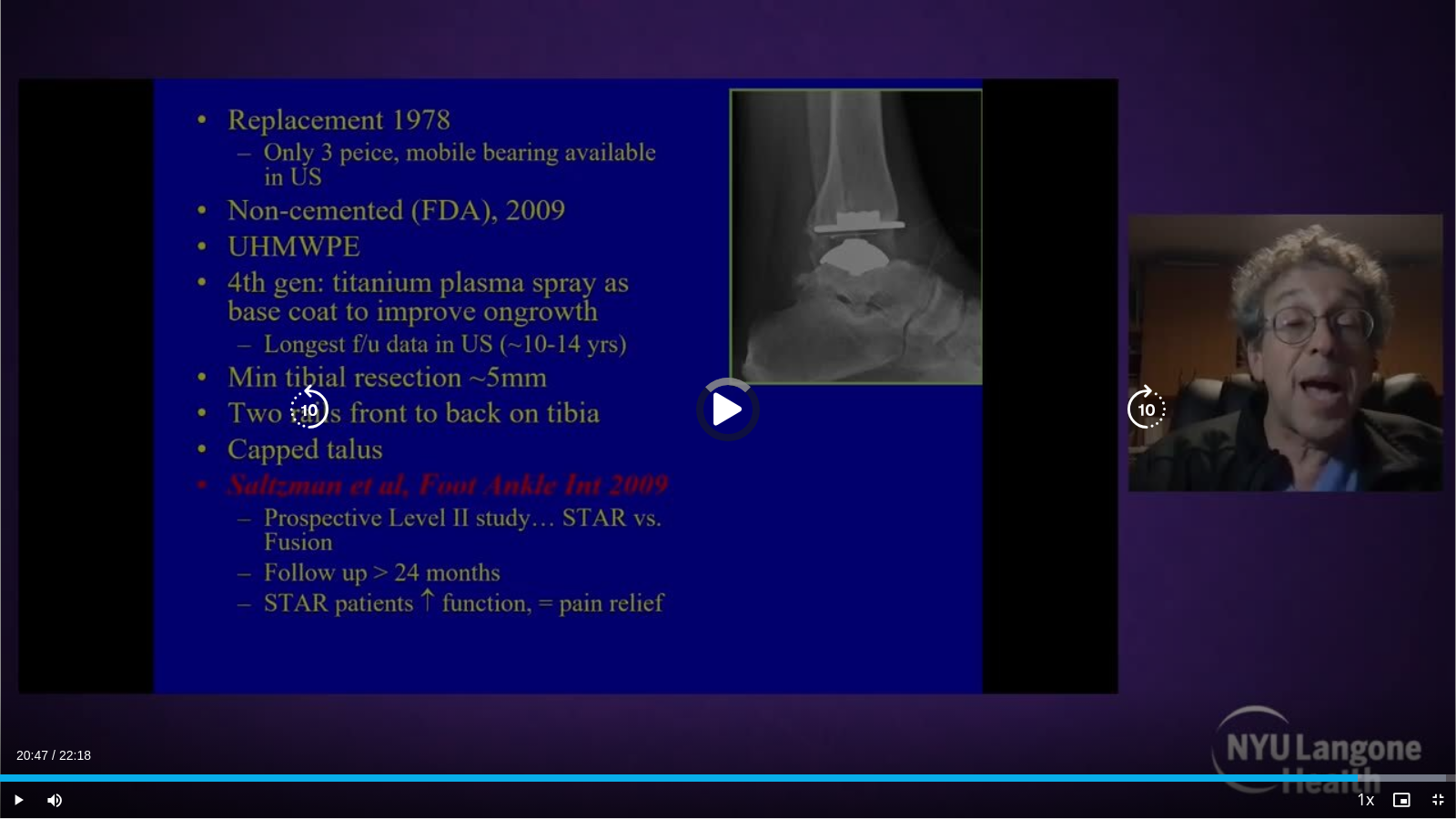
click at [1358, 692] on div "Loaded : 99.34% 20:47 20:47" at bounding box center [728, 772] width 1456 height 17
click at [715, 413] on icon "Video Player" at bounding box center [728, 409] width 51 height 51
click at [699, 407] on div "Video Player" at bounding box center [728, 409] width 874 height 37
click at [726, 409] on icon "Video Player" at bounding box center [728, 409] width 51 height 51
click at [1149, 406] on icon "Video Player" at bounding box center [1147, 409] width 51 height 51
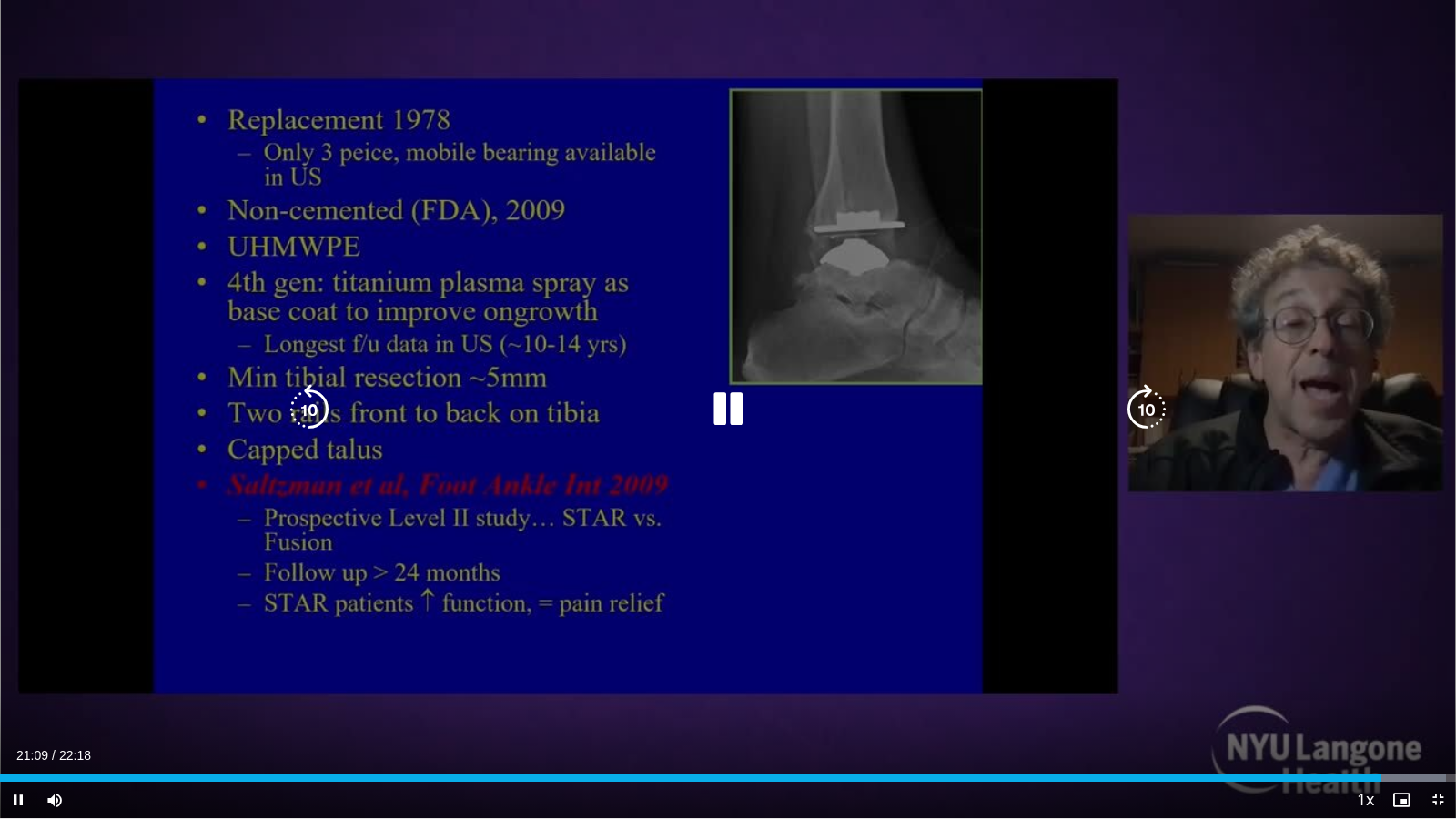
click at [308, 414] on icon "Video Player" at bounding box center [310, 409] width 51 height 51
click at [1144, 411] on icon "Video Player" at bounding box center [1147, 409] width 51 height 51
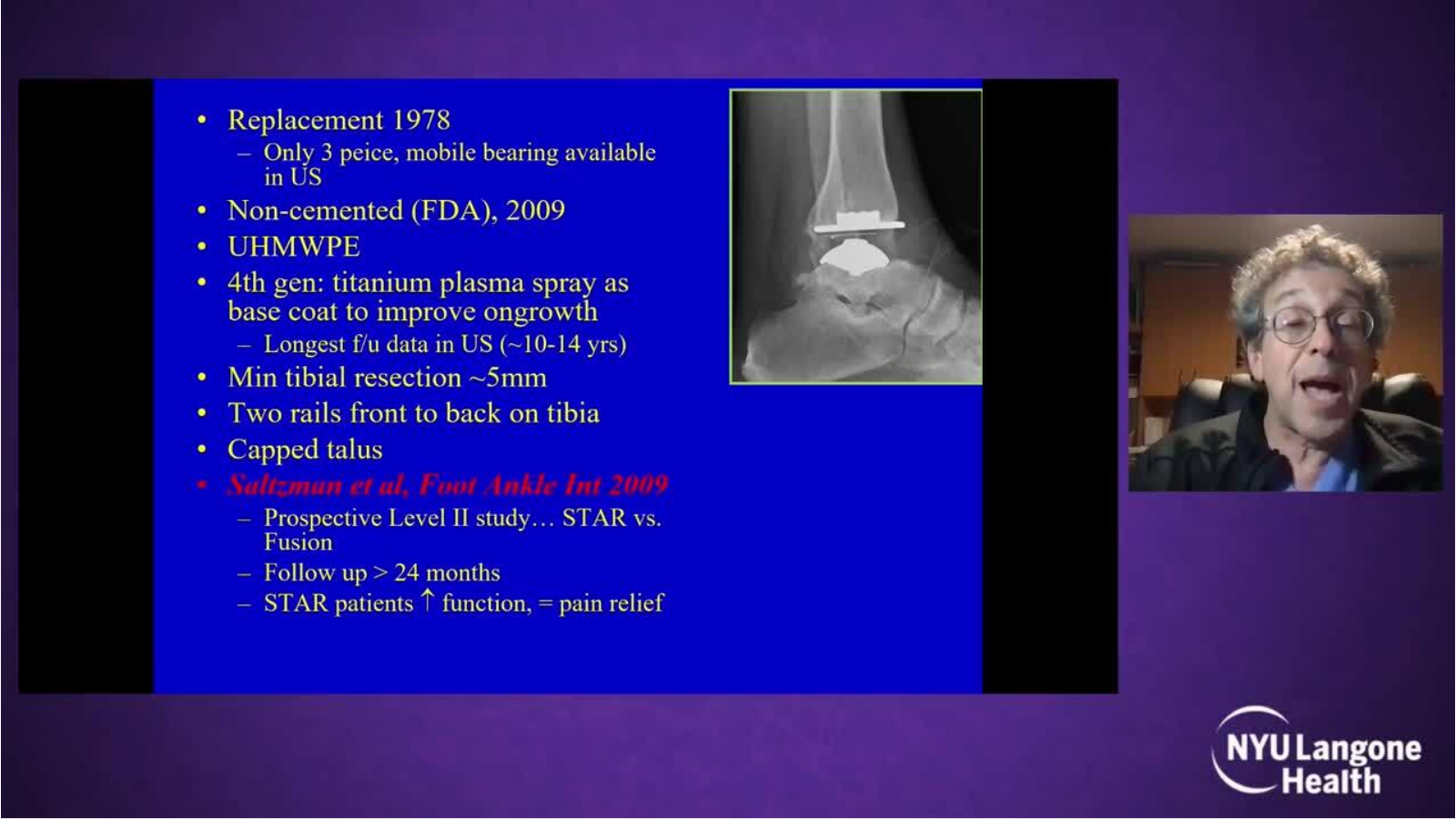
click at [1144, 411] on div "10 seconds Tap to unmute" at bounding box center [728, 409] width 1456 height 818
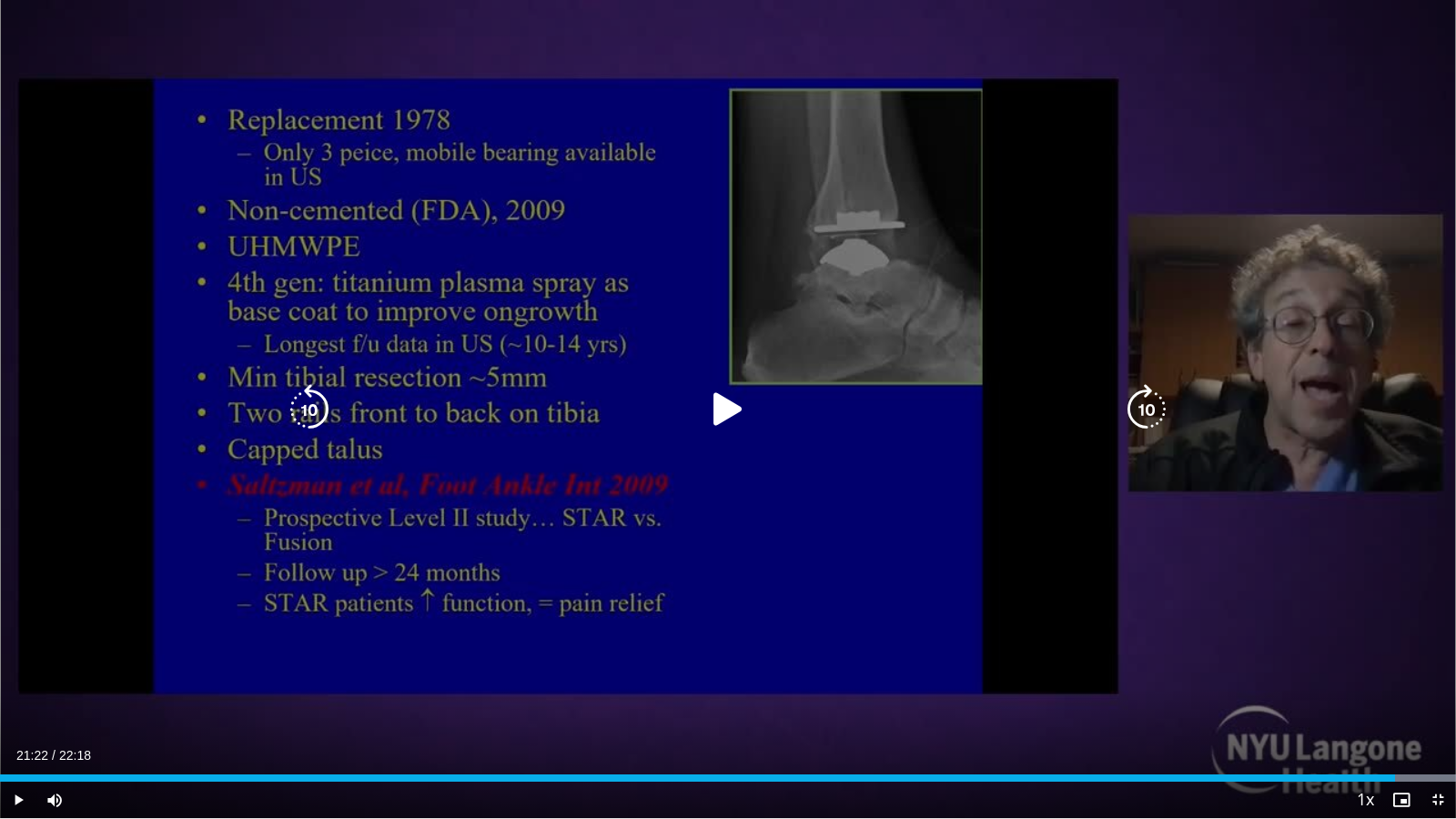
click at [1156, 408] on icon "Video Player" at bounding box center [1147, 409] width 51 height 51
click at [1151, 407] on icon "Video Player" at bounding box center [1147, 409] width 51 height 51
click at [715, 411] on icon "Video Player" at bounding box center [728, 409] width 51 height 51
click at [307, 404] on icon "Video Player" at bounding box center [310, 409] width 51 height 51
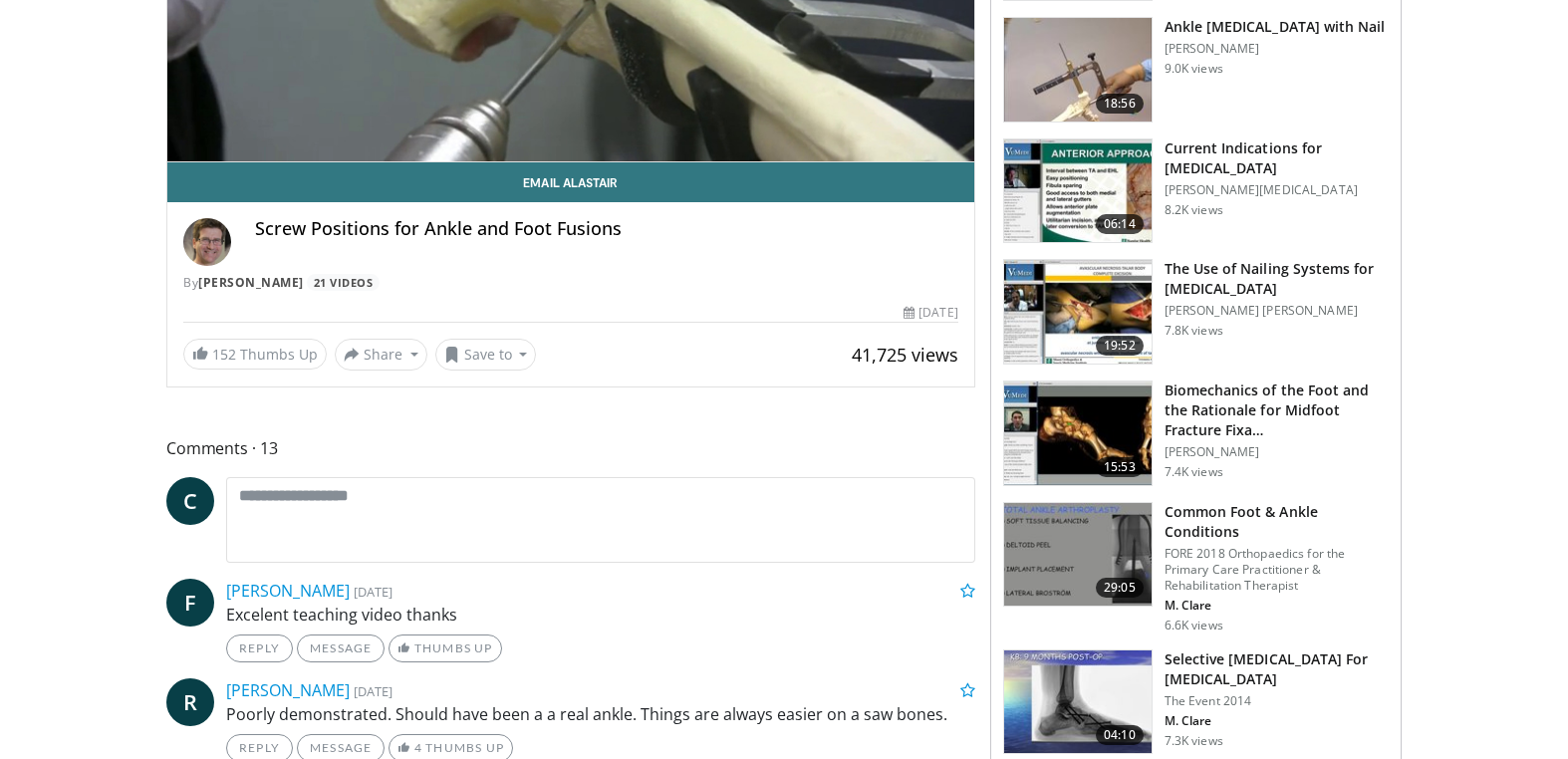
scroll to position [502, 0]
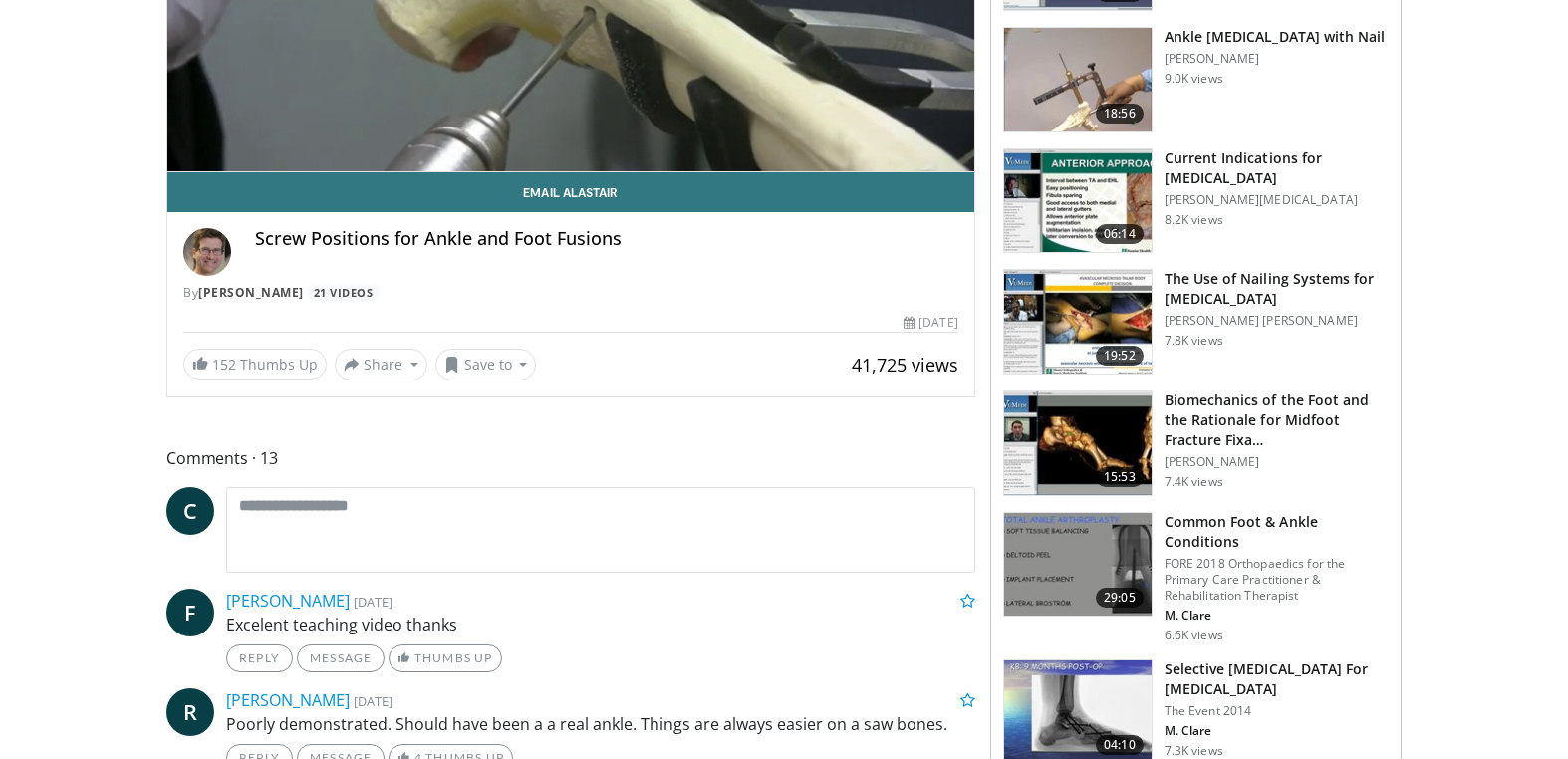
click at [1190, 284] on h3 "The Use of Nailing Systems for [MEDICAL_DATA]" at bounding box center [1277, 289] width 224 height 40
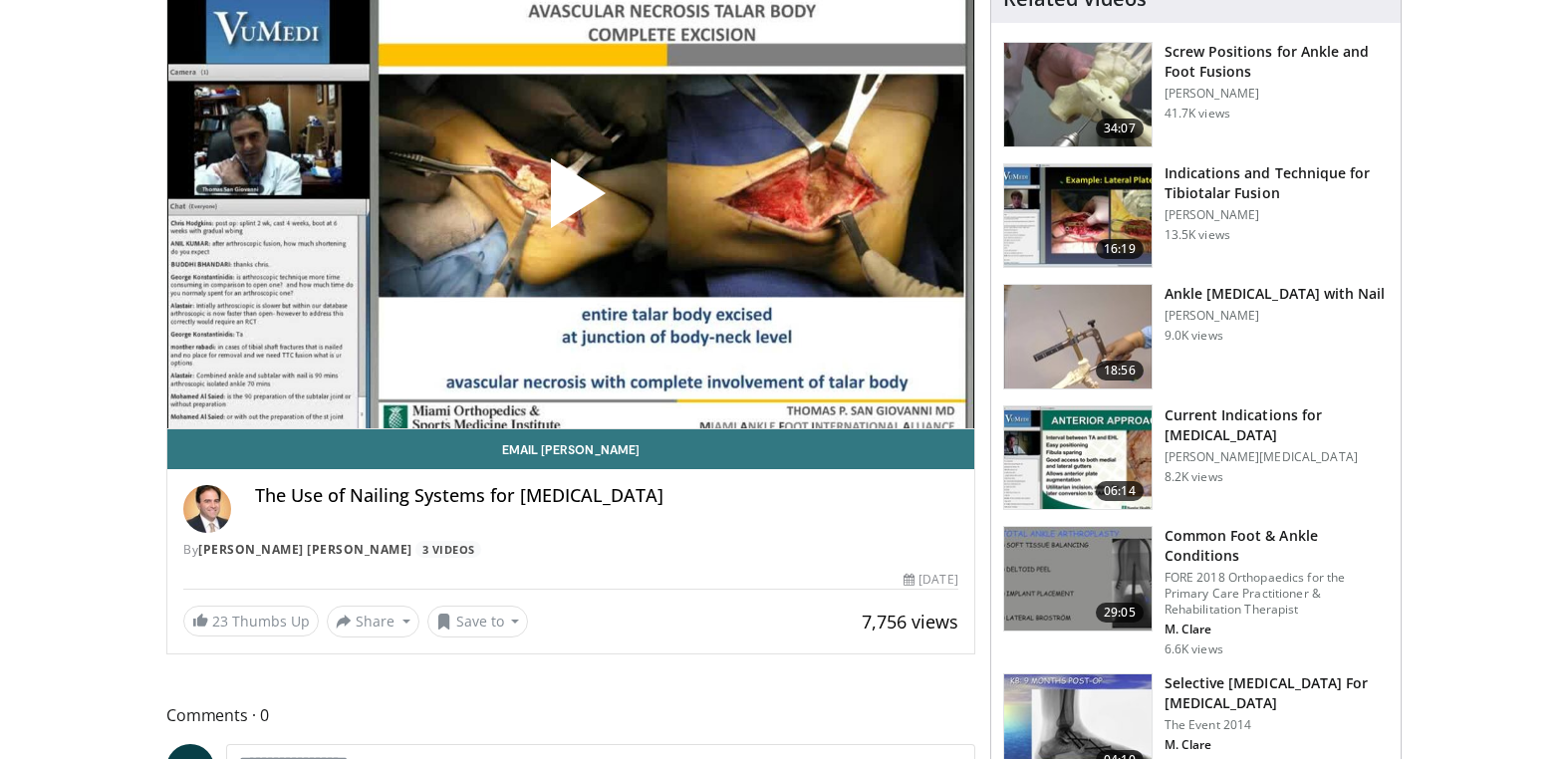
scroll to position [226, 0]
